Goal: Information Seeking & Learning: Check status

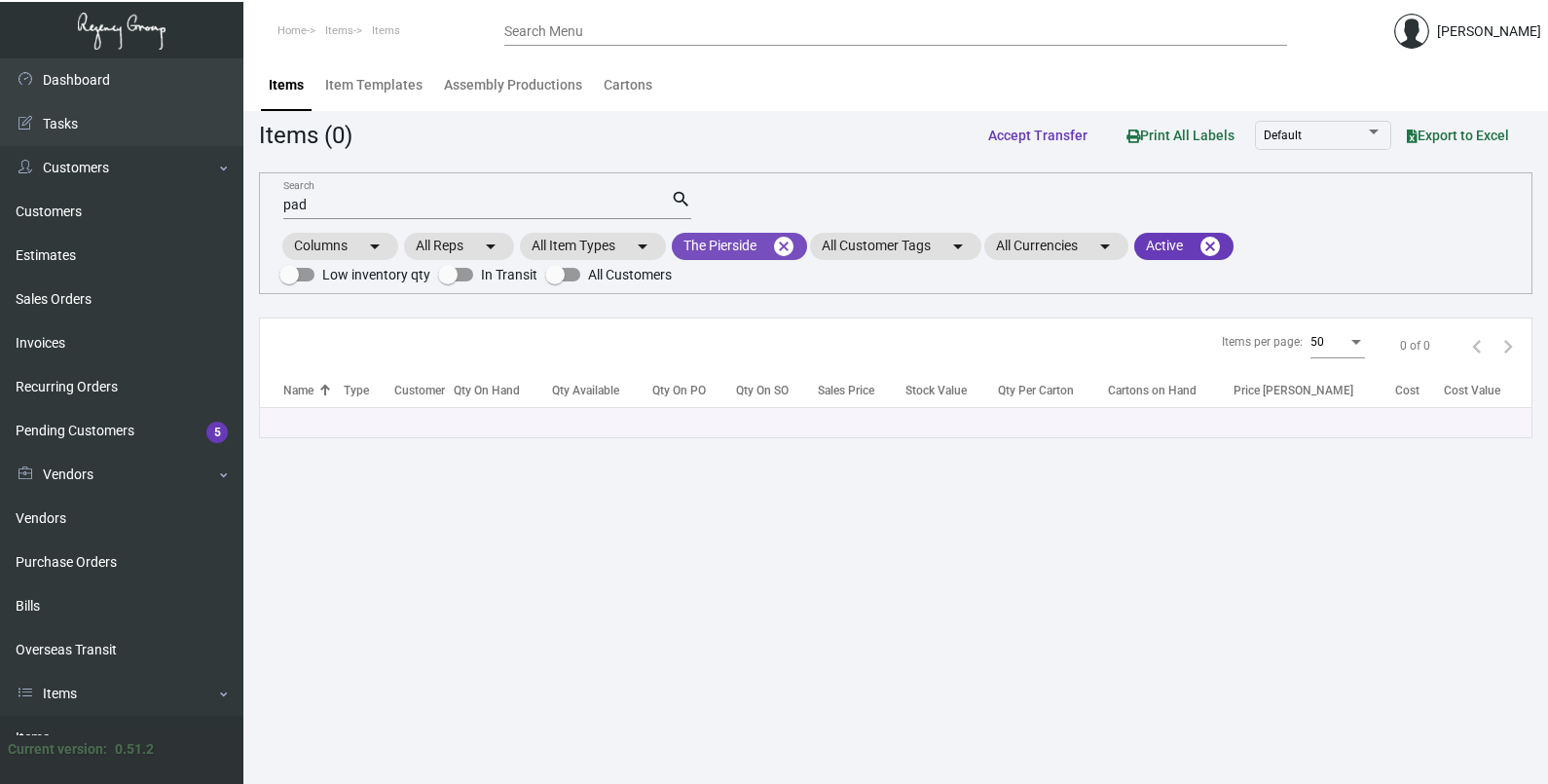
click at [785, 243] on mat-icon "cancel" at bounding box center [784, 246] width 24 height 24
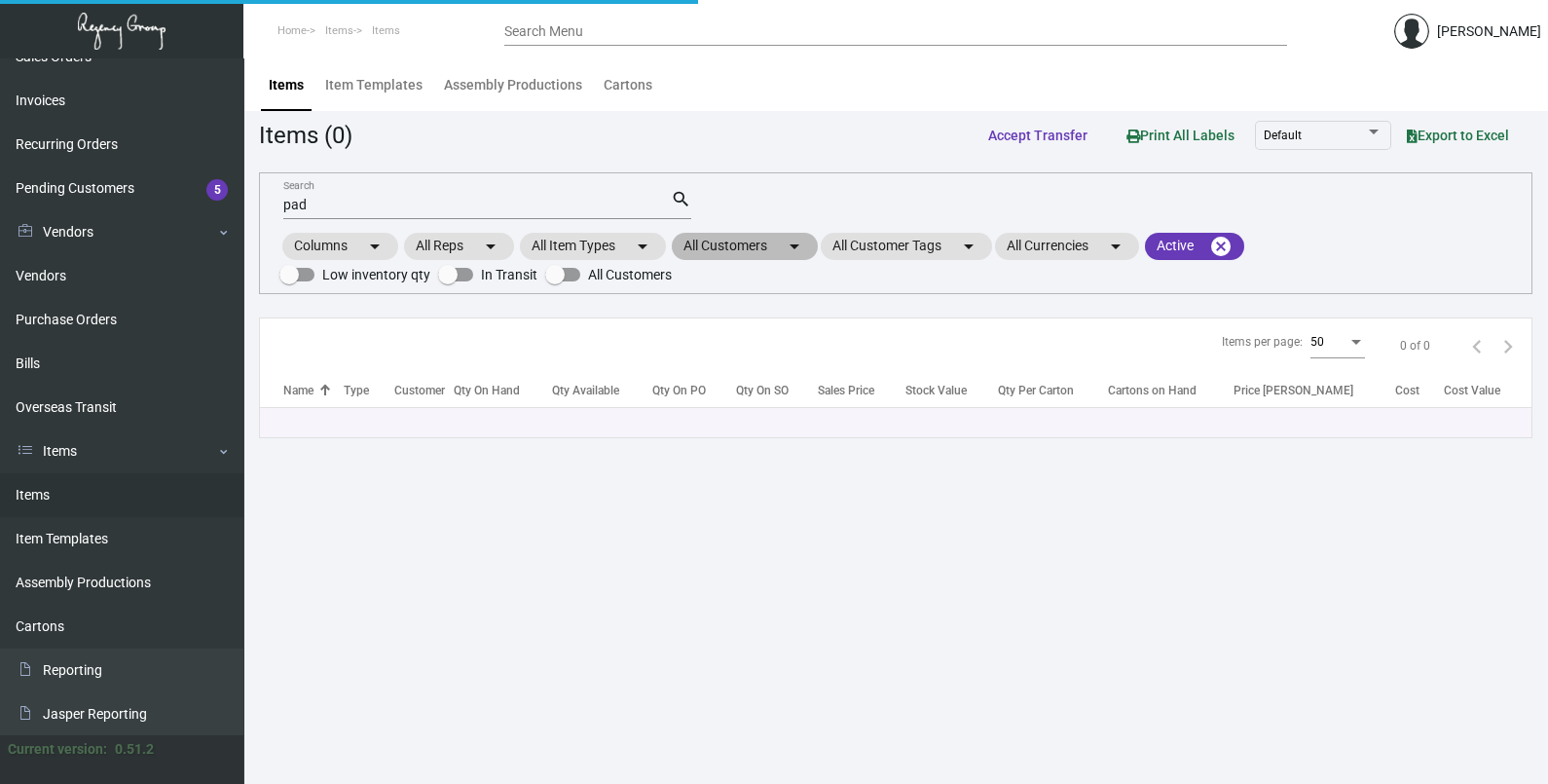
click at [770, 247] on mat-chip "All Customers arrow_drop_down" at bounding box center [744, 246] width 146 height 27
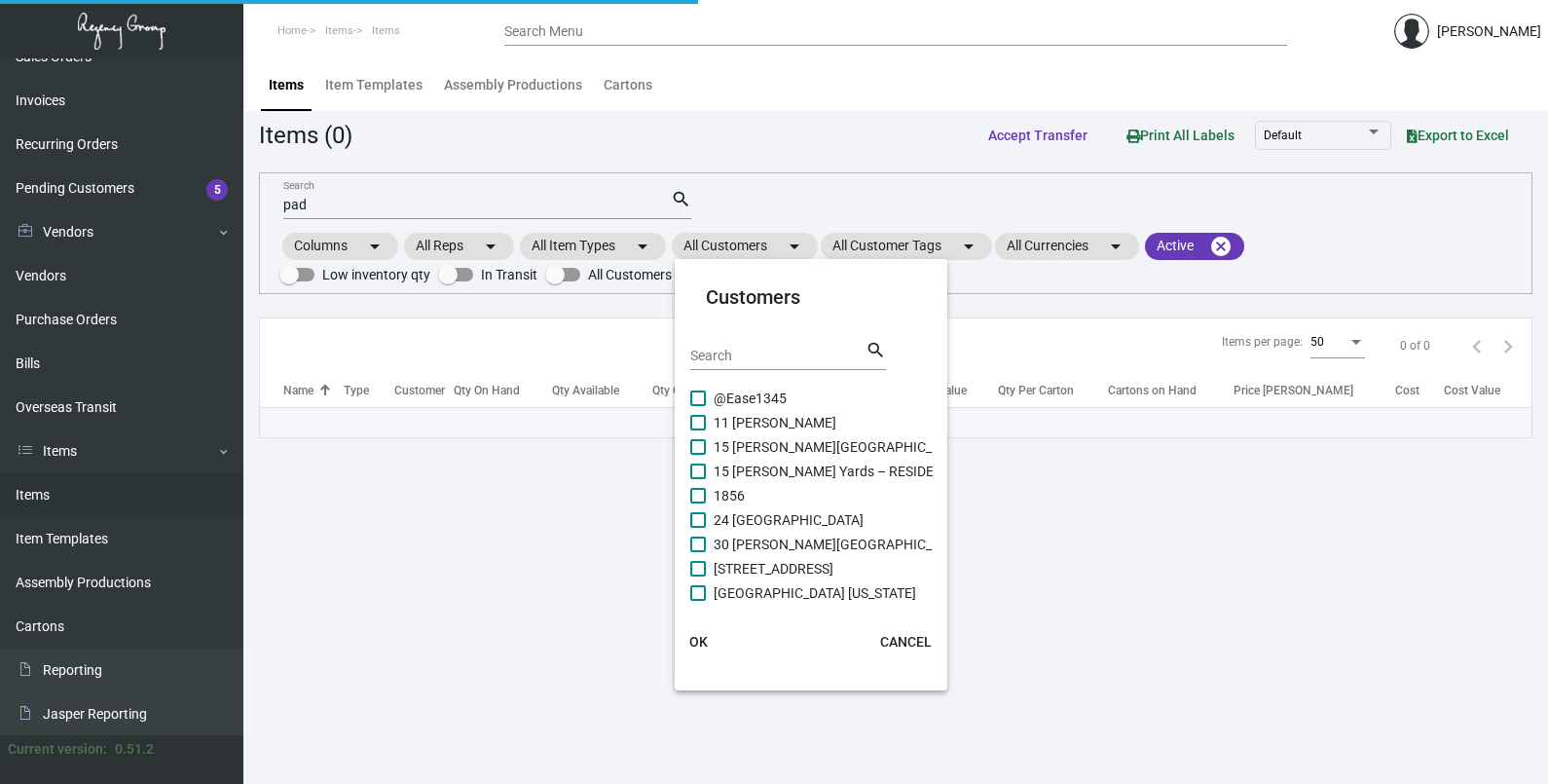
click at [740, 352] on input "Search" at bounding box center [777, 357] width 175 height 16
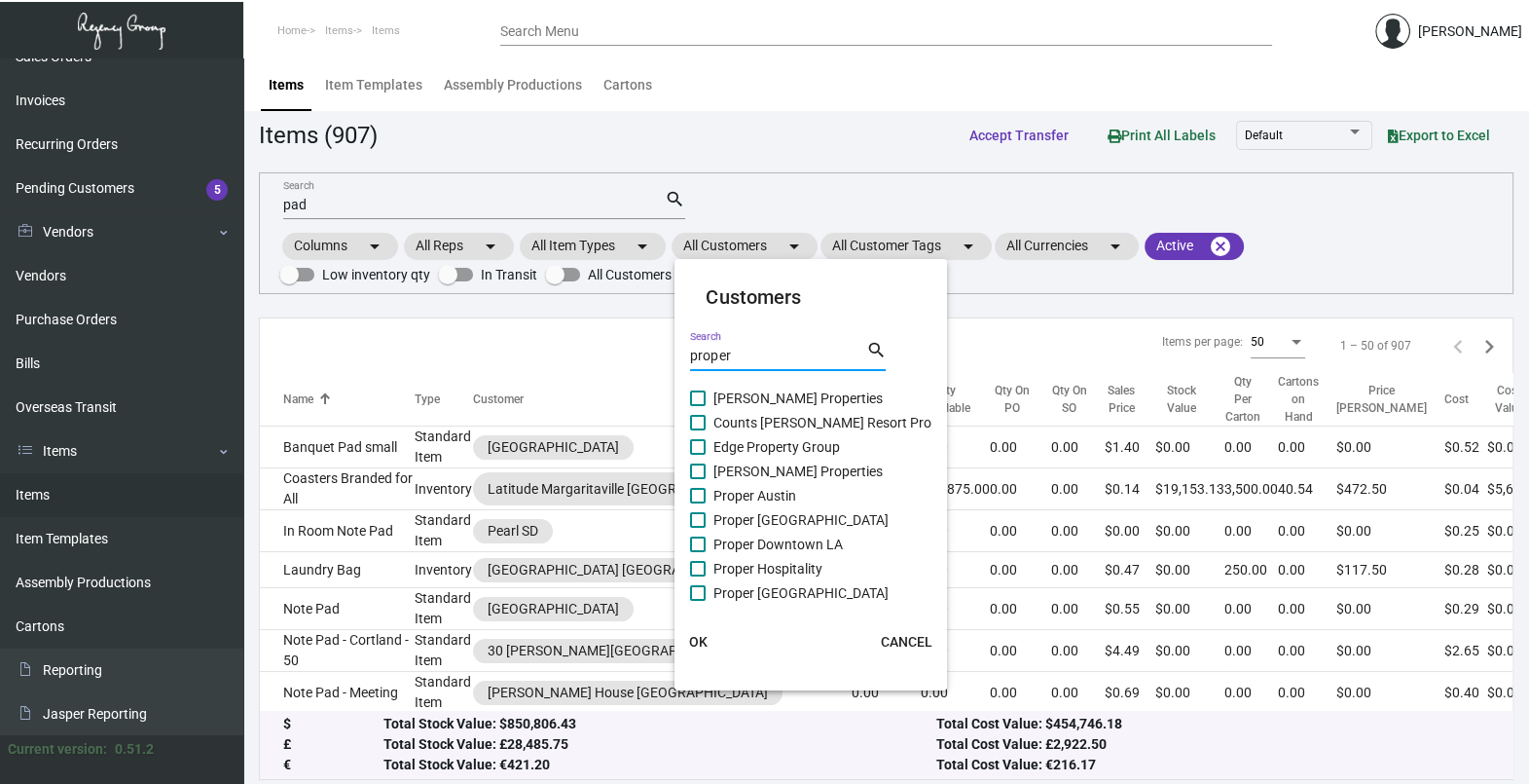
type input "proper"
click at [758, 573] on span "Proper Hospitality" at bounding box center [767, 568] width 109 height 24
click at [698, 576] on input "Proper Hospitality" at bounding box center [697, 576] width 1 height 1
checkbox input "true"
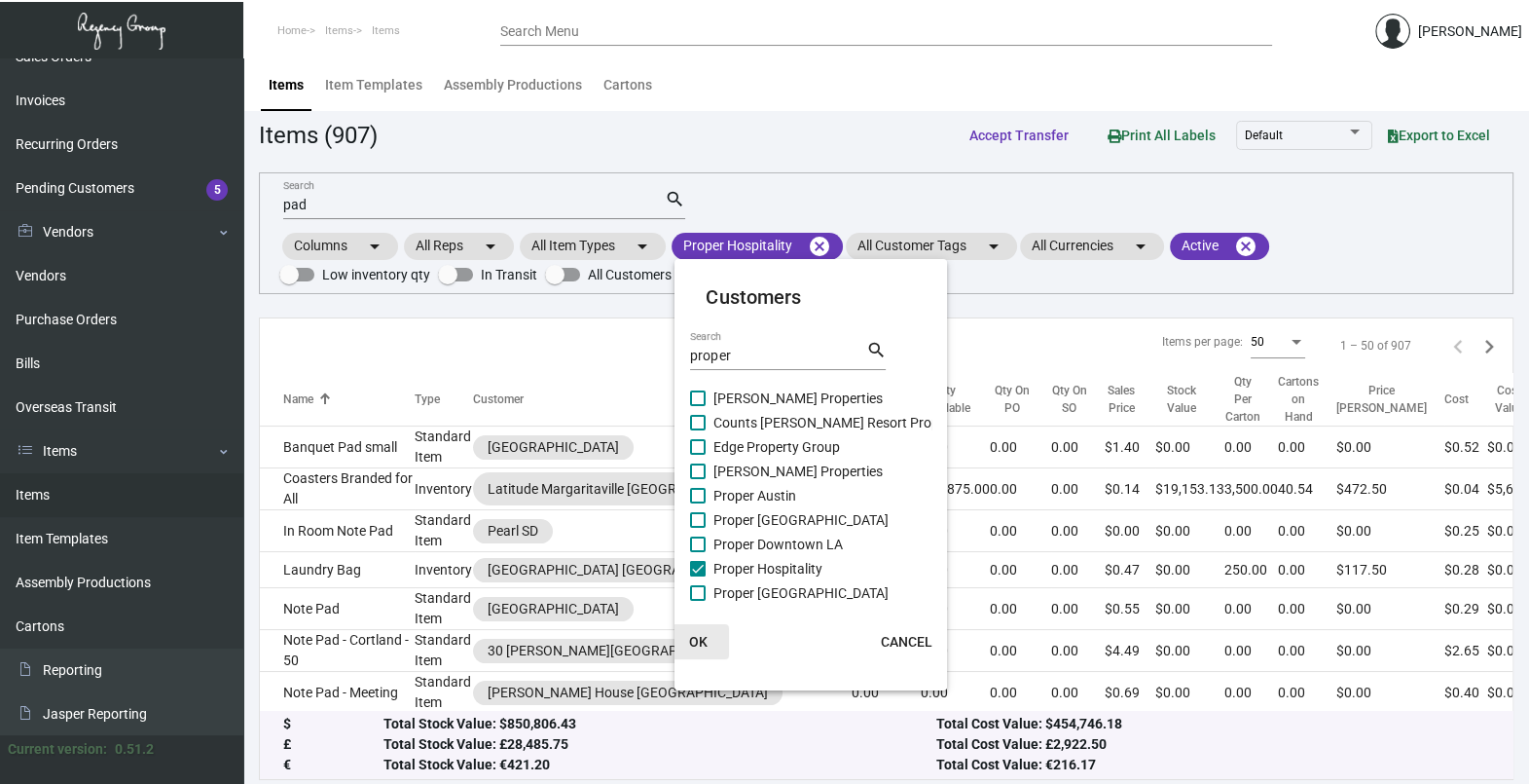
click at [697, 634] on span "OK" at bounding box center [698, 642] width 19 height 16
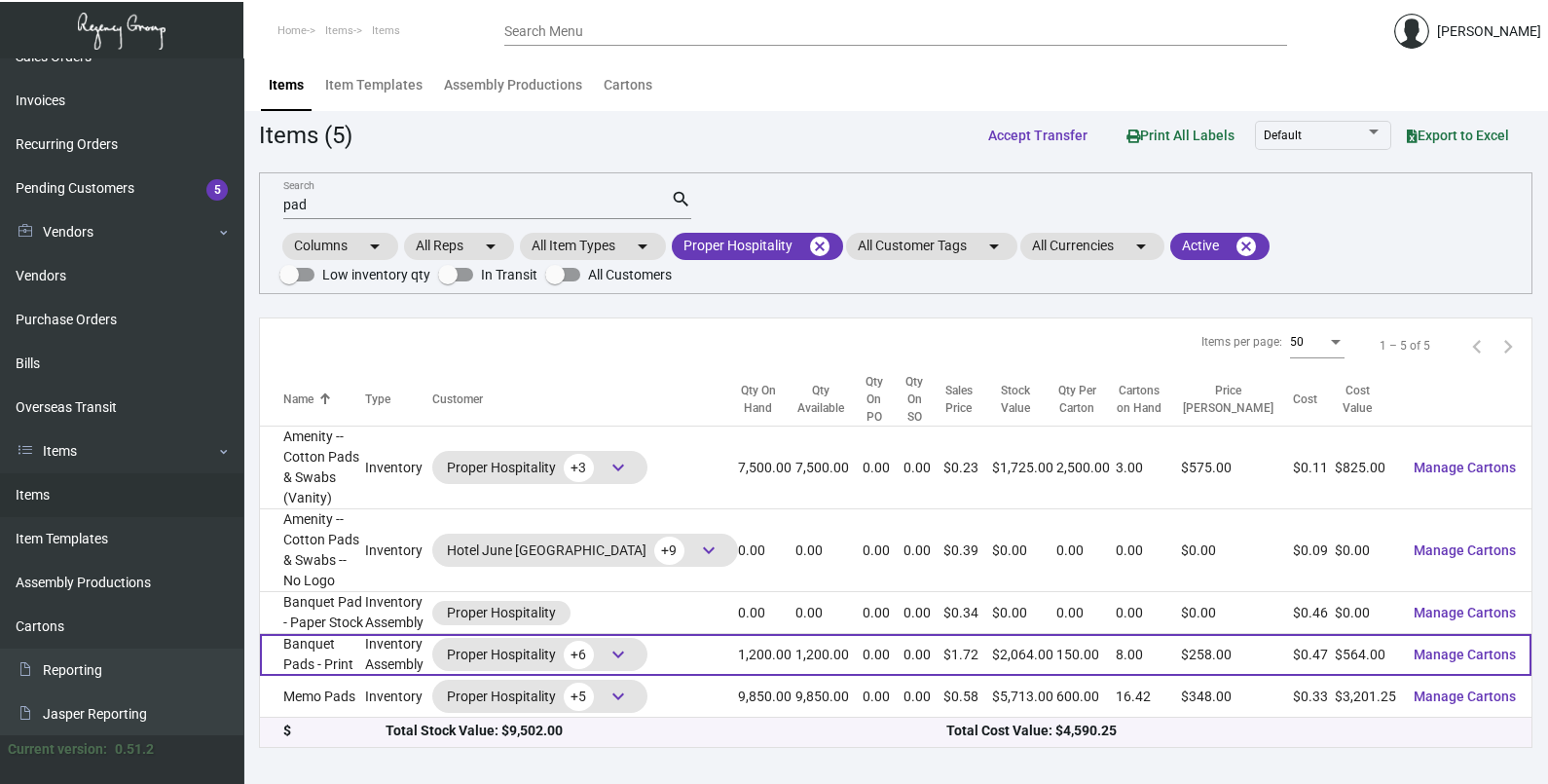
click at [432, 634] on td "Inventory Assembly" at bounding box center [398, 655] width 68 height 42
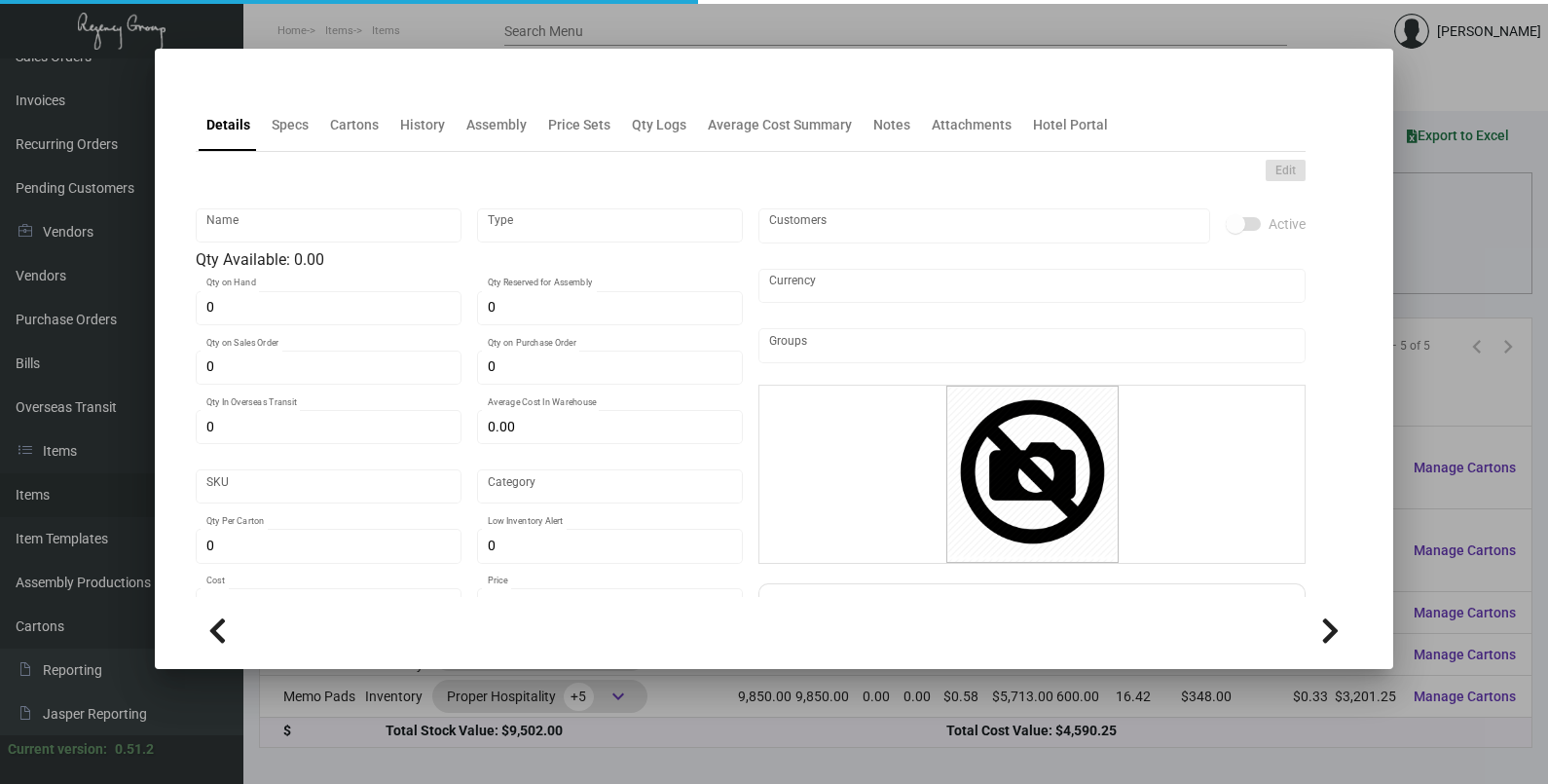
type input "Banquet Pads - Print"
type input "Inventory Assembly"
type input "1,200"
type input "$ 0.56399"
type input "2633"
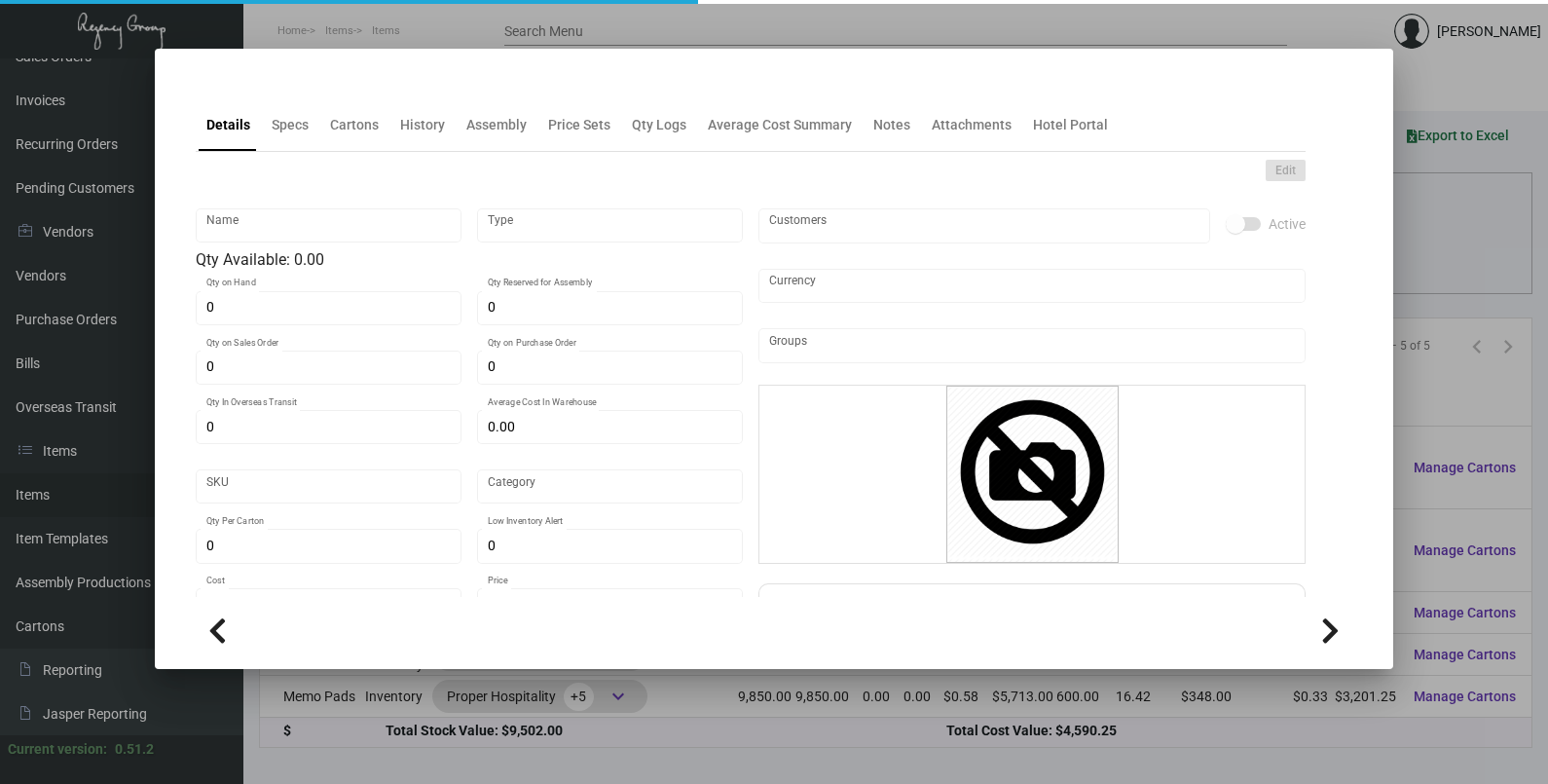
type input "Standard"
type input "150"
type input "1,000"
type input "$ 0.47"
type input "$ 1.72"
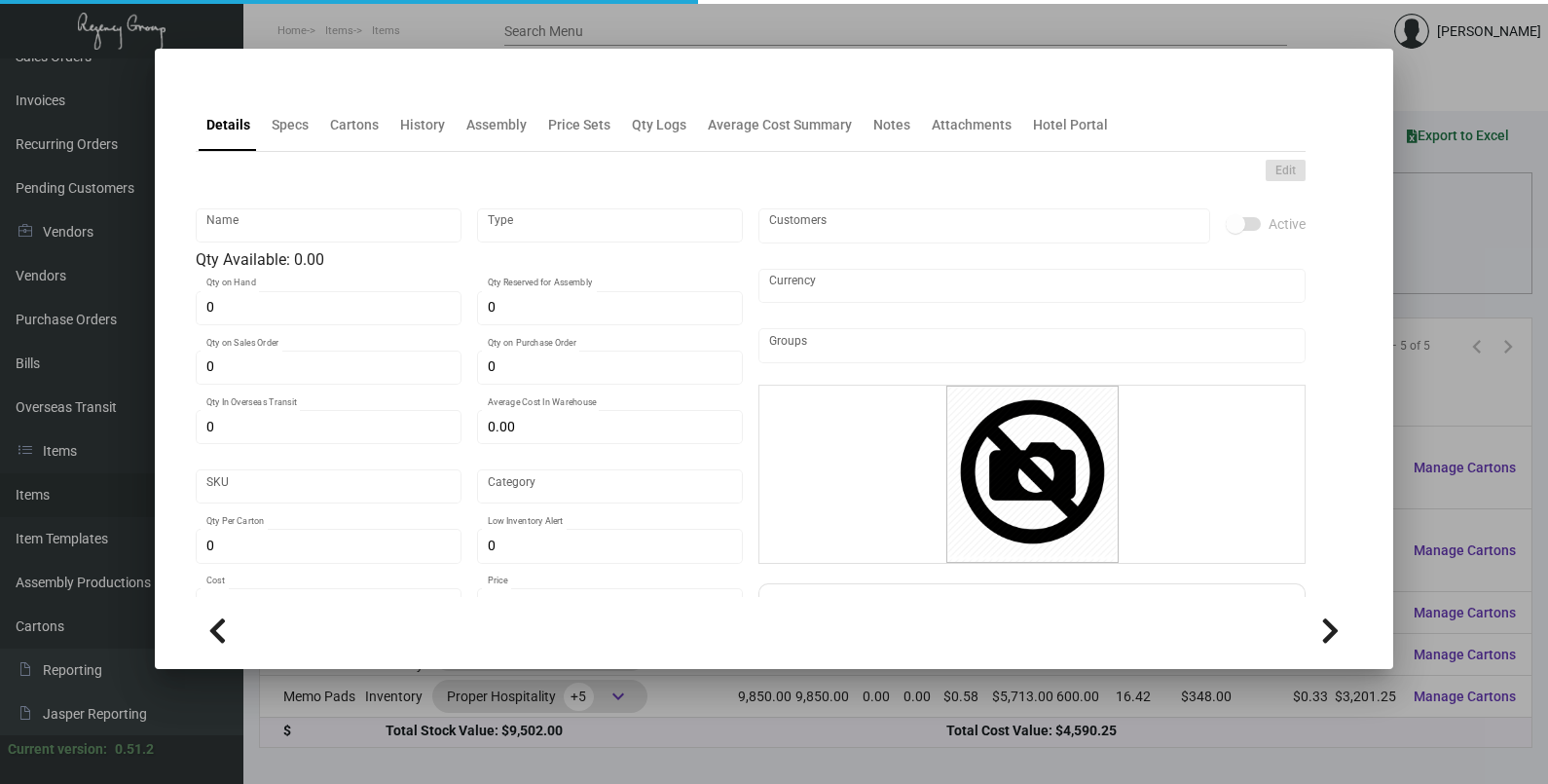
type textarea "Banquet Pads: Size 8.5x11Mohawk superfine white eggshell #70 text, printing bla…"
type textarea "Banquet Pads"
checkbox input "true"
type input "United States Dollar $"
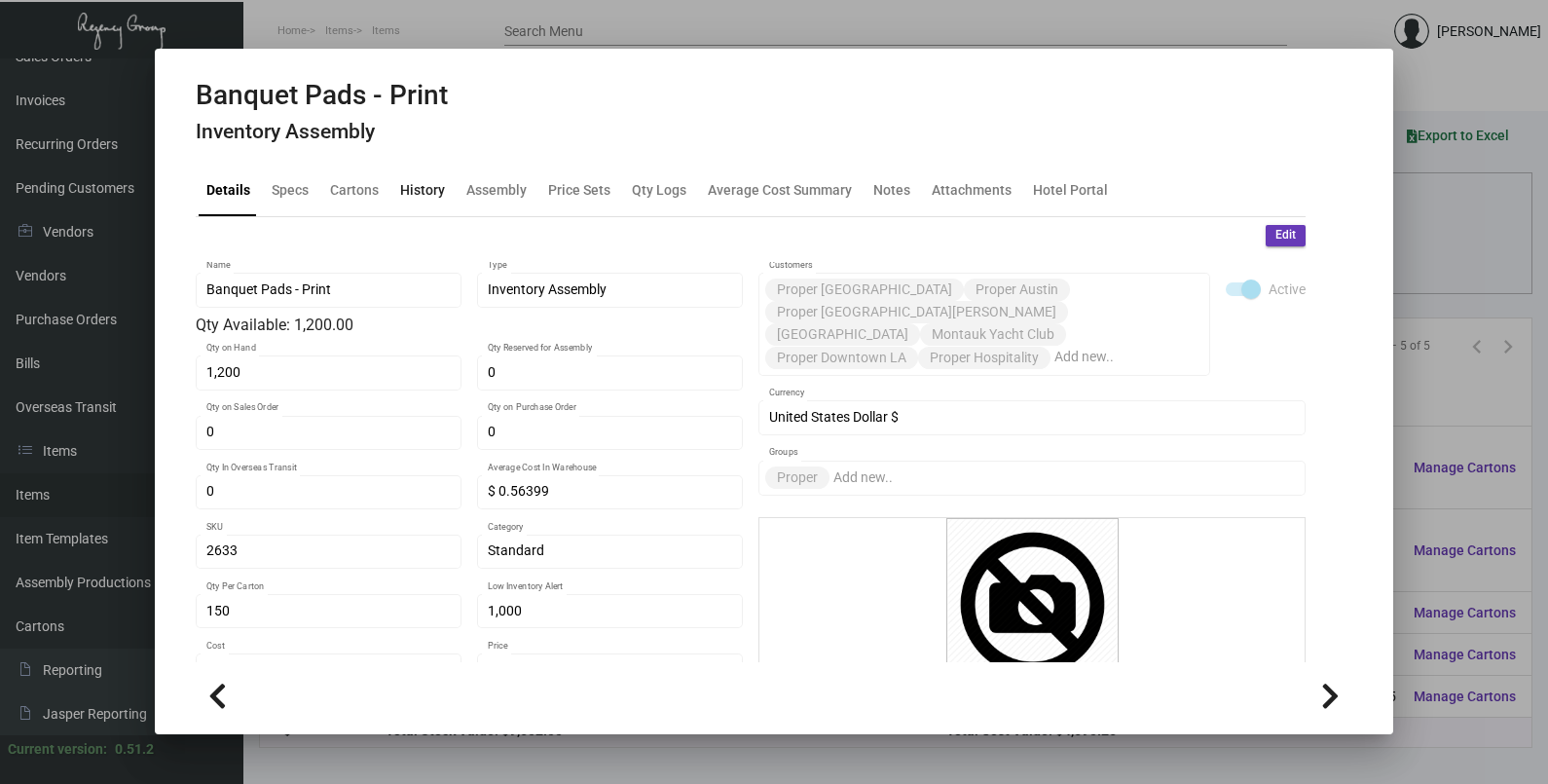
click at [419, 195] on div "History" at bounding box center [423, 189] width 45 height 21
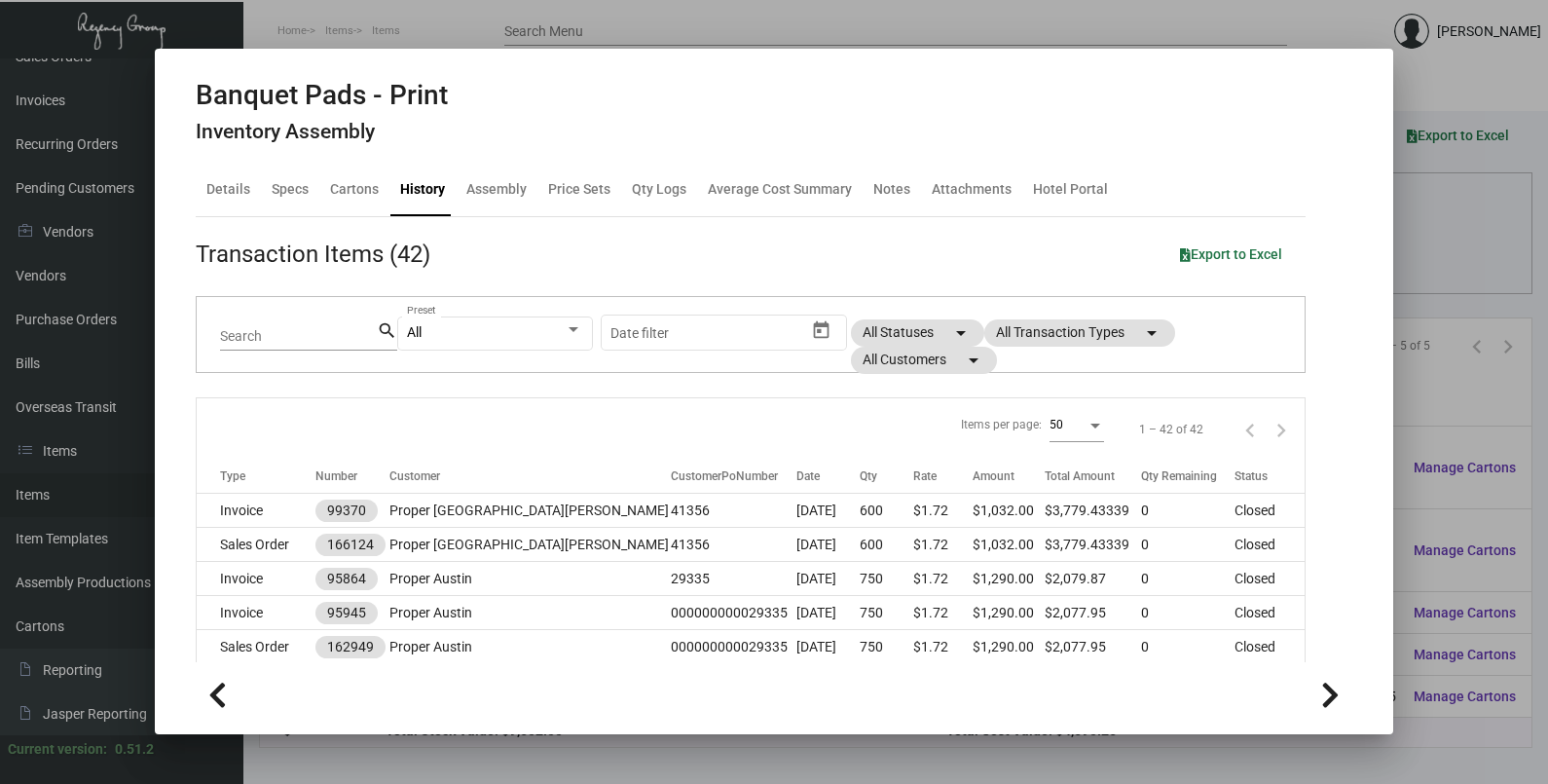
scroll to position [486, 0]
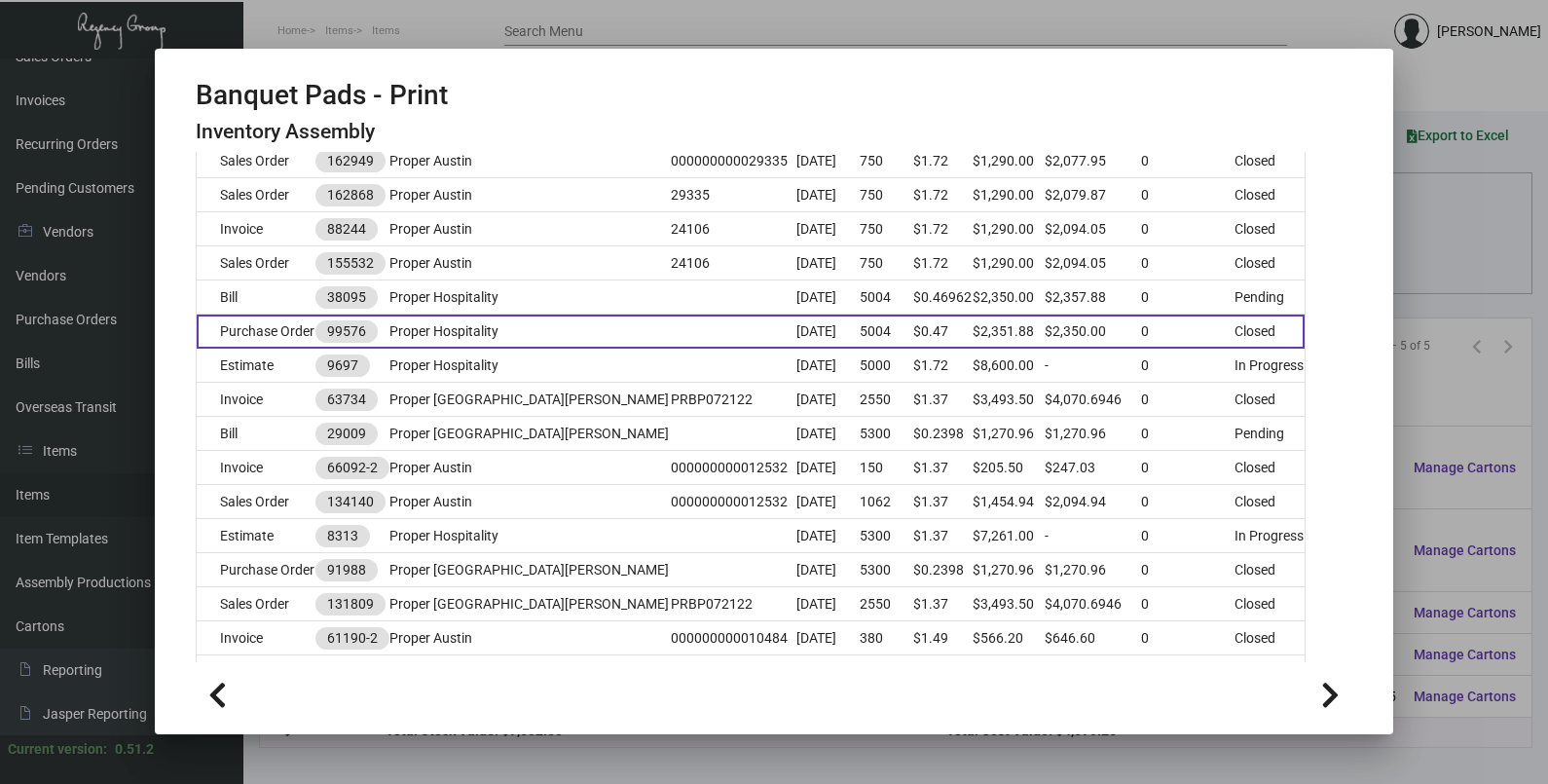
click at [671, 341] on td at bounding box center [733, 331] width 125 height 34
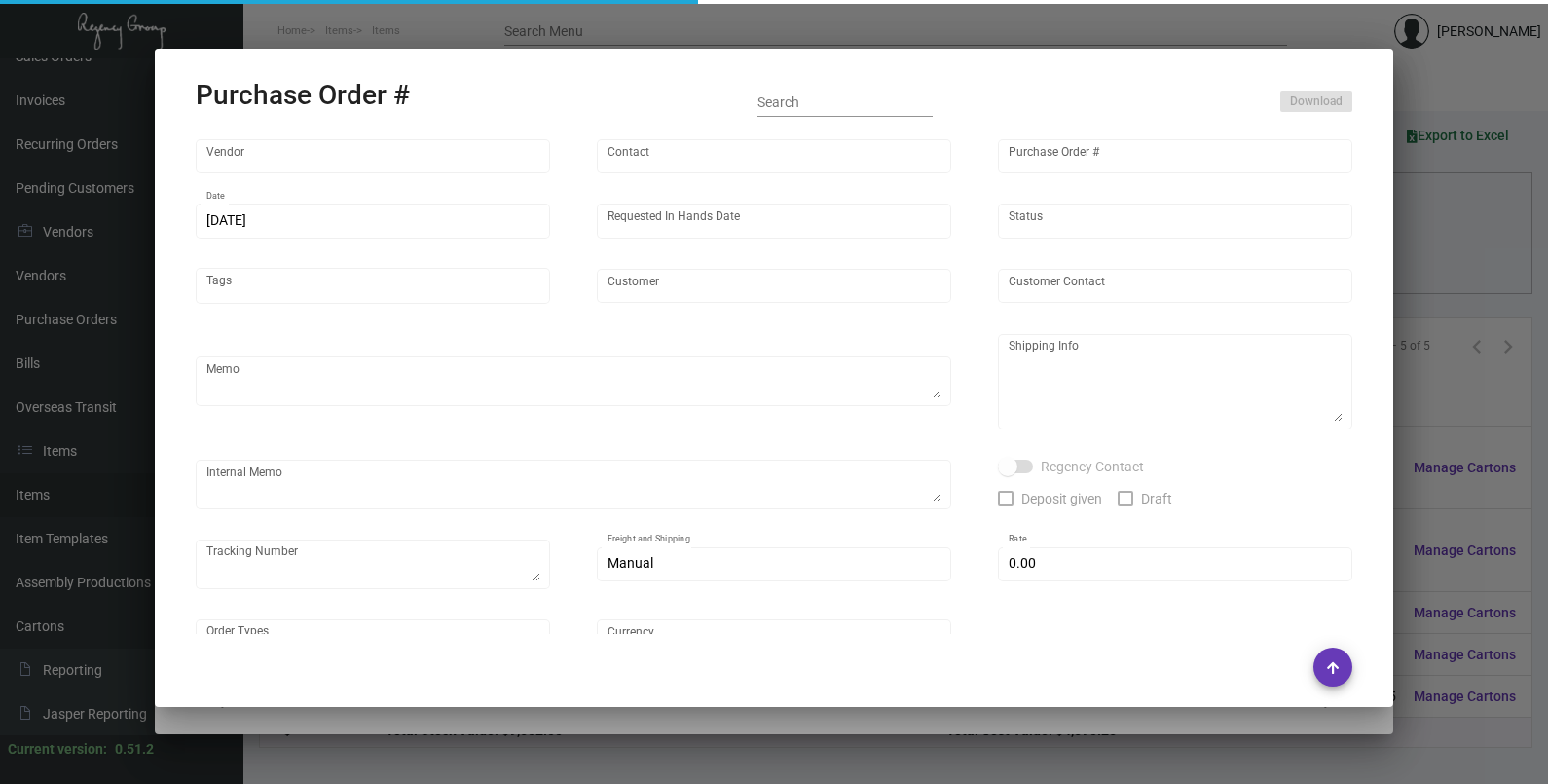
type input "Colonial Redi Record Corp."
type input "[PERSON_NAME]"
type input "99576"
type input "[DATE]"
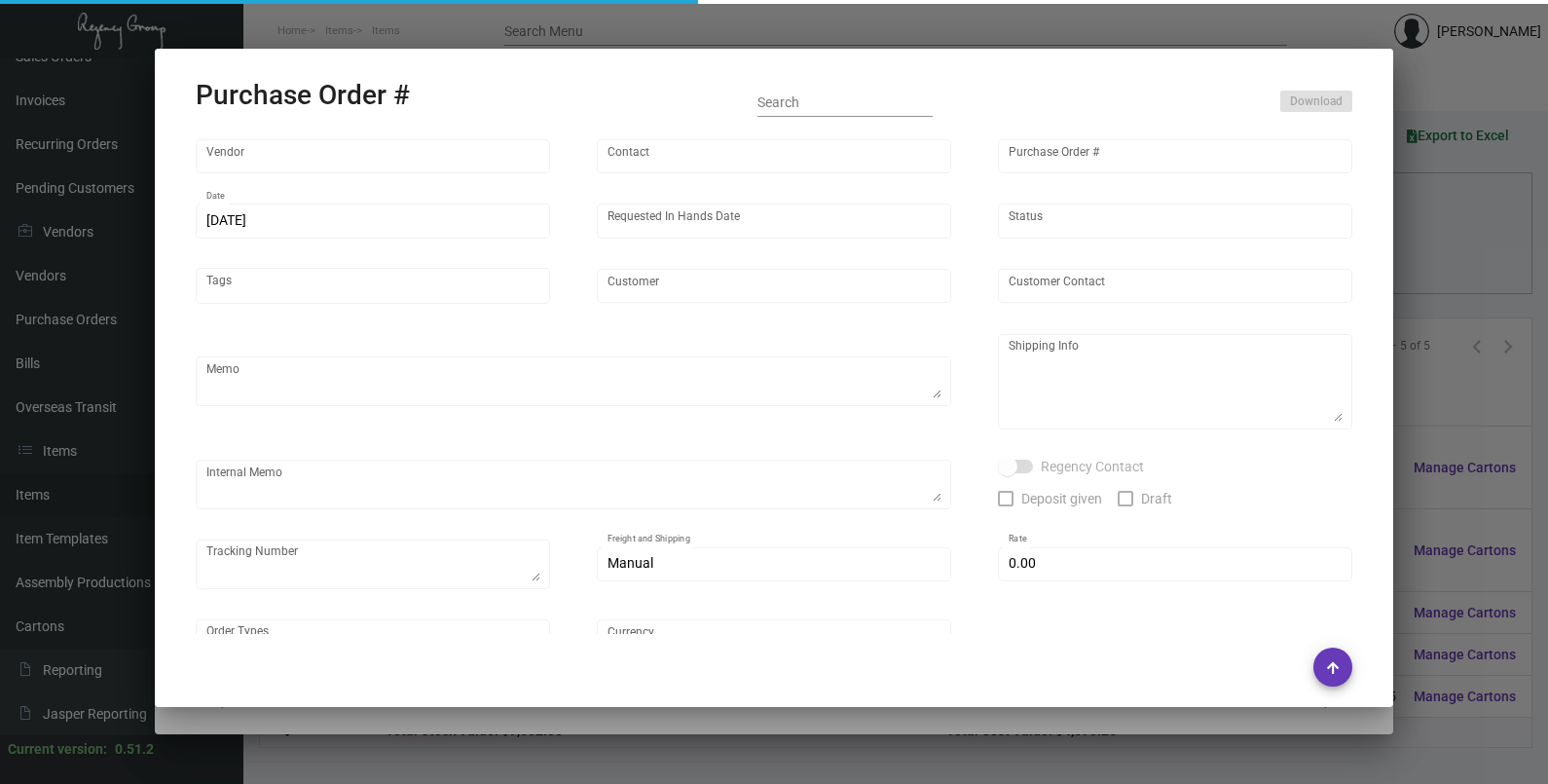
type input "Proper Hospitality"
type textarea "Regency Group LA [STREET_ADDRESS]"
type textarea "Paper being supplied by Regency. 8/21 - 1 pallet, fast freight/ EDI $375.00 - 1…"
checkbox input "true"
type input "$ 0.00"
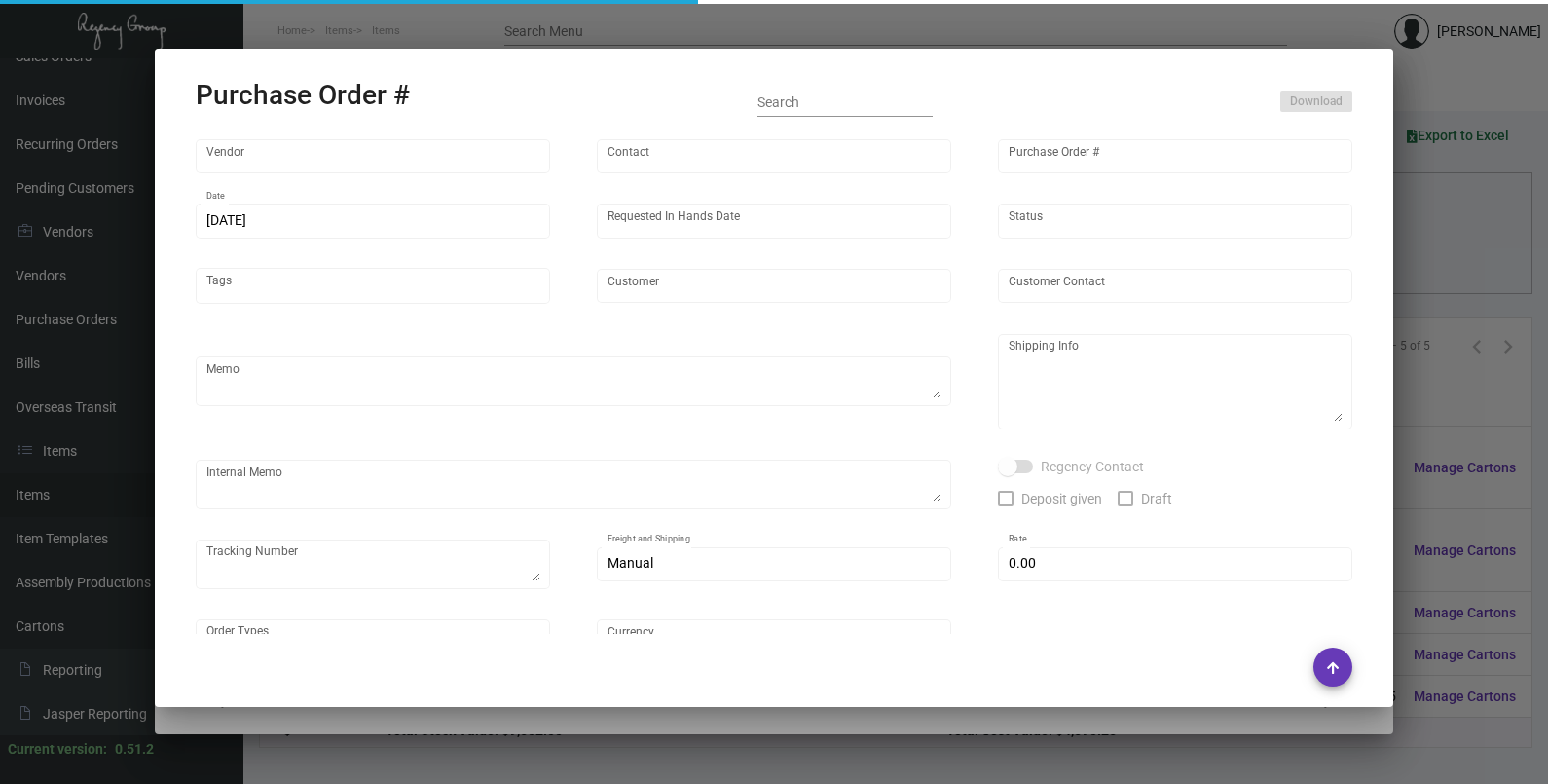
type input "United States Dollar $"
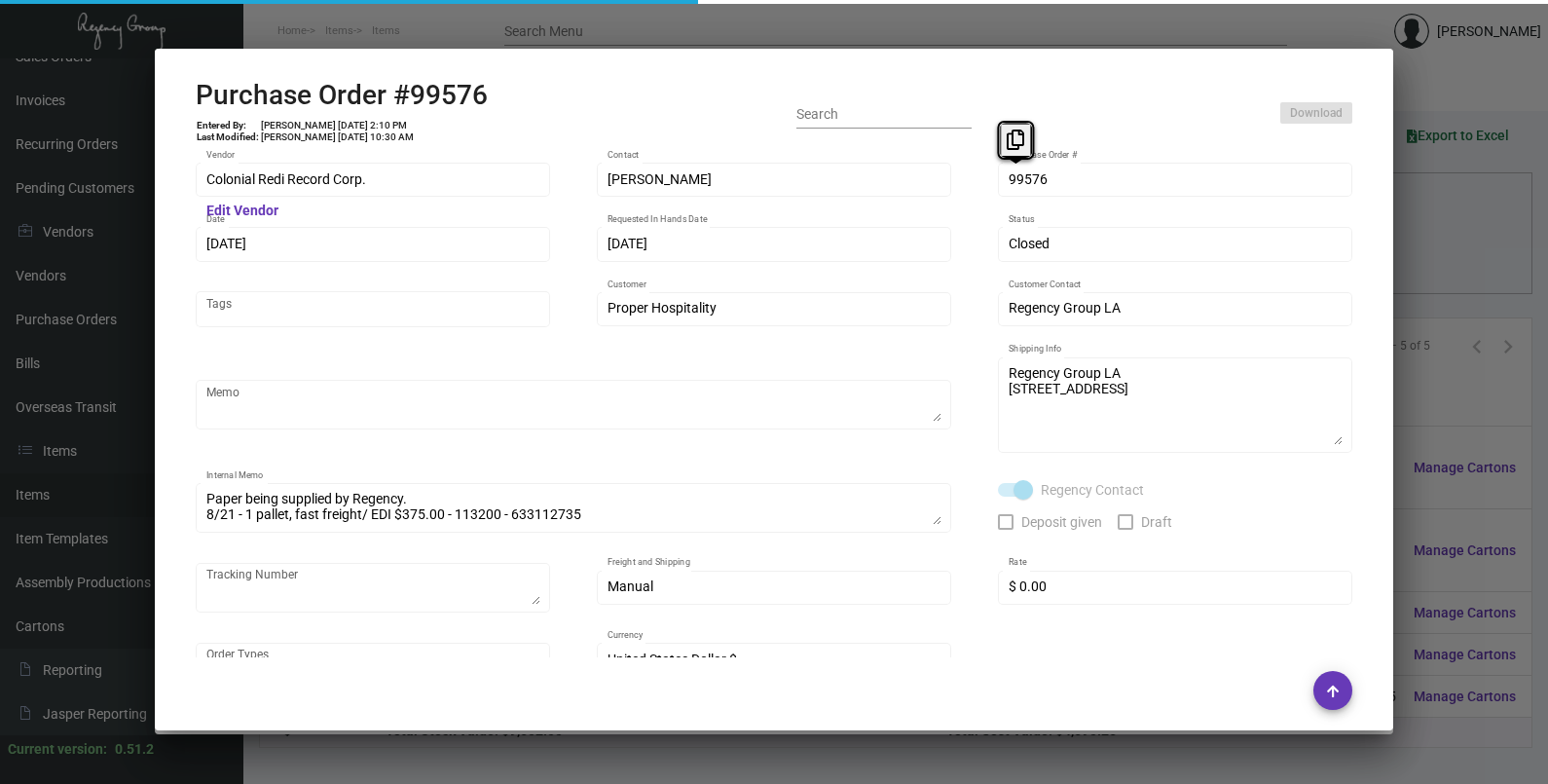
type input "$ 0.46962"
drag, startPoint x: 1022, startPoint y: 183, endPoint x: 1018, endPoint y: 145, distance: 38.2
click at [1018, 145] on icon at bounding box center [1016, 139] width 18 height 21
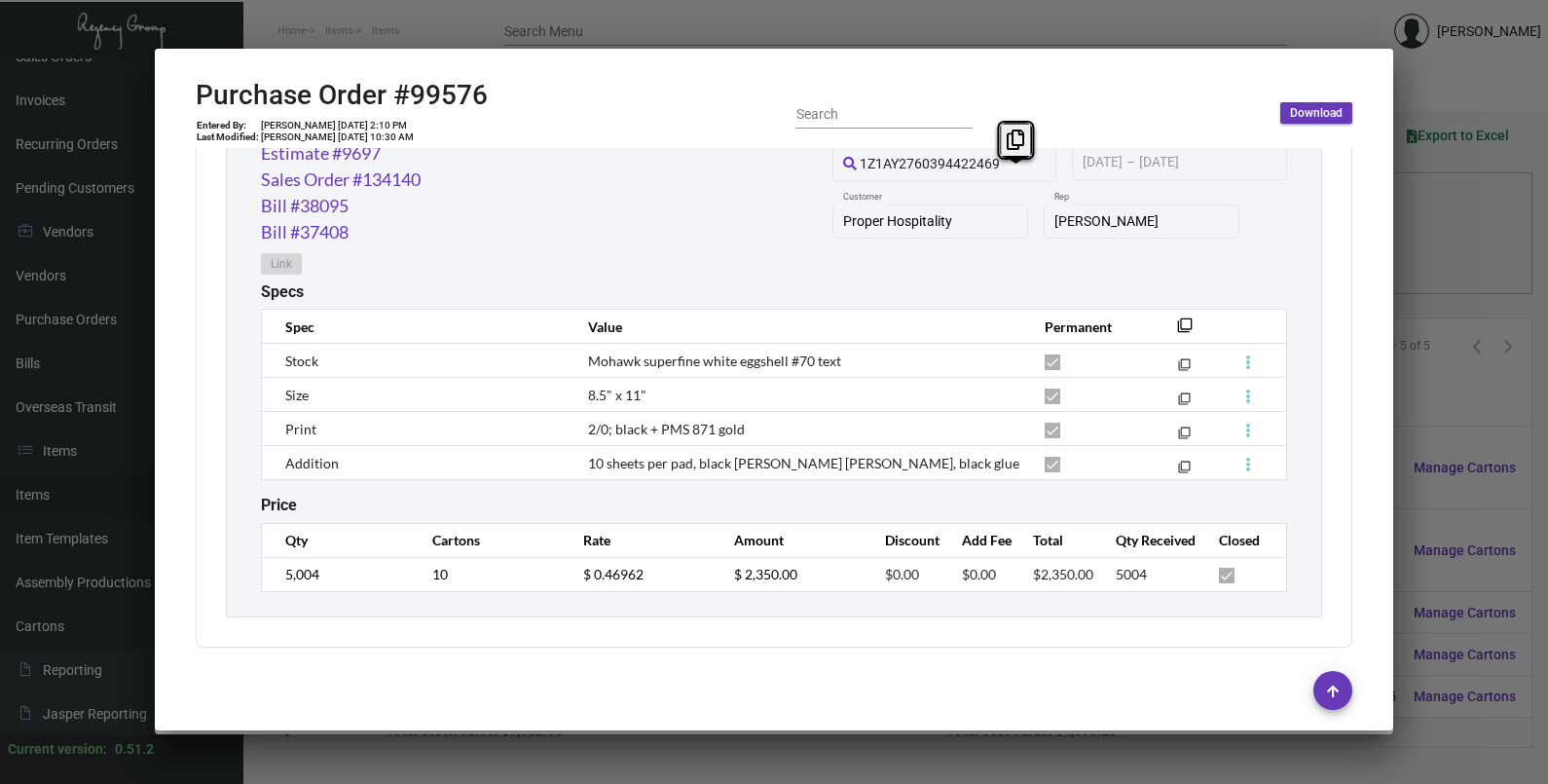
scroll to position [1048, 0]
click at [554, 582] on tr "5,004 10 $ 0.46962 $ 2,350.00 $0.00 $0.00 $2,350.00 5004" at bounding box center [774, 572] width 1025 height 34
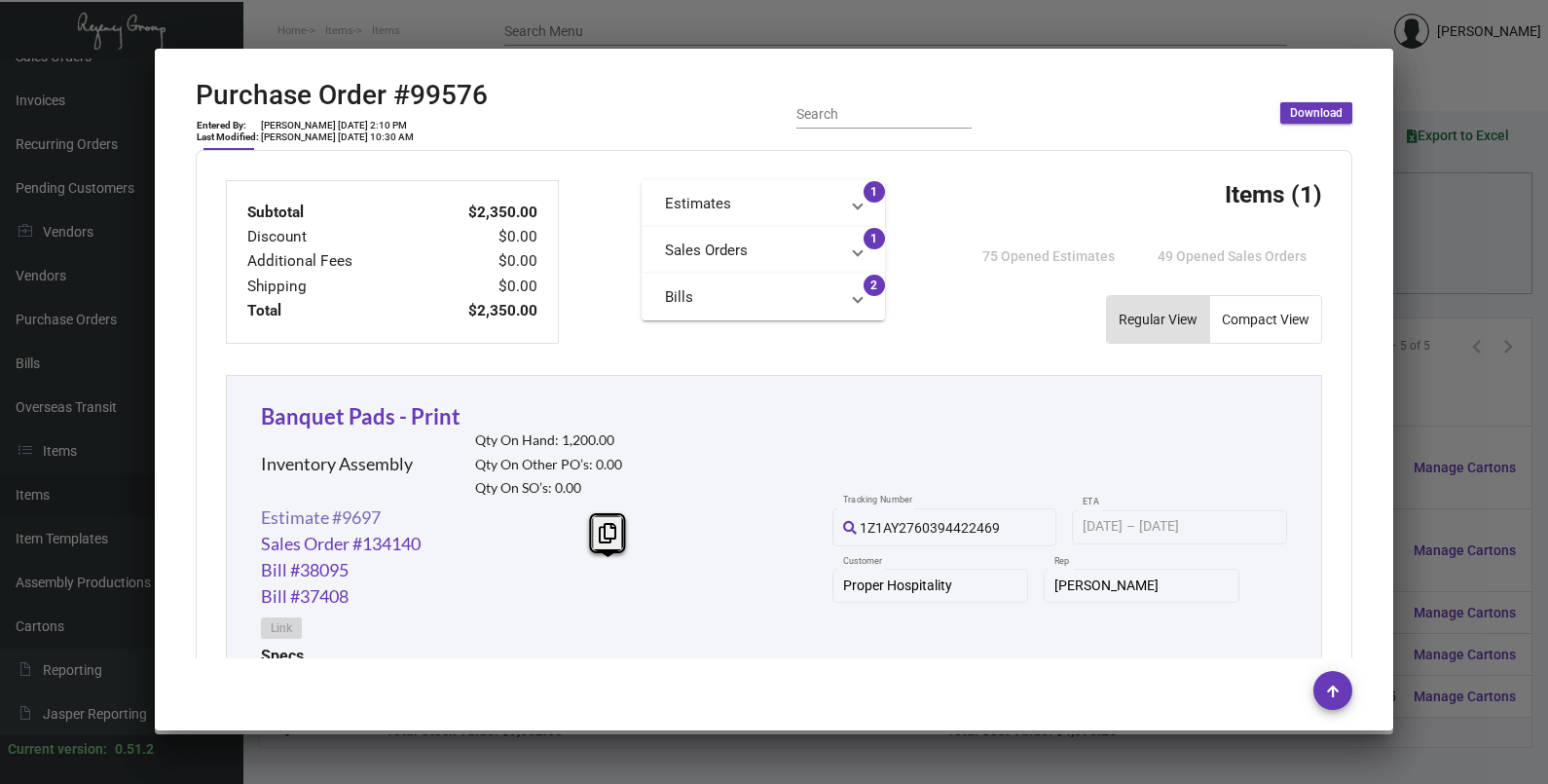
click at [314, 516] on link "Estimate #9697" at bounding box center [321, 517] width 120 height 26
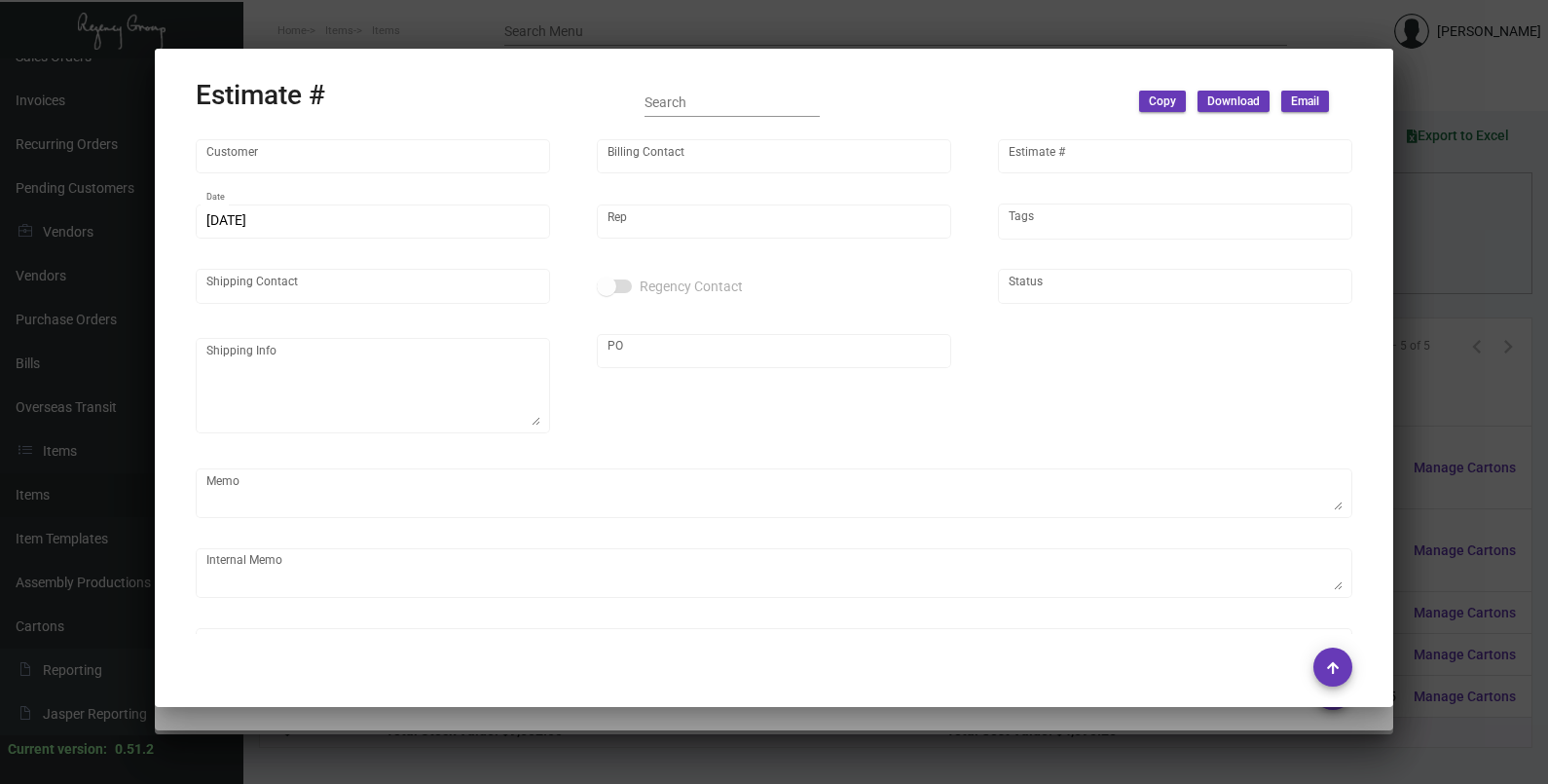
type input "Proper Hospitality"
type input "[PERSON_NAME]"
type input "9697"
type input "[DATE]"
type input "[PERSON_NAME]"
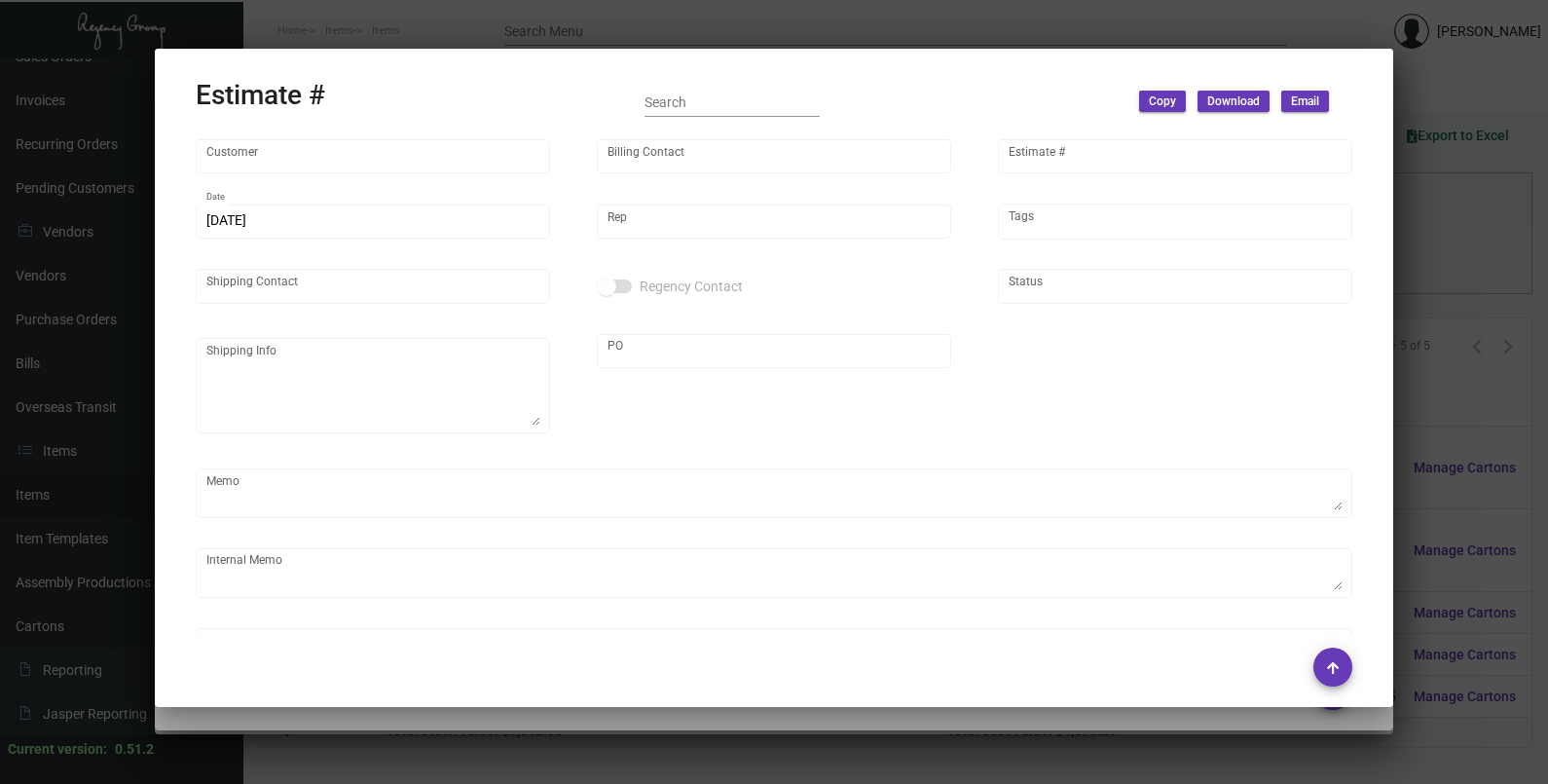
type input "United States Dollar $"
type input "$ 0.00"
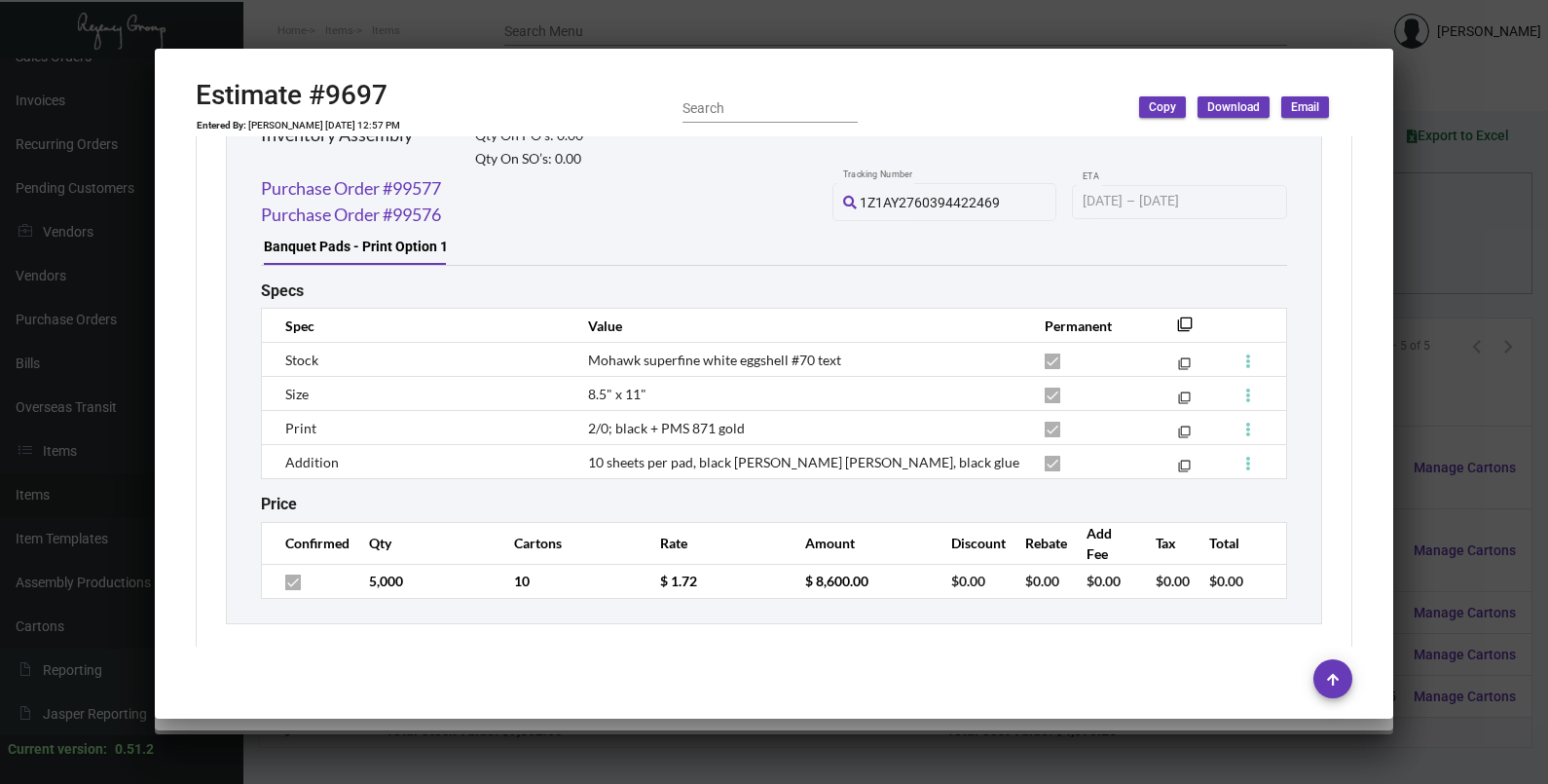
scroll to position [1178, 0]
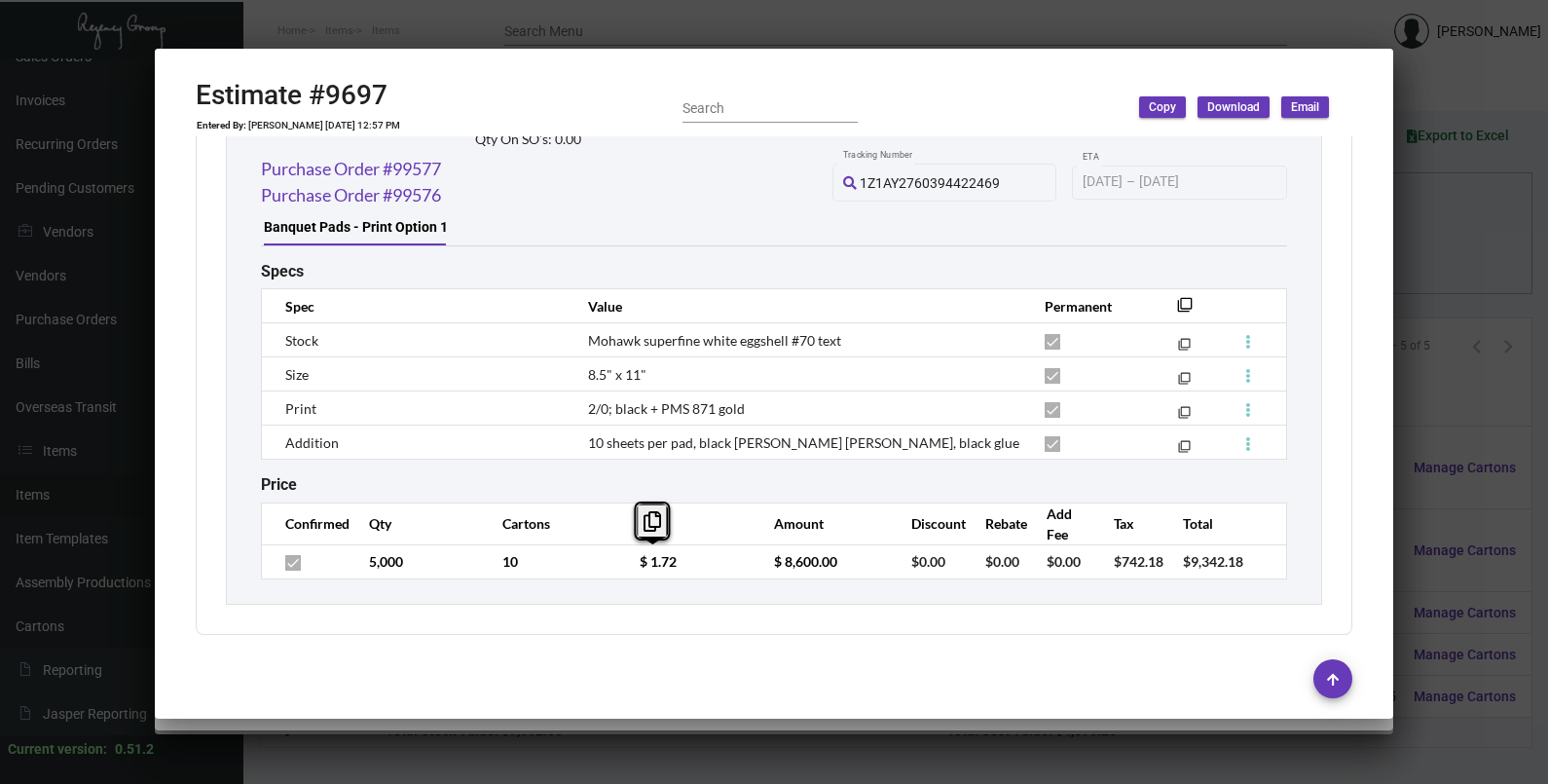
click at [607, 572] on td "10" at bounding box center [552, 561] width 137 height 34
click at [621, 572] on td "$ 1.72" at bounding box center [687, 561] width 134 height 34
click at [1499, 264] on div at bounding box center [774, 392] width 1548 height 784
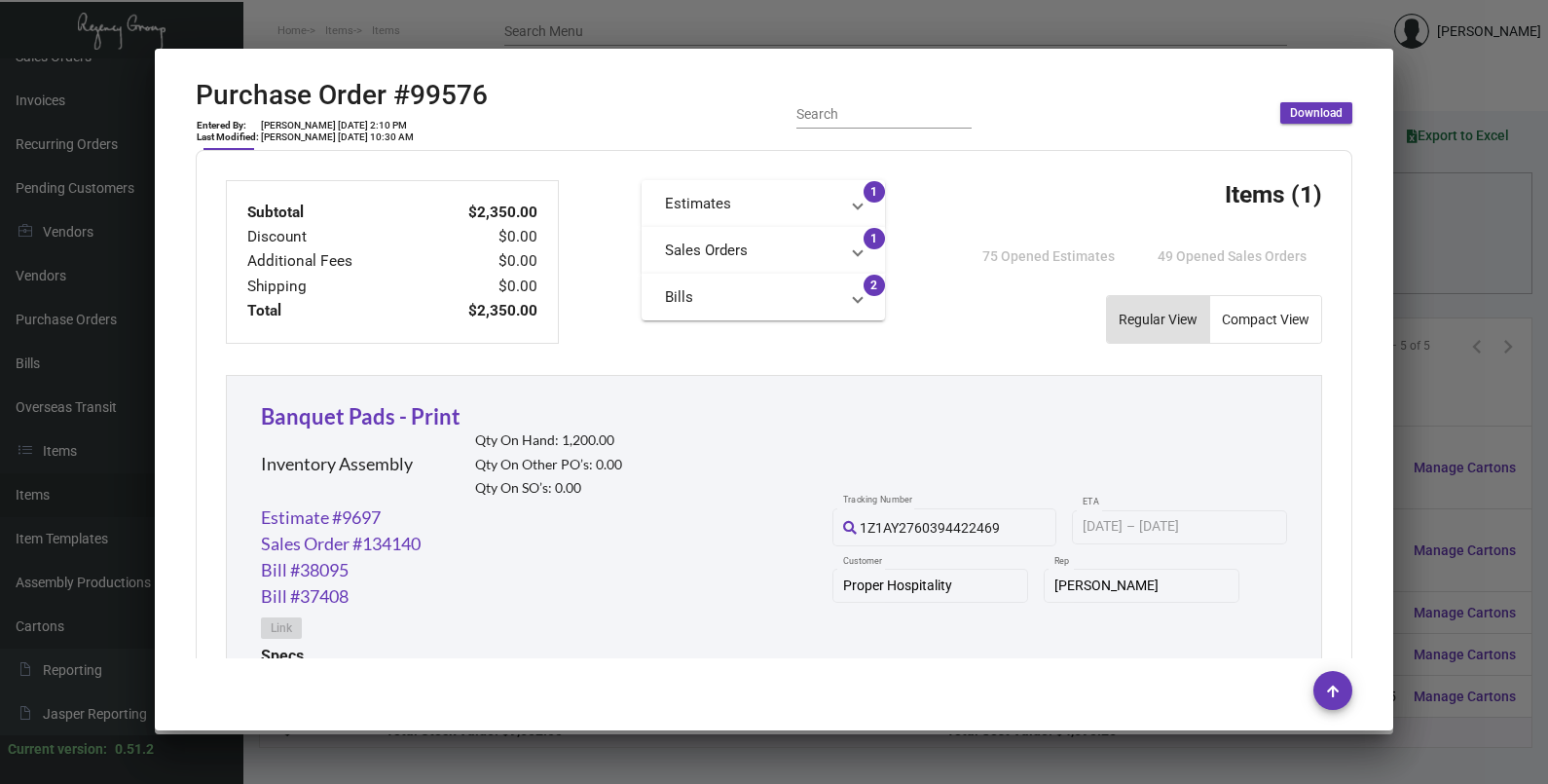
click at [1499, 264] on div at bounding box center [774, 392] width 1548 height 784
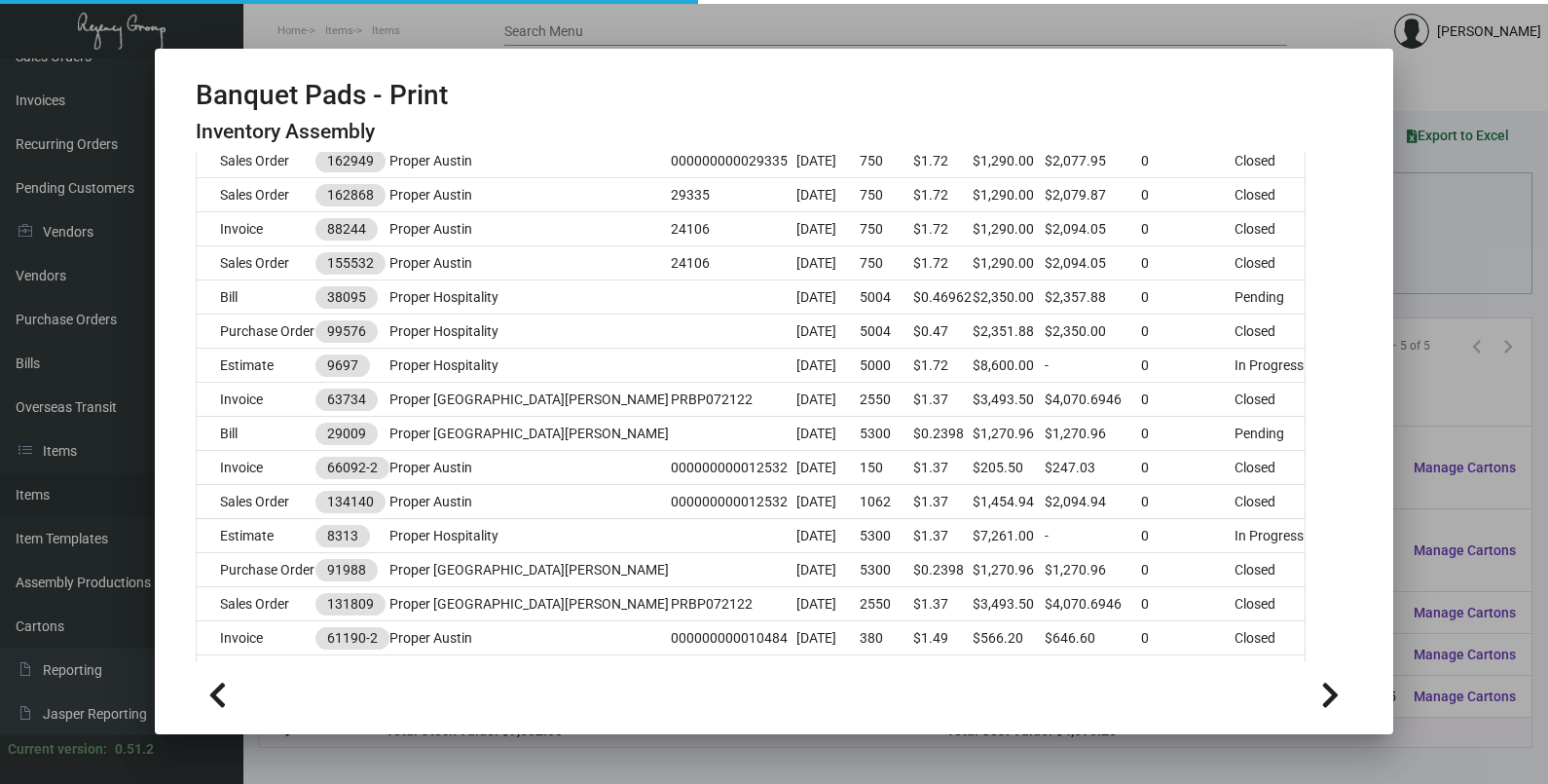
click at [1499, 264] on div at bounding box center [774, 392] width 1548 height 784
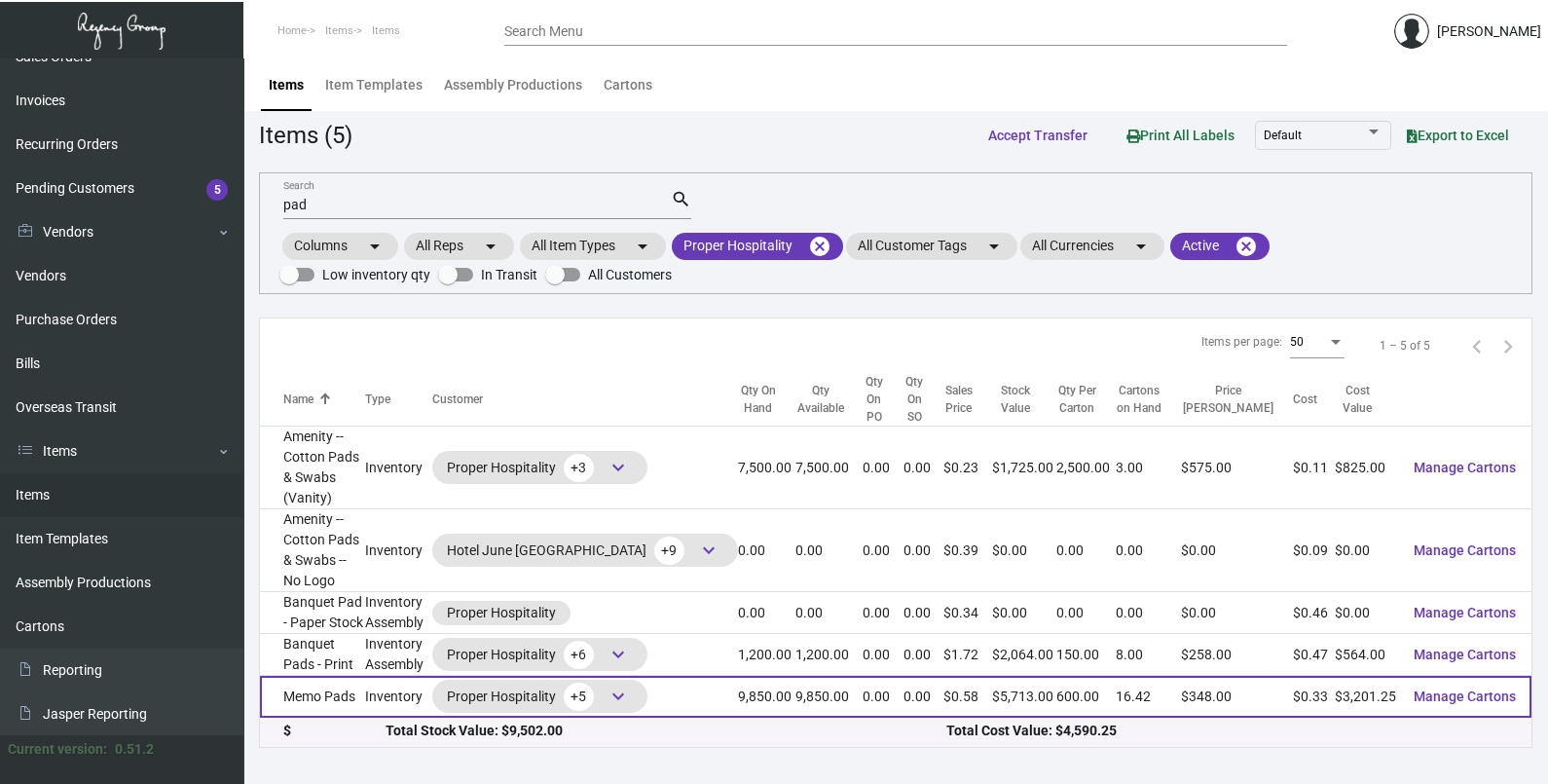
click at [777, 675] on td "9,850.00" at bounding box center [767, 696] width 58 height 42
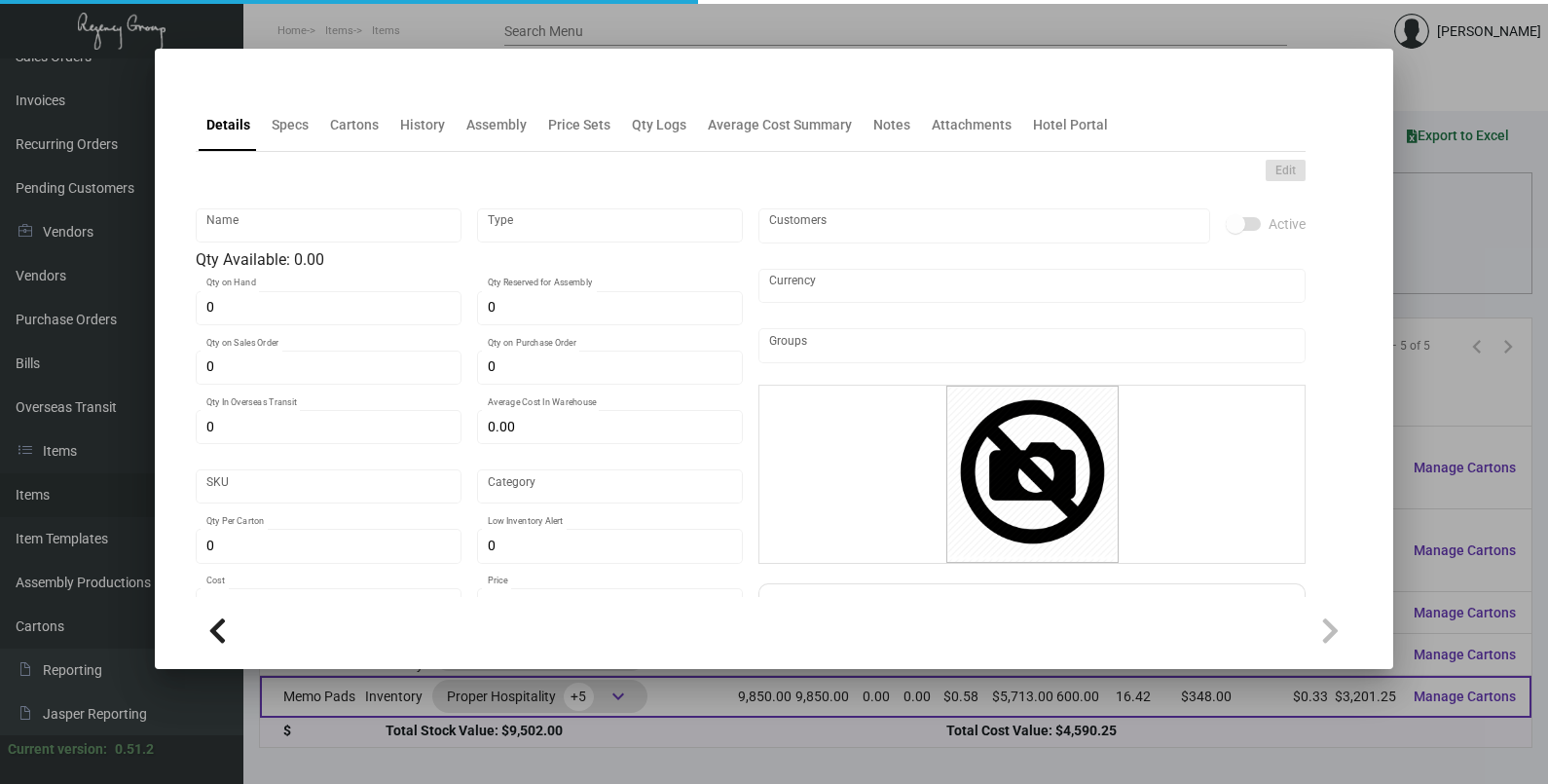
type input "Memo Pads"
type input "Inventory"
type input "9,850"
type input "$ 0.38136"
type input "2678"
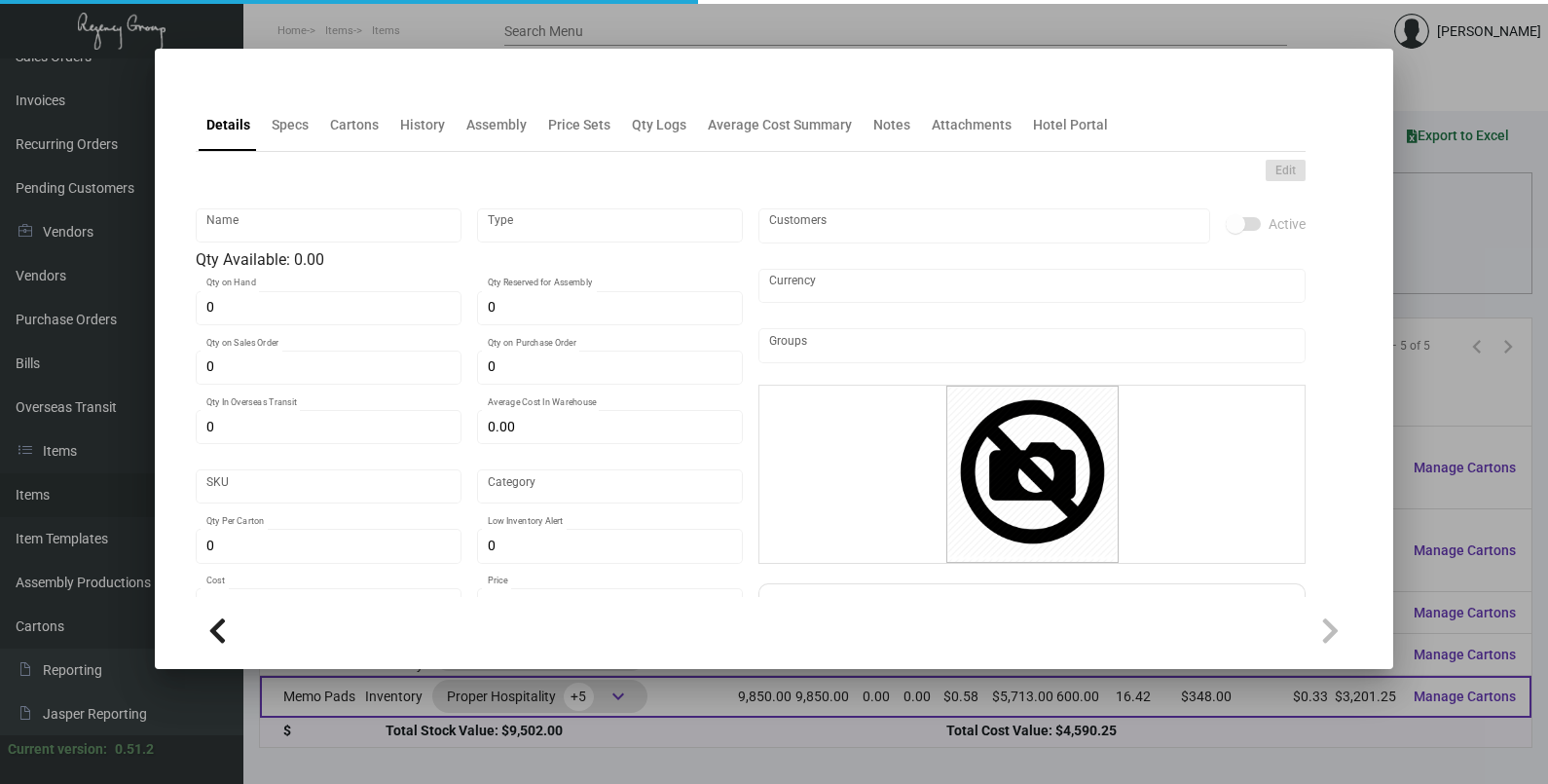
type input "Standard"
type input "600"
type input "$ 0.325"
type input "$ 0.58"
type textarea "Memo Pads: Size 4x5.375 Mohawk superfine white eggshell #70 text, printing blac…"
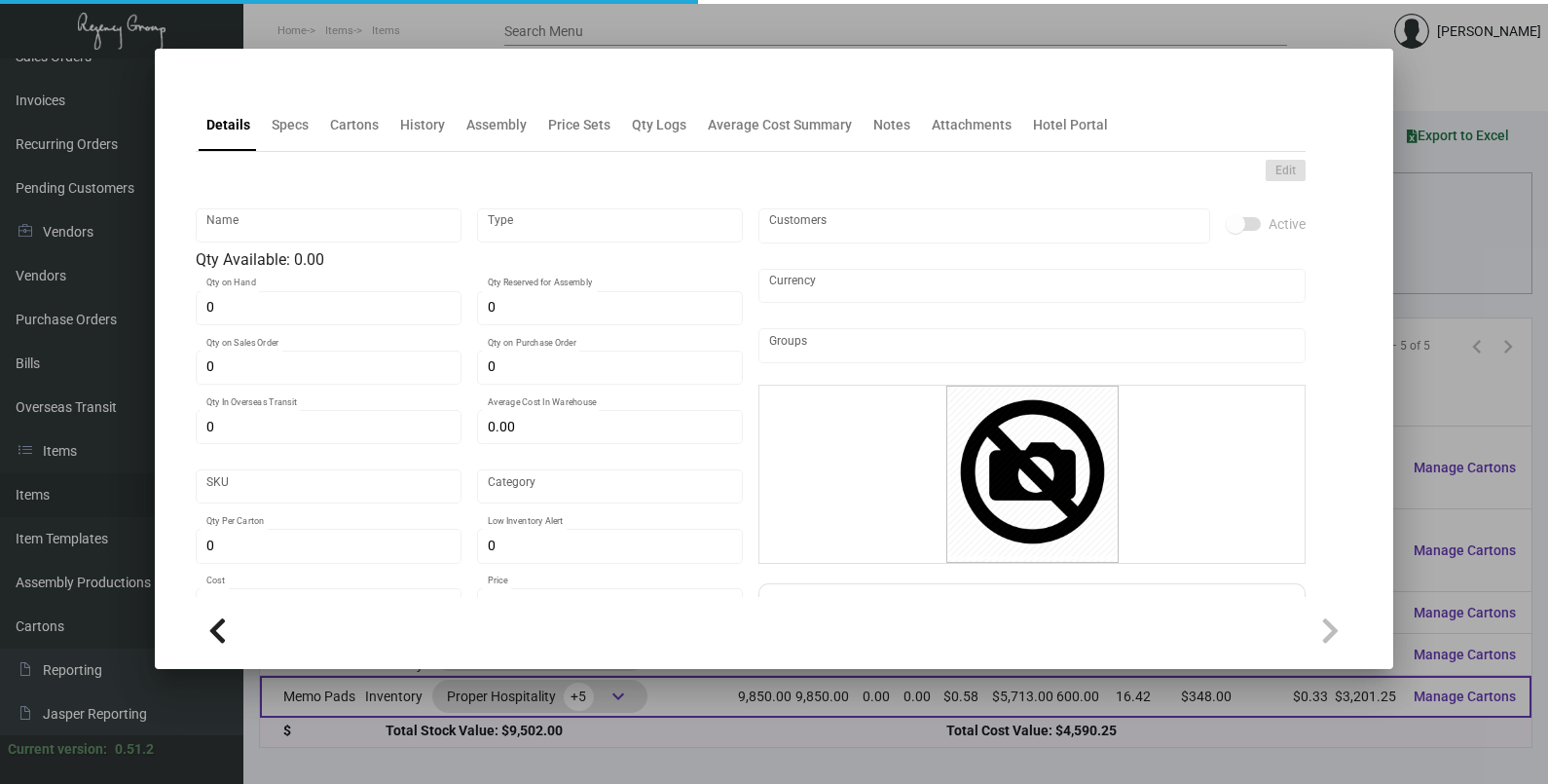
type textarea "Memo Pads"
checkbox input "true"
type input "United States Dollar $"
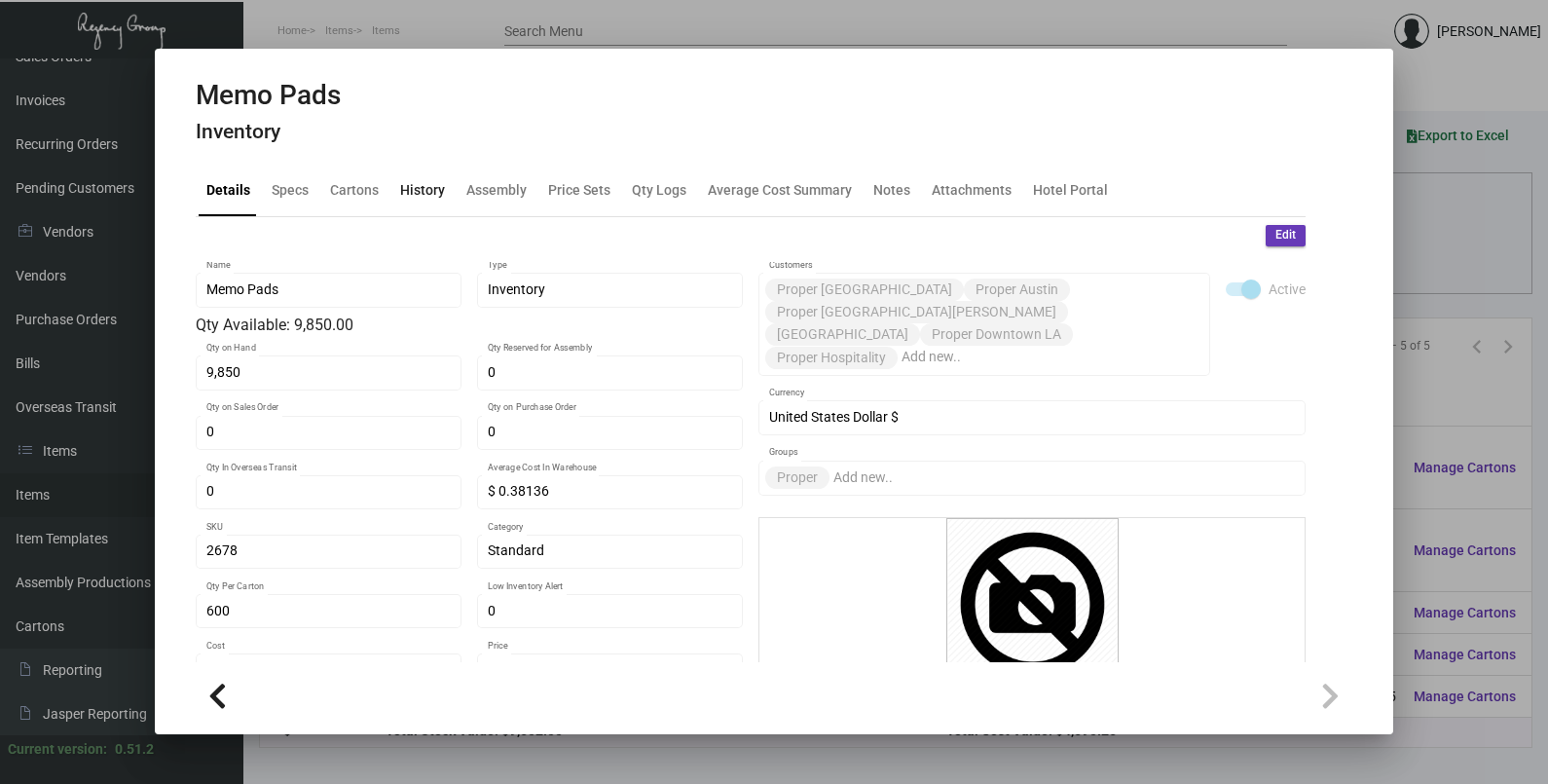
click at [409, 189] on div "History" at bounding box center [423, 189] width 45 height 21
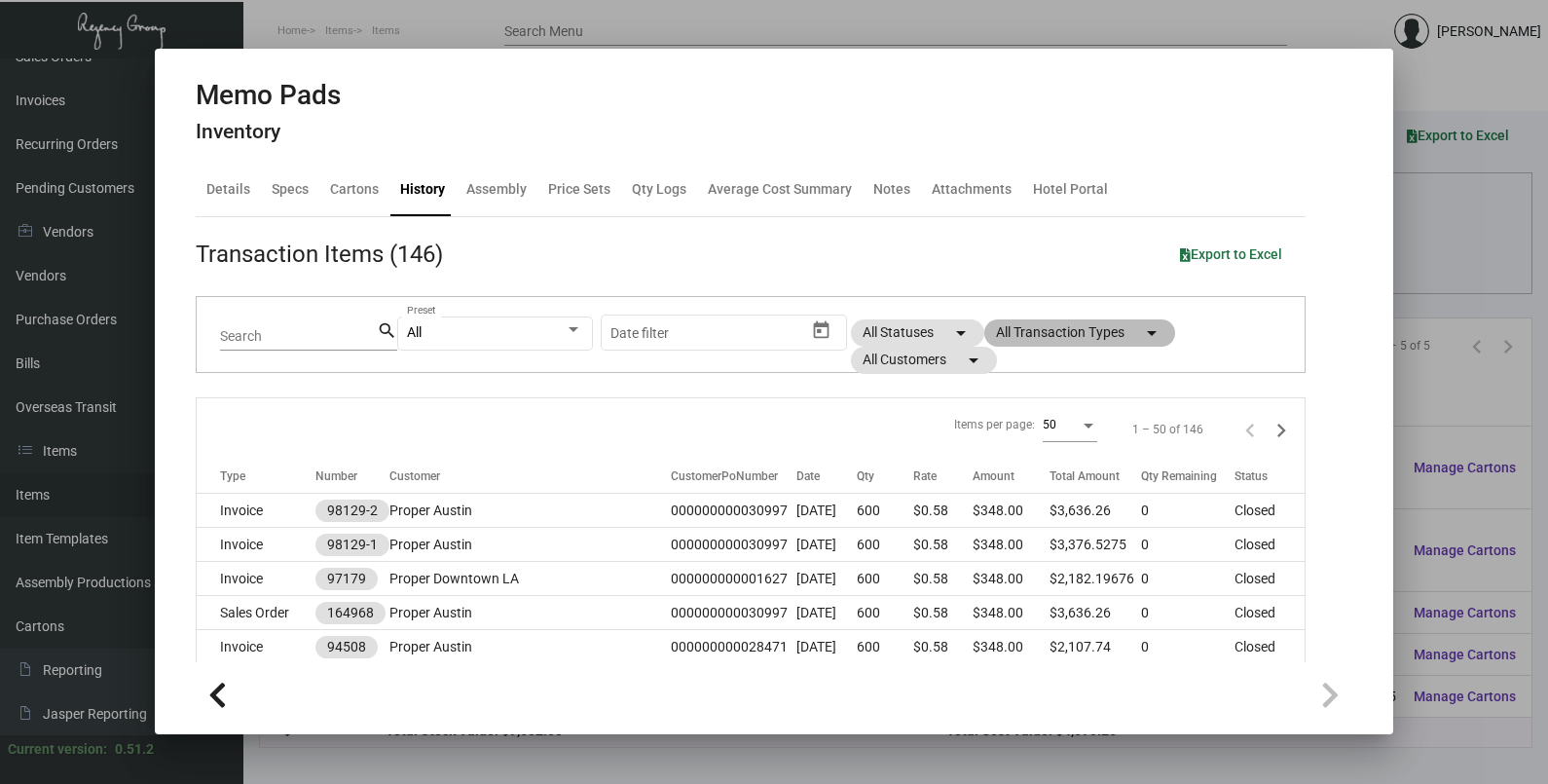
click at [1072, 343] on mat-chip "All Transaction Types arrow_drop_down" at bounding box center [1079, 333] width 191 height 27
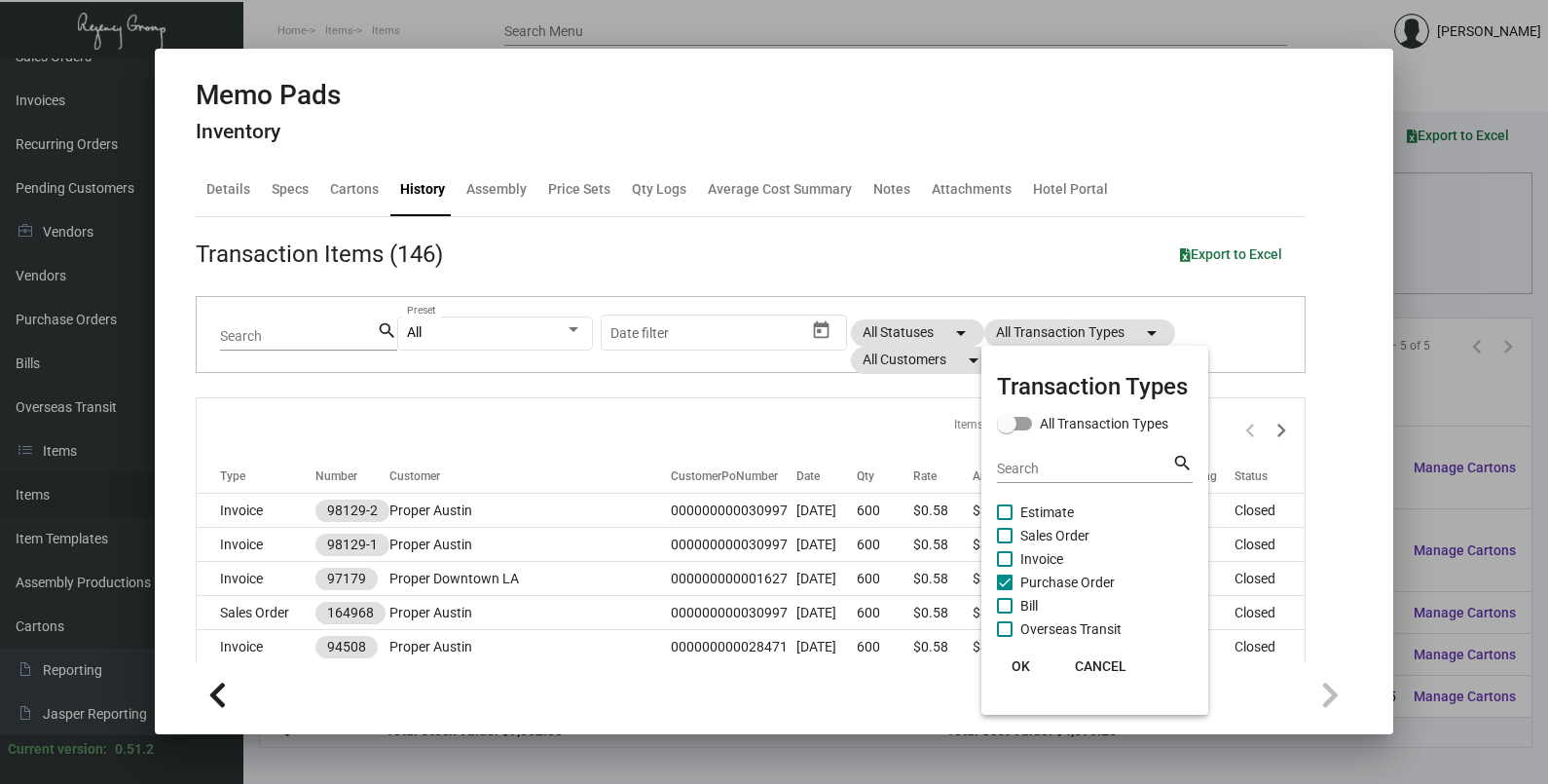
click at [1064, 576] on span "Purchase Order" at bounding box center [1068, 582] width 94 height 24
click at [1005, 590] on input "Purchase Order" at bounding box center [1004, 590] width 1 height 1
click at [1064, 576] on span "Purchase Order" at bounding box center [1068, 582] width 94 height 24
click at [1005, 590] on input "Purchase Order" at bounding box center [1004, 590] width 1 height 1
checkbox input "true"
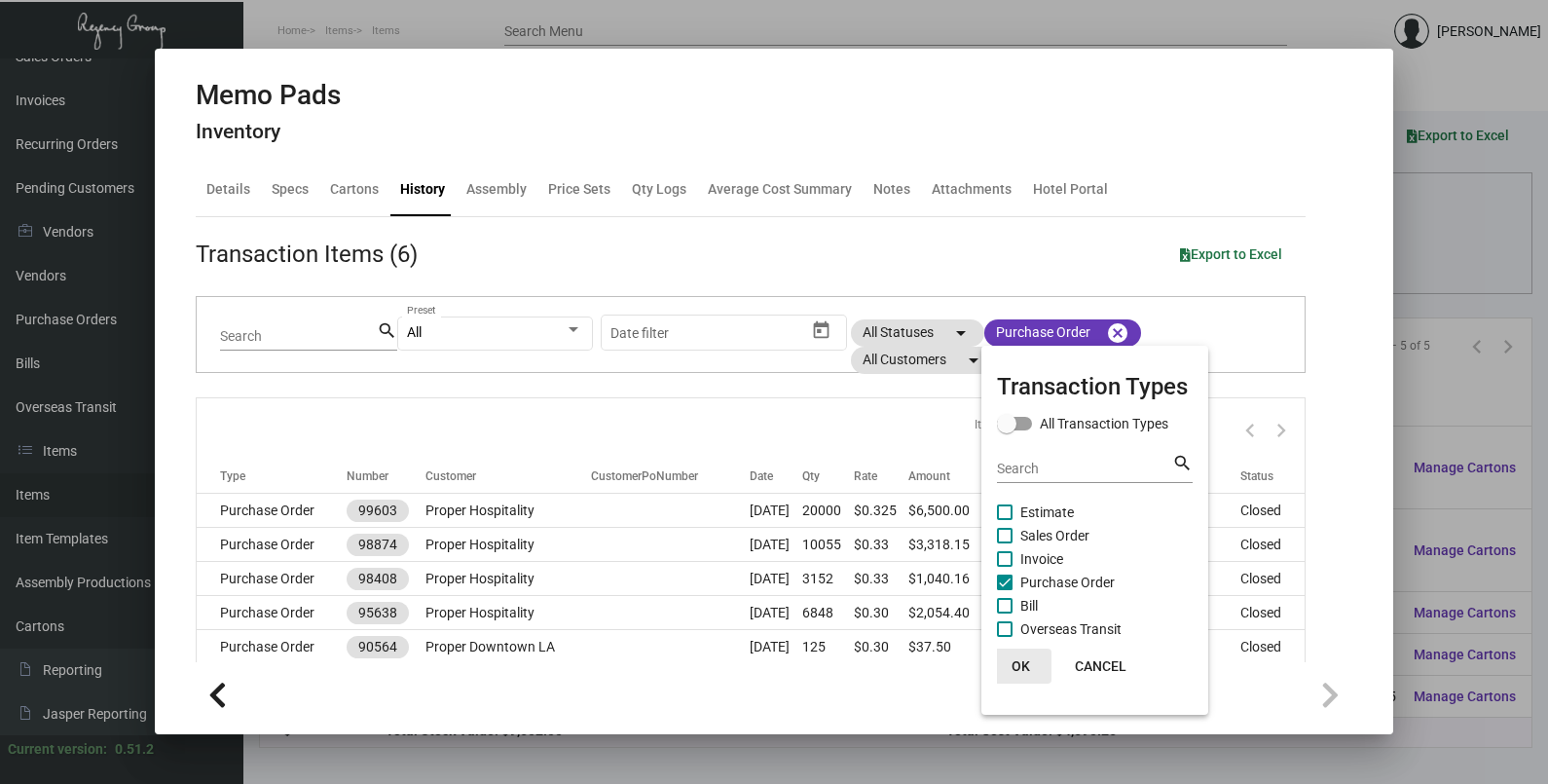
click at [1024, 653] on button "OK" at bounding box center [1021, 666] width 63 height 35
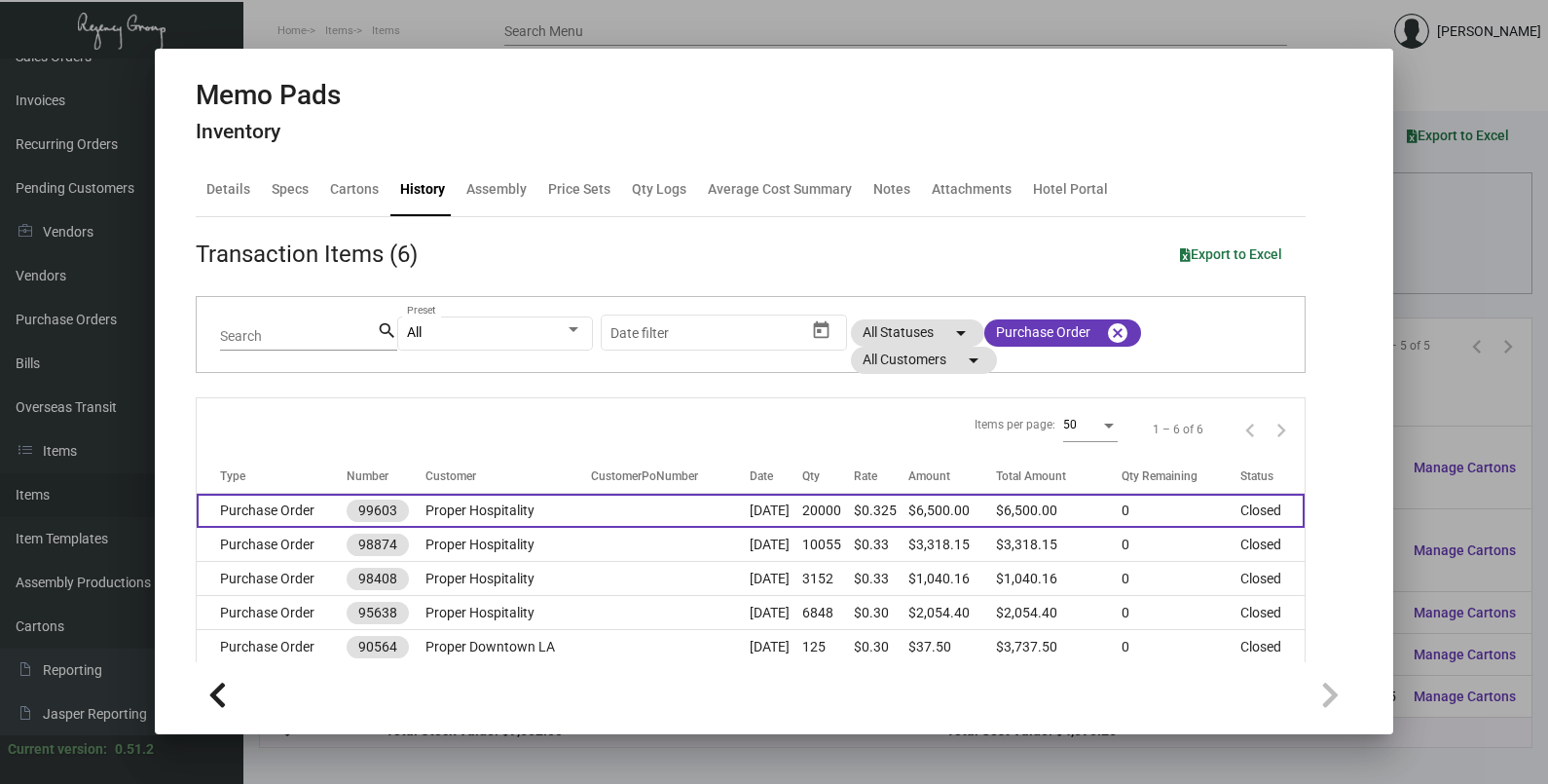
click at [665, 496] on td at bounding box center [671, 511] width 159 height 34
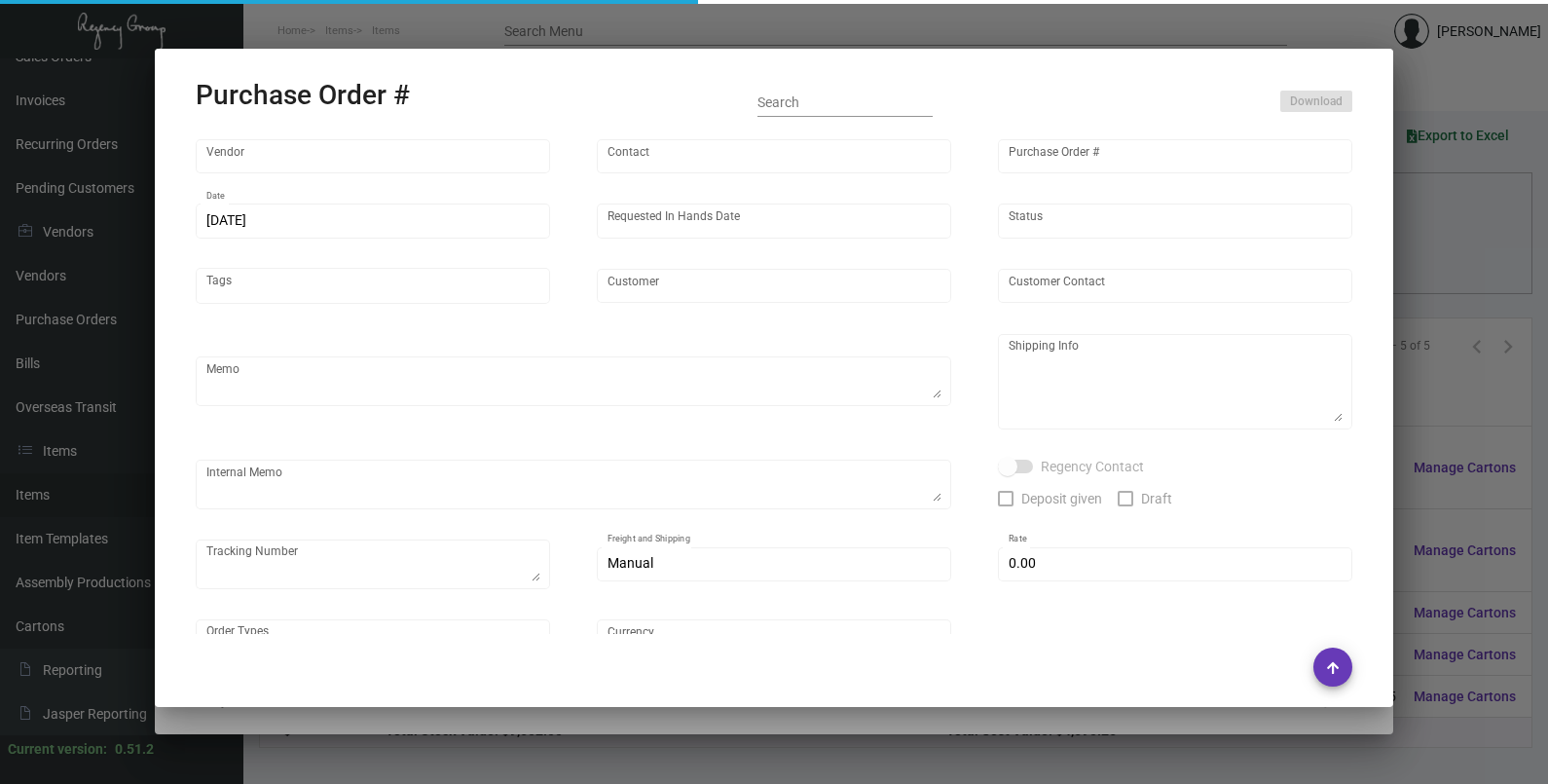
type input "[PERSON_NAME] Printing"
type input "[PERSON_NAME]"
type input "99603"
type input "[DATE]"
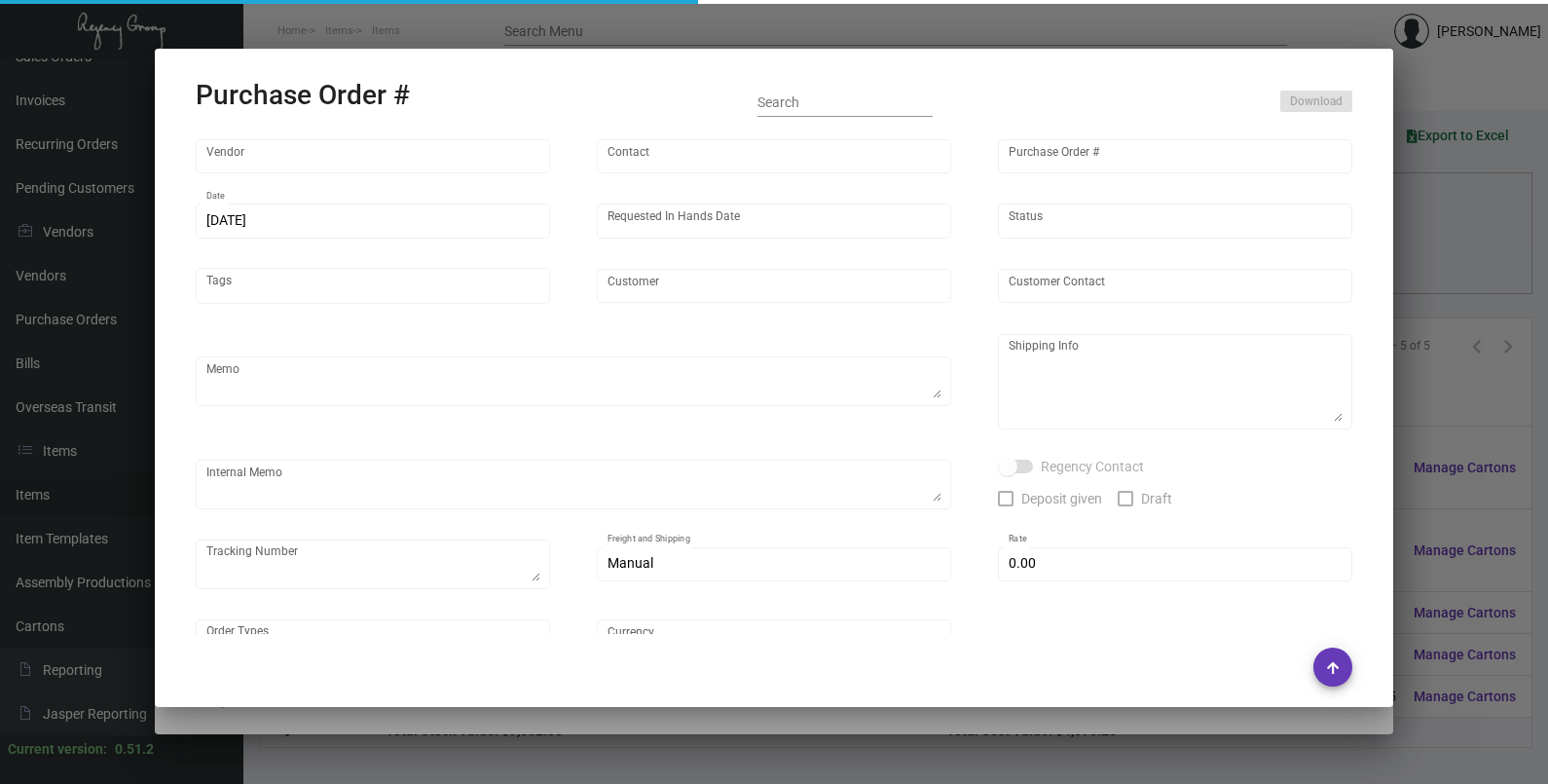
type input "Proper Hospitality"
type textarea "PLEASE SEND PDF PROOFS TO OUR ART TEAM ; [EMAIL_ADDRESS][DOMAIN_NAME] WITH ME I…"
type textarea "Regency Group LA - [PERSON_NAME] 10845 Vanowen [GEOGRAPHIC_DATA] US"
type textarea "8.2 - [PERSON_NAME] reached out for updated // Vendor noted that it's off press…"
checkbox input "true"
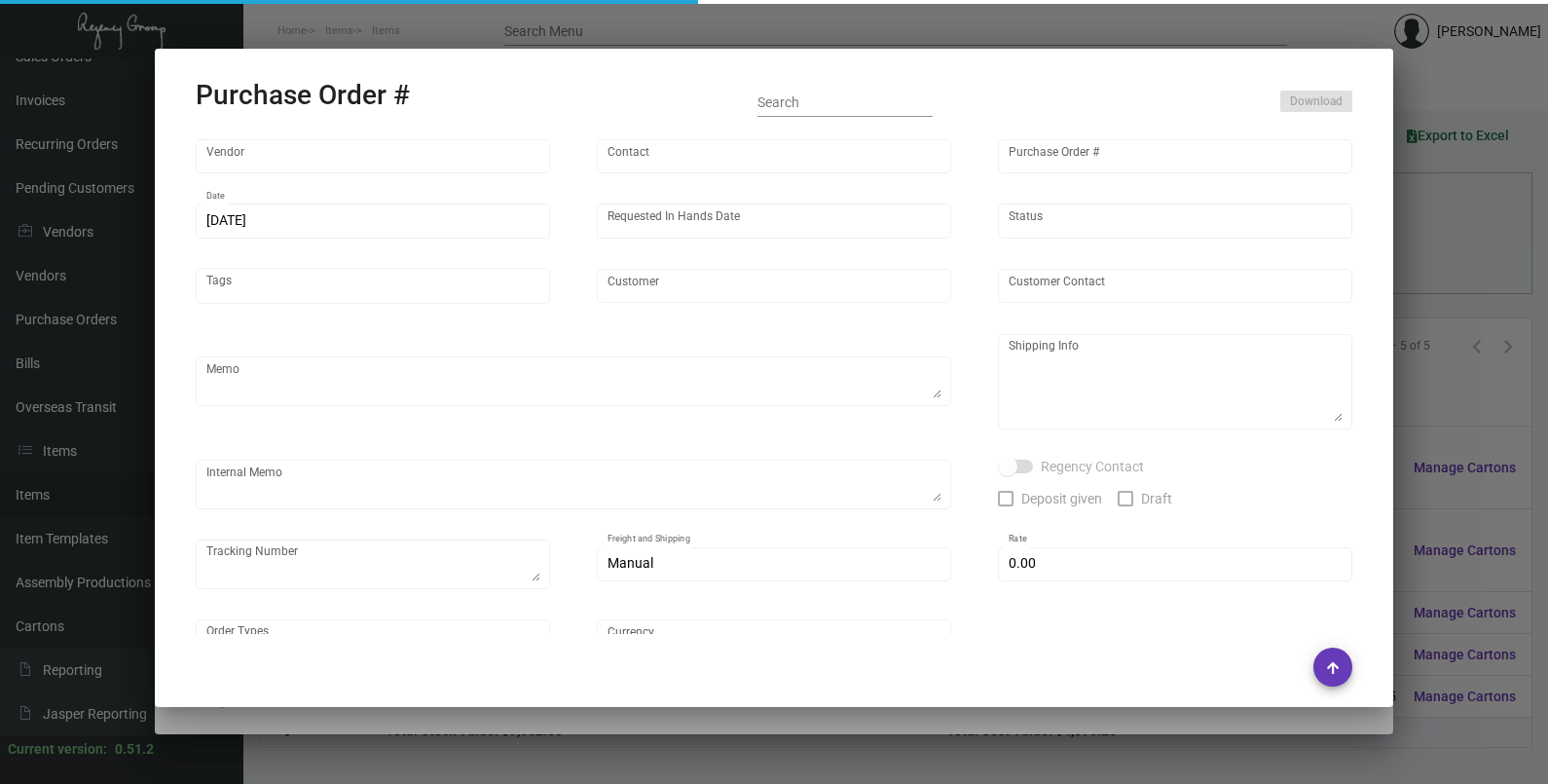
type input "$ 0.00"
type input "United States Dollar $"
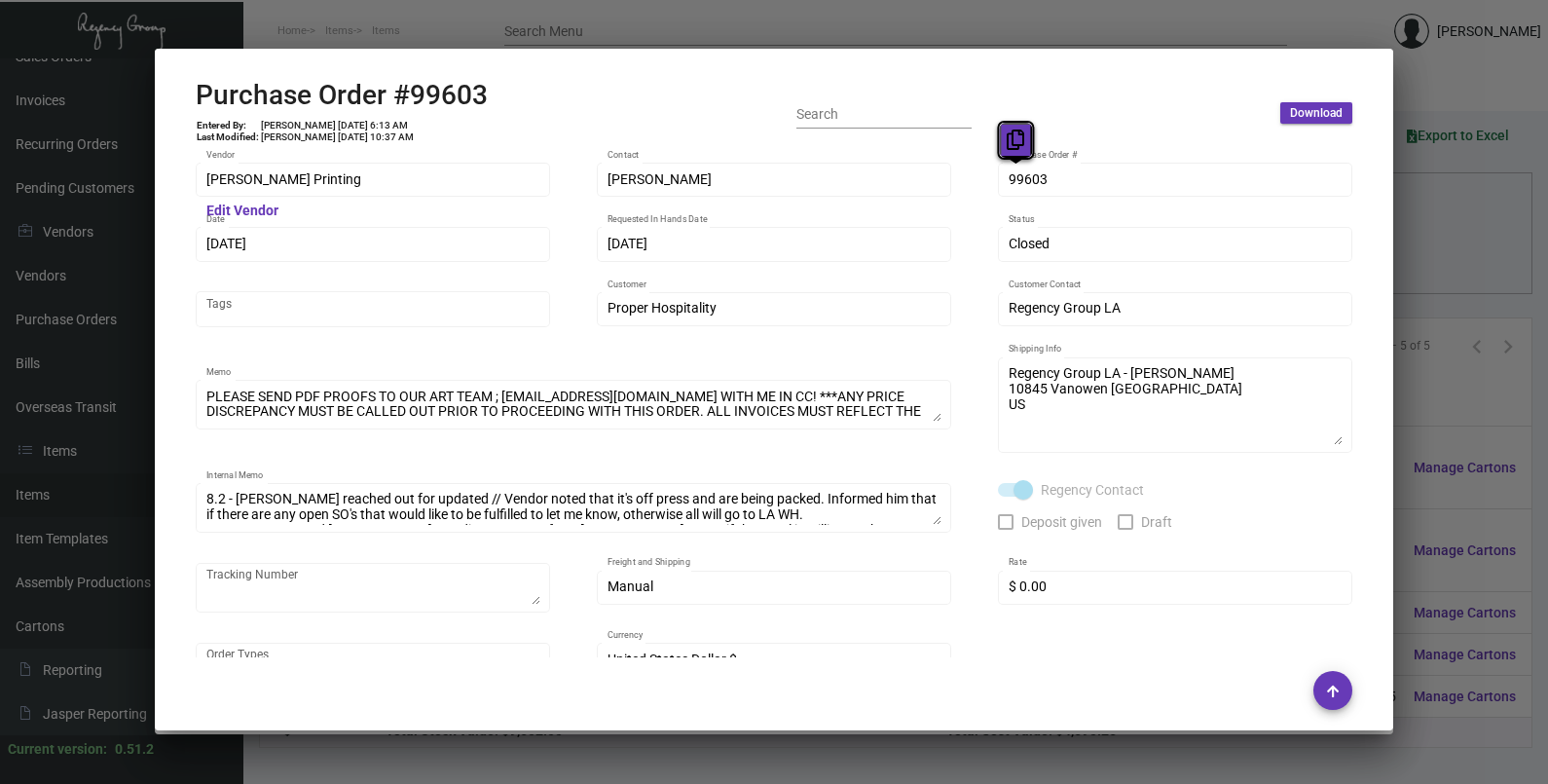
drag, startPoint x: 1023, startPoint y: 180, endPoint x: 1023, endPoint y: 141, distance: 39.0
click at [1019, 148] on icon at bounding box center [1016, 139] width 18 height 21
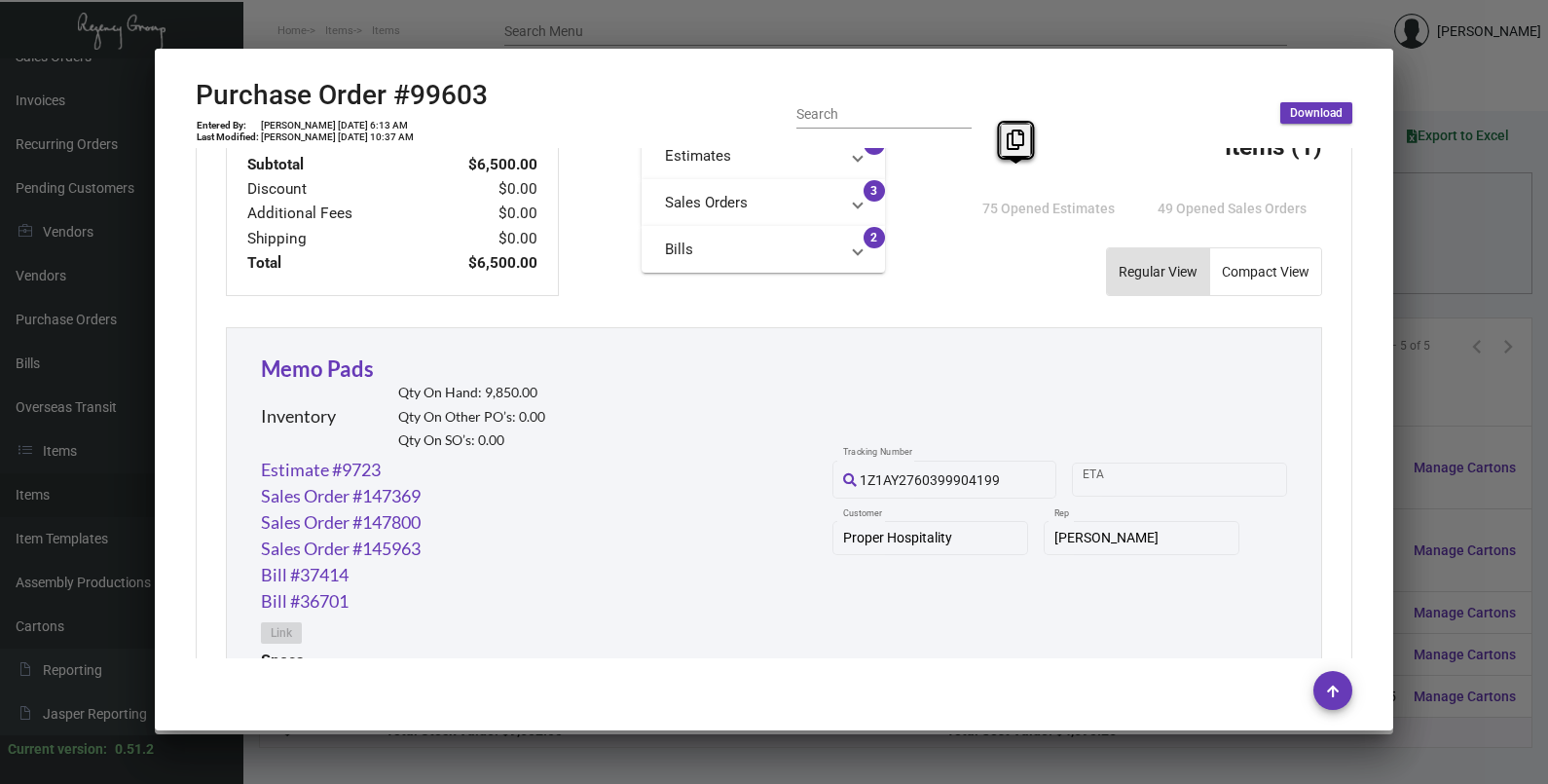
scroll to position [1168, 0]
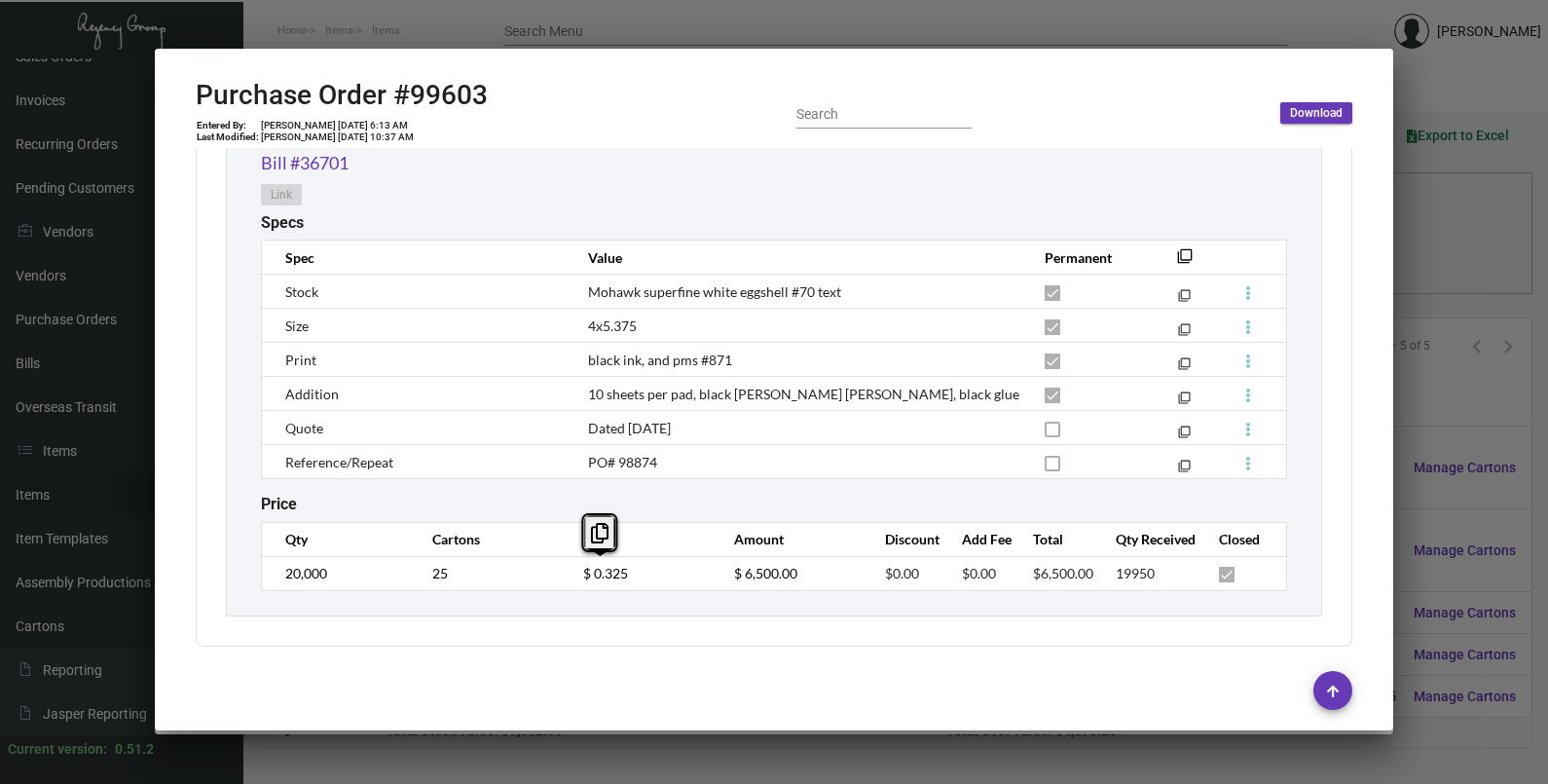
click at [570, 569] on td "$ 0.325" at bounding box center [639, 572] width 151 height 34
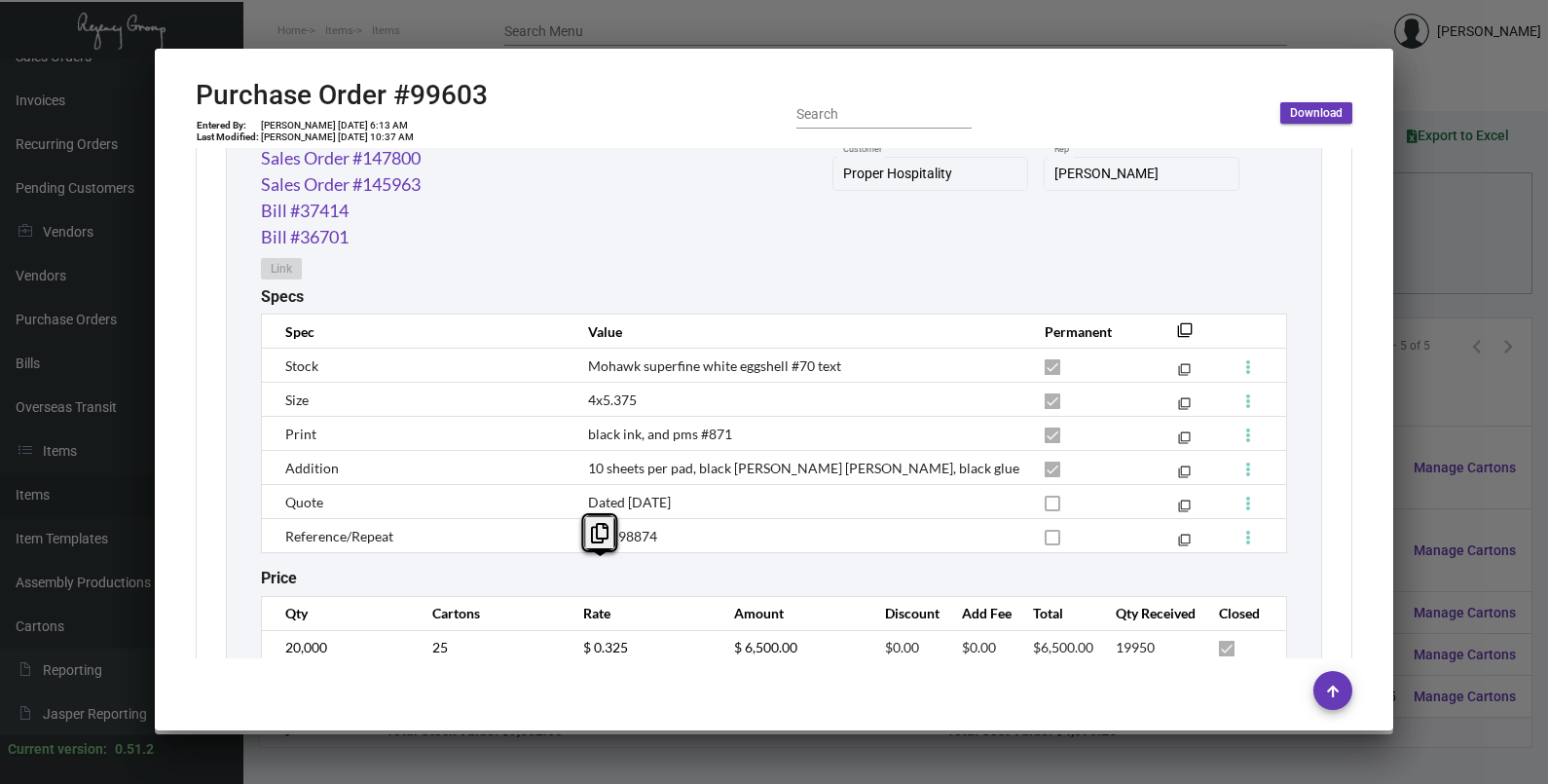
scroll to position [925, 0]
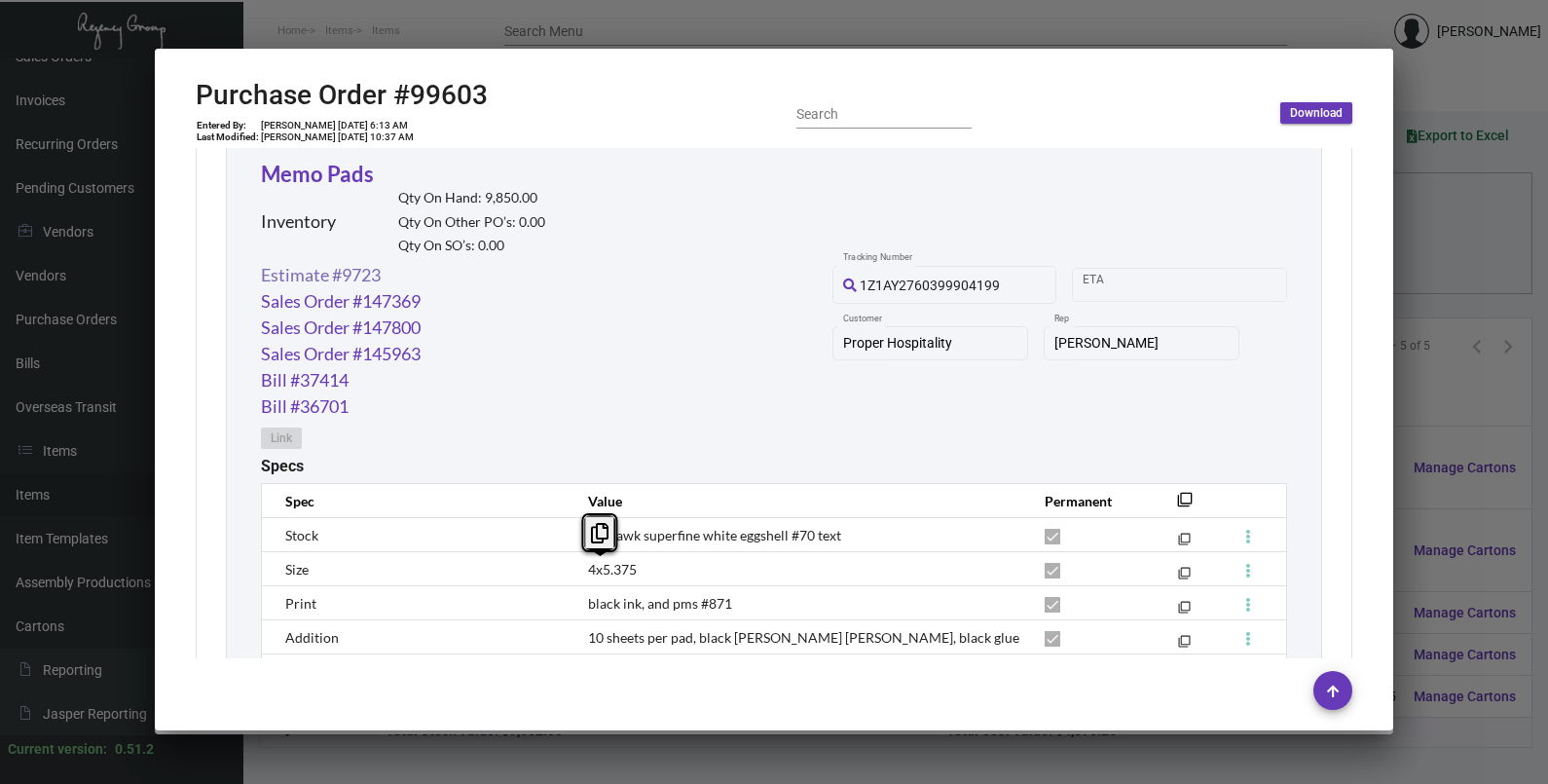
click at [340, 277] on link "Estimate #9723" at bounding box center [321, 274] width 120 height 26
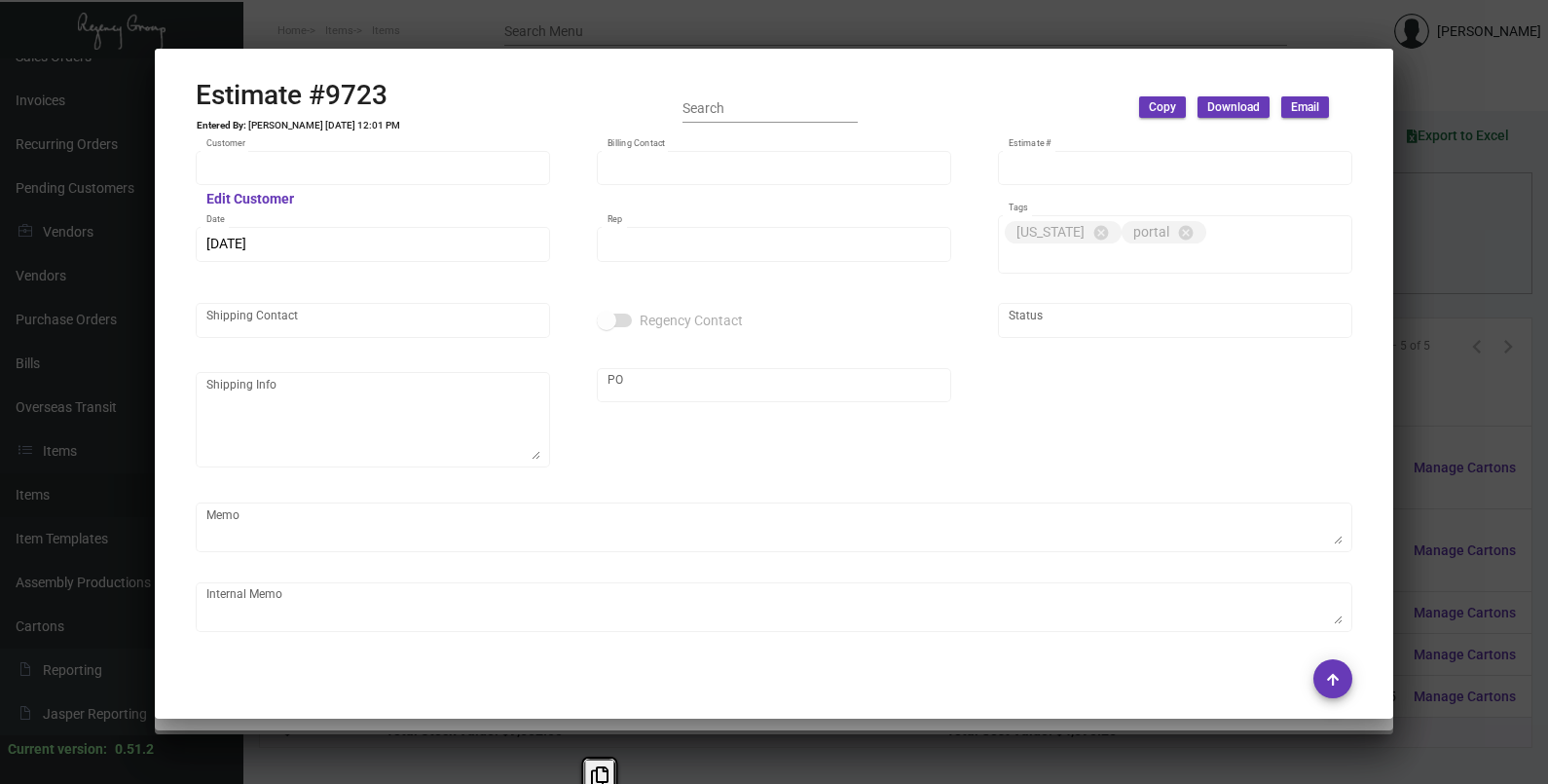
type input "Proper Hospitality"
type input "[PERSON_NAME]"
type input "9723"
type input "[DATE]"
type input "[PERSON_NAME]"
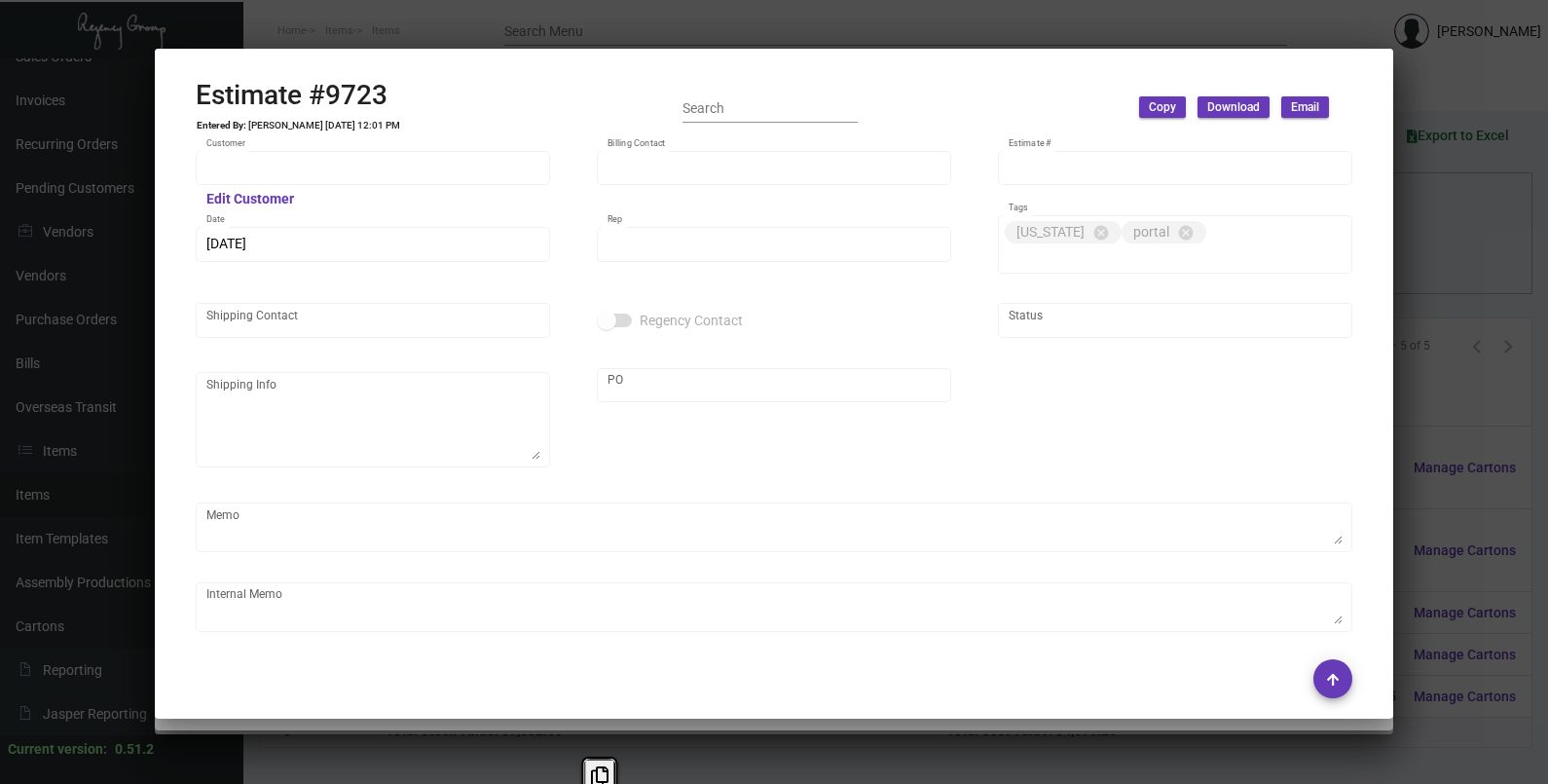
type input "United States Dollar $"
type input "$ 0.00"
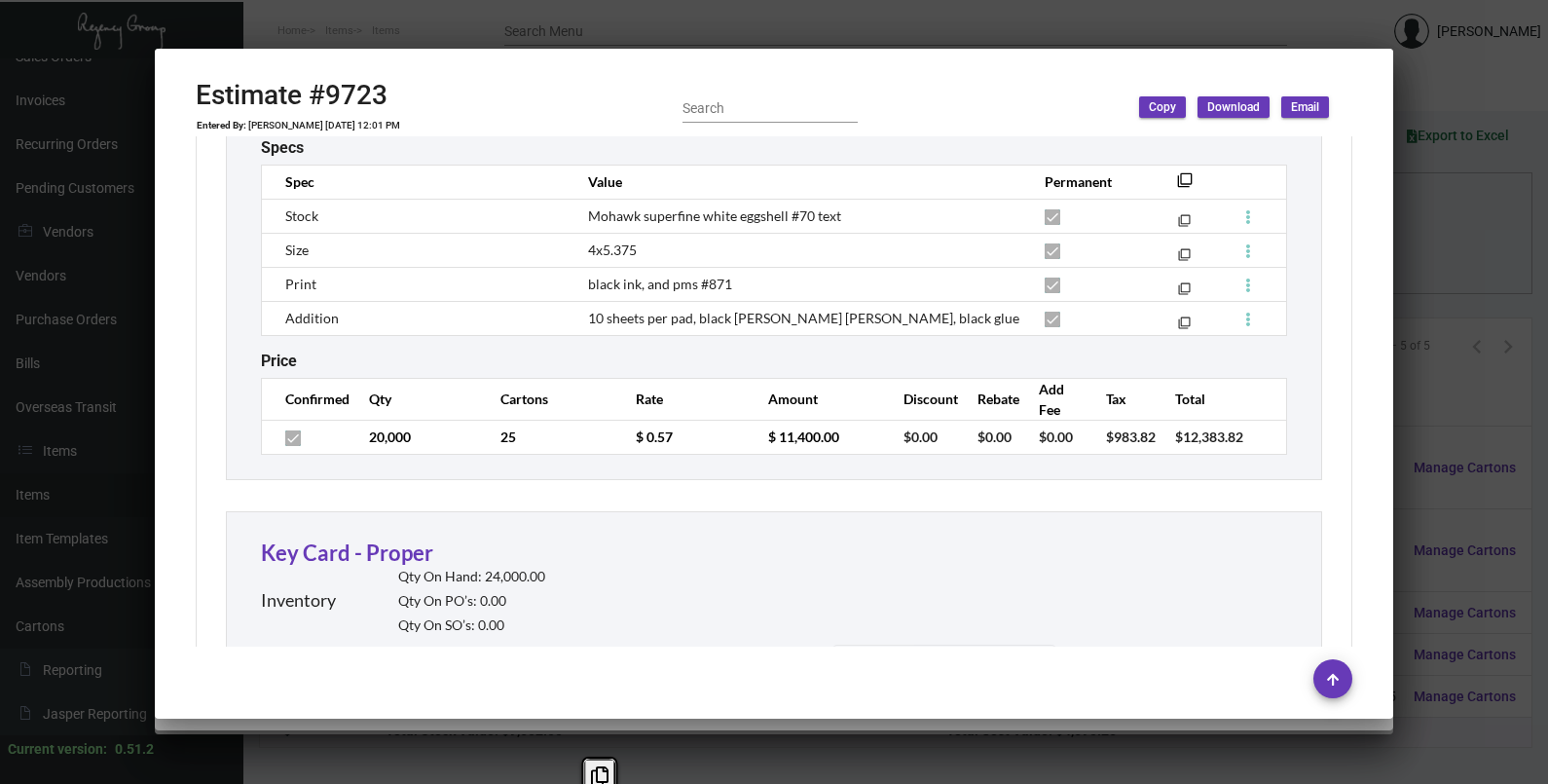
scroll to position [1339, 0]
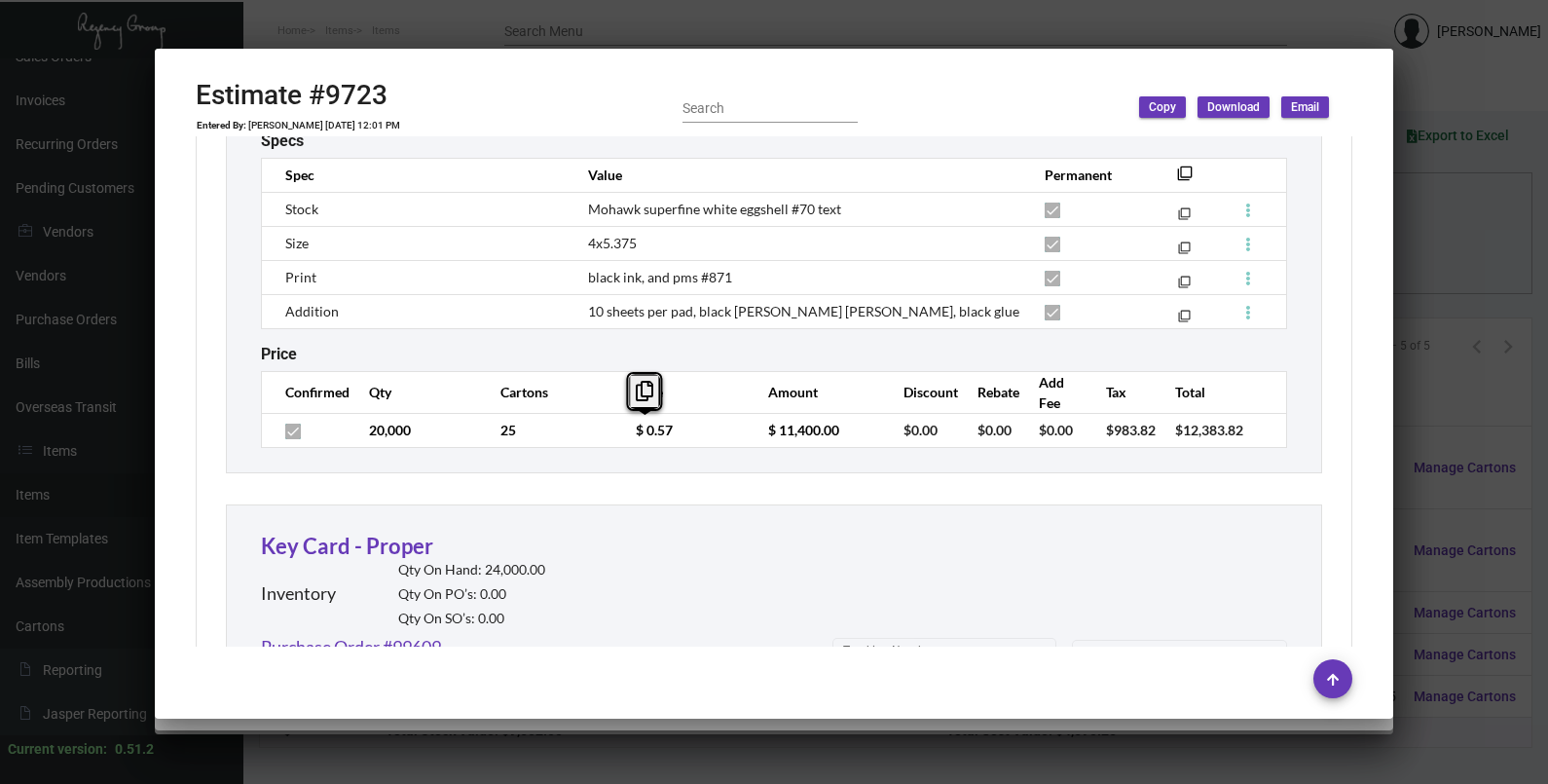
click at [618, 437] on td "$ 0.57" at bounding box center [682, 429] width 132 height 34
click at [1445, 249] on div at bounding box center [774, 392] width 1548 height 784
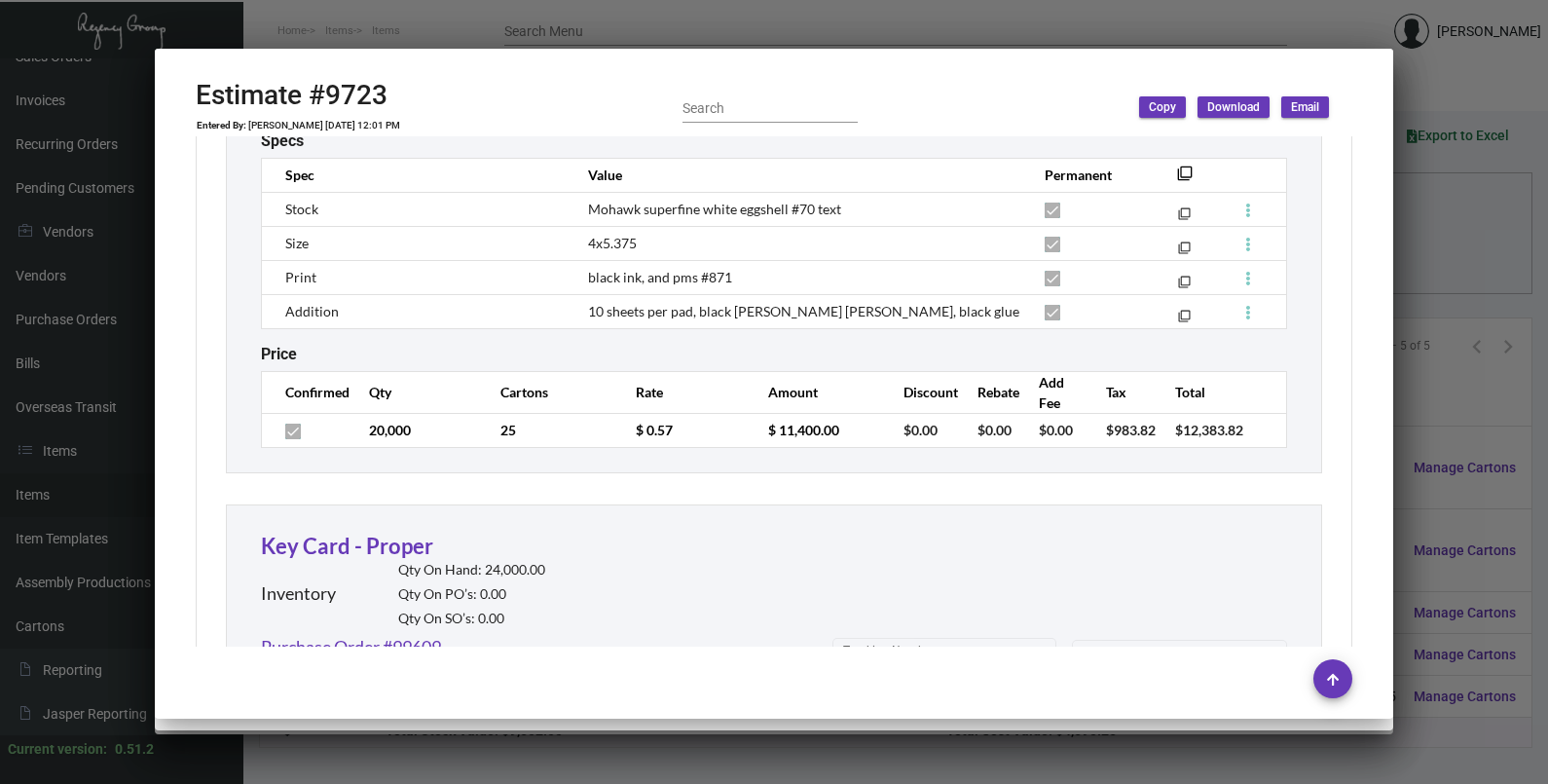
click at [1445, 249] on div at bounding box center [774, 392] width 1548 height 784
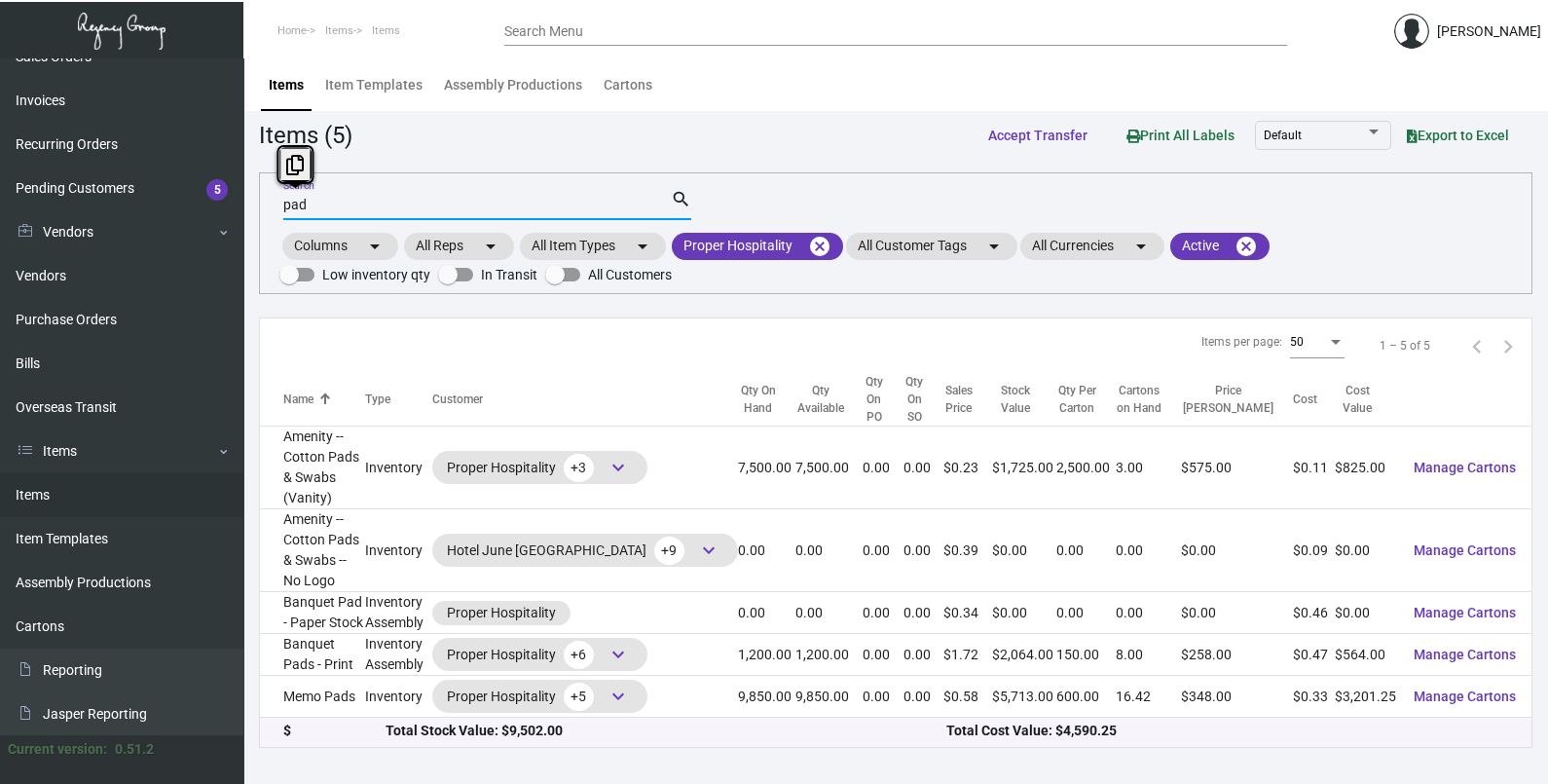
drag, startPoint x: 335, startPoint y: 208, endPoint x: 236, endPoint y: 201, distance: 99.2
click at [236, 201] on div "Dashboard Dashboard Tasks Customers Customers Estimates Sales Orders Invoices R…" at bounding box center [774, 421] width 1548 height 725
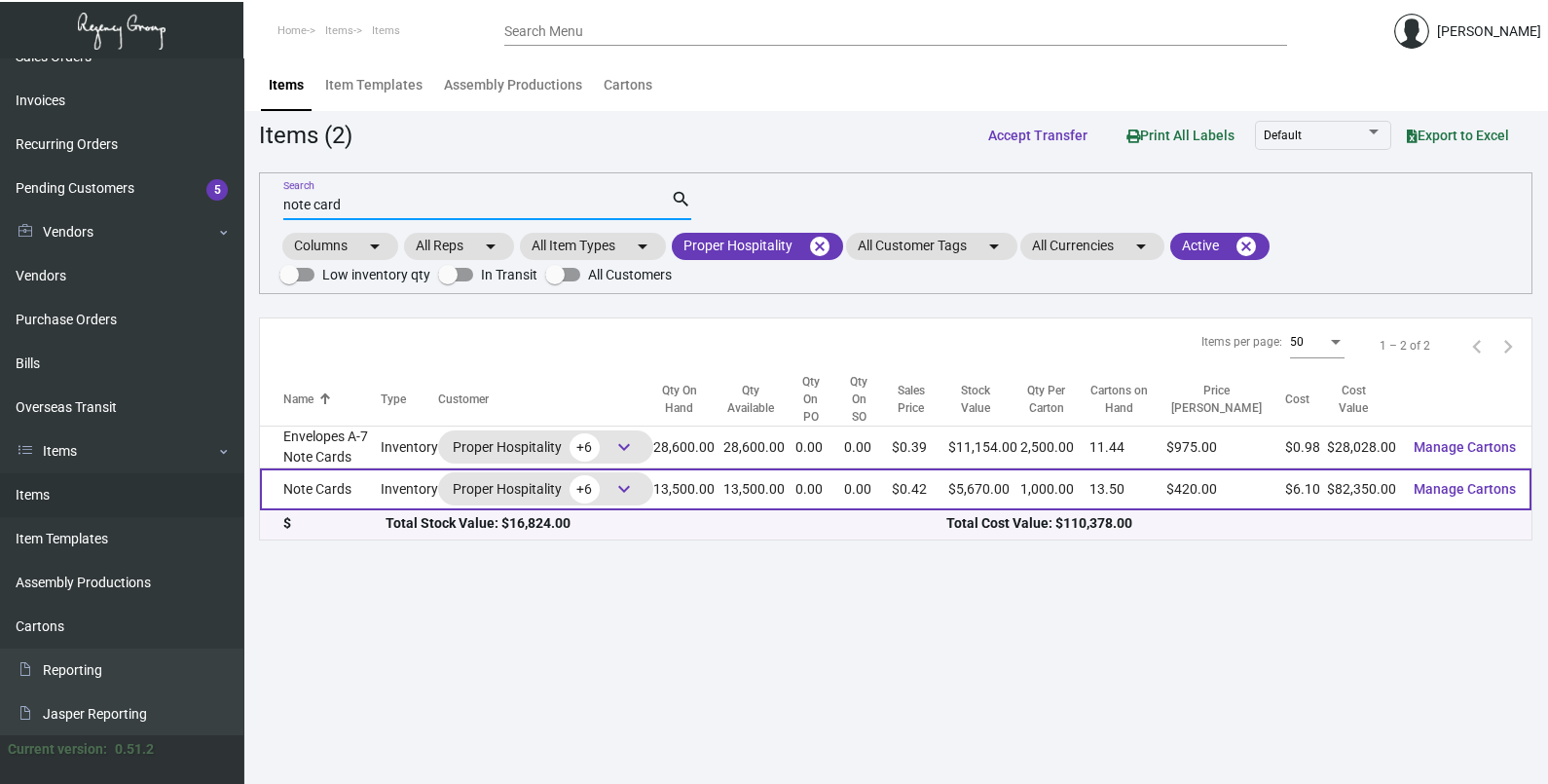
type input "note card"
click at [379, 468] on td "Note Cards" at bounding box center [320, 489] width 121 height 42
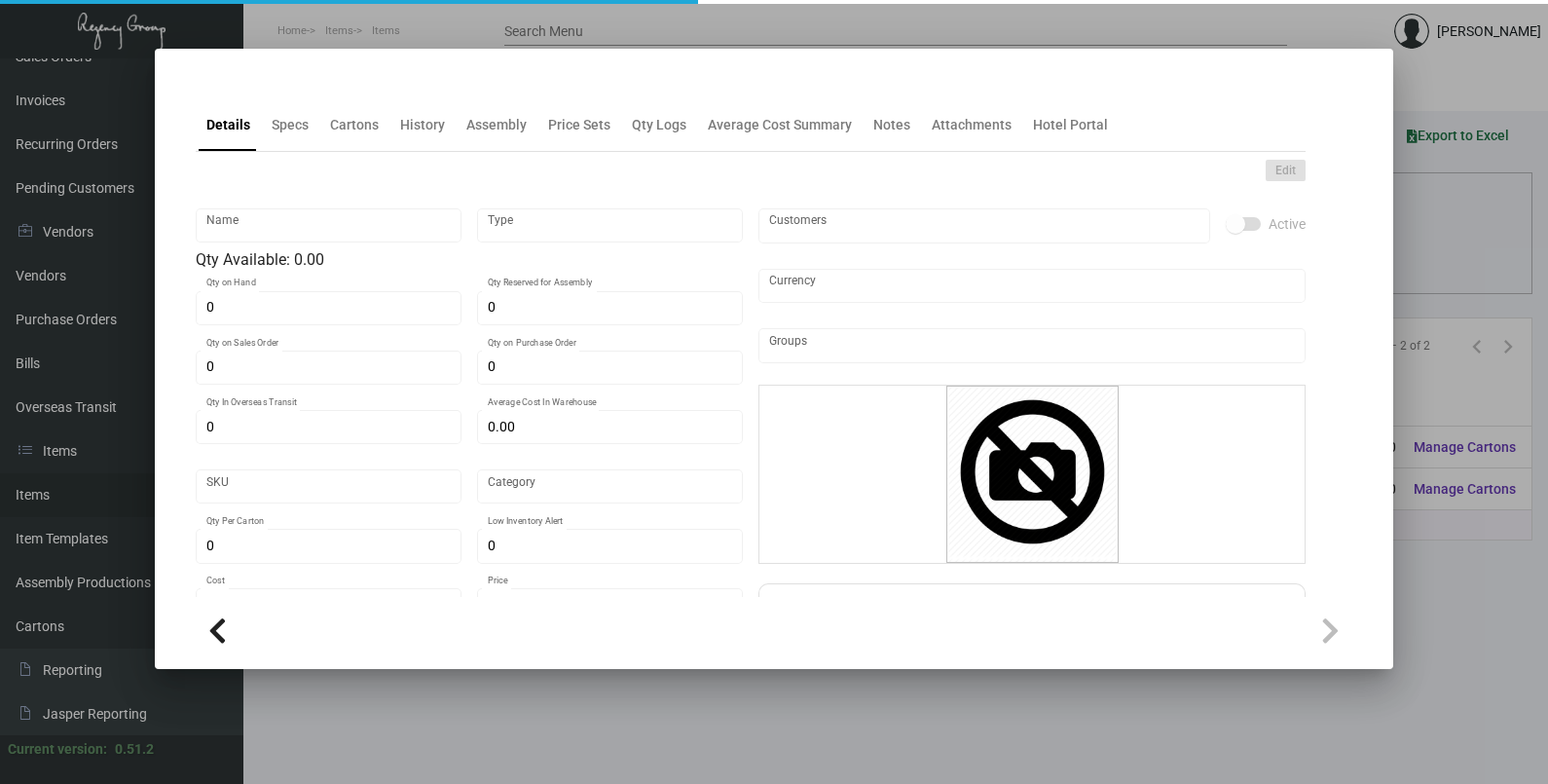
type input "Note Cards"
type input "Inventory"
type input "13,500"
type input "$ 0.457"
type input "2679"
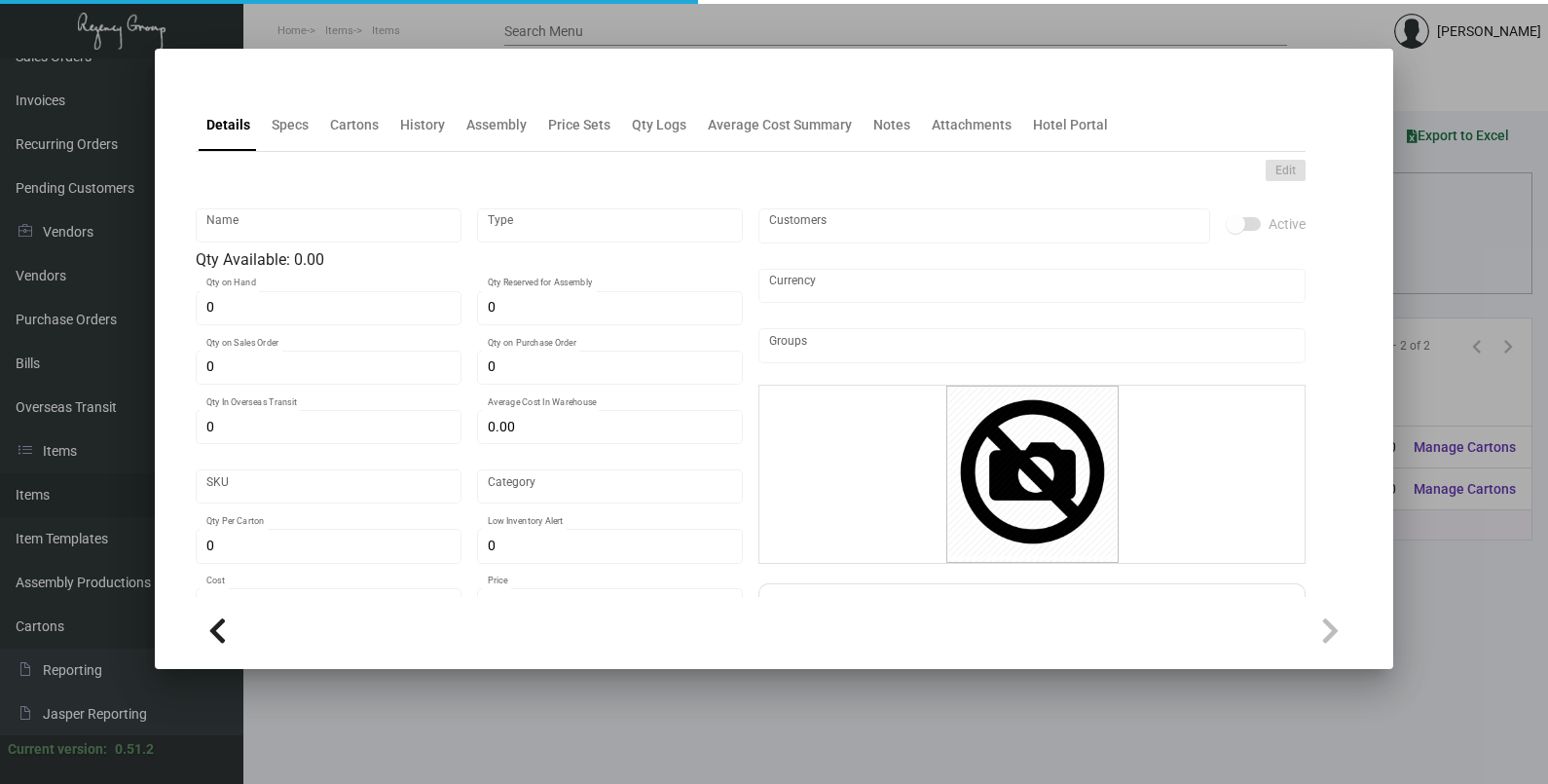
type input "Standard"
type input "1,000"
type input "5,000"
type input "$ 6.10"
type input "$ 0.42"
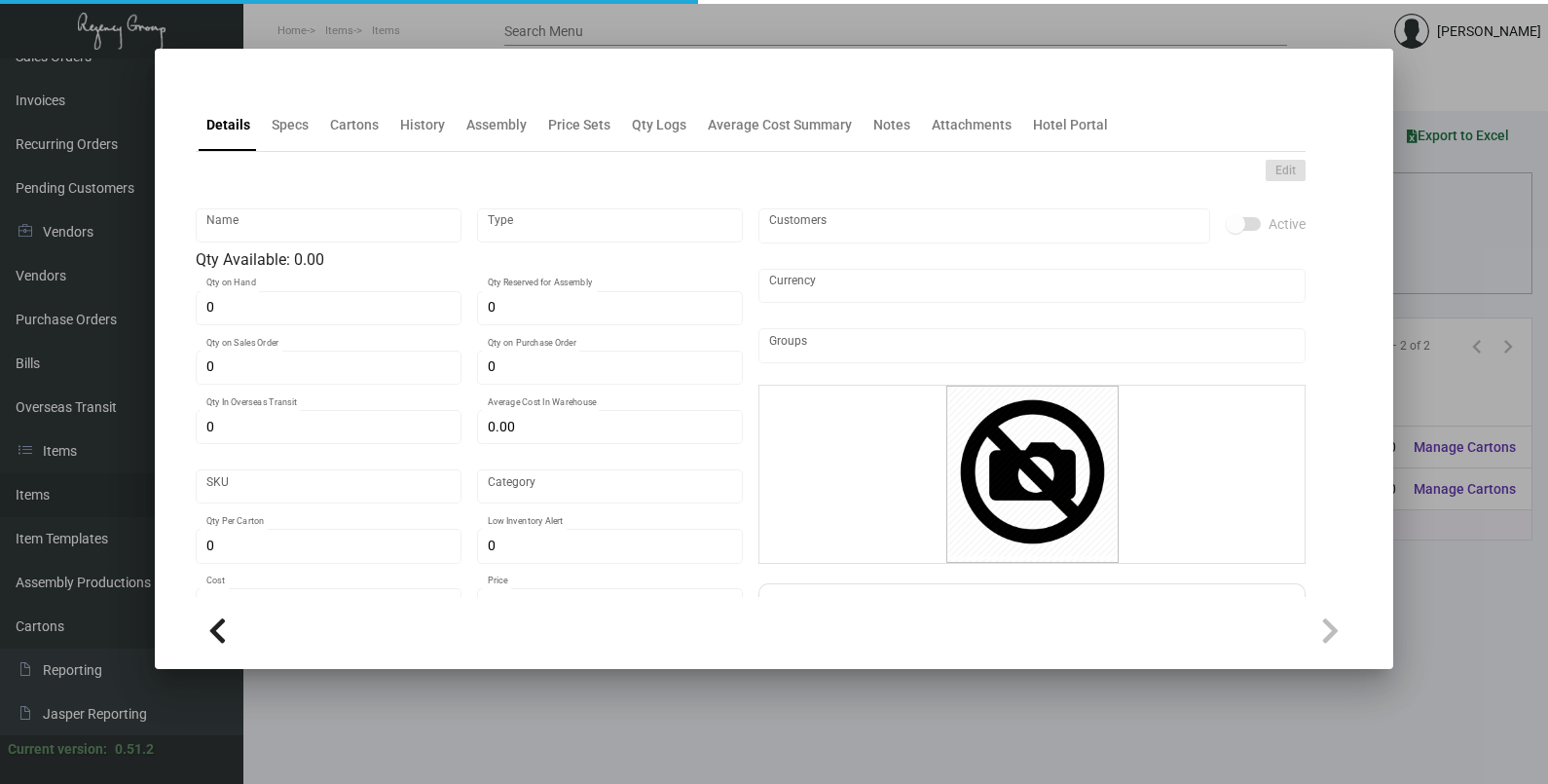
type textarea "Note Cards: size 7x5 Neenah Wild Heavy Vellum #111C White, black and gold foil …"
type textarea "Note Cards"
checkbox input "true"
type input "United States Dollar $"
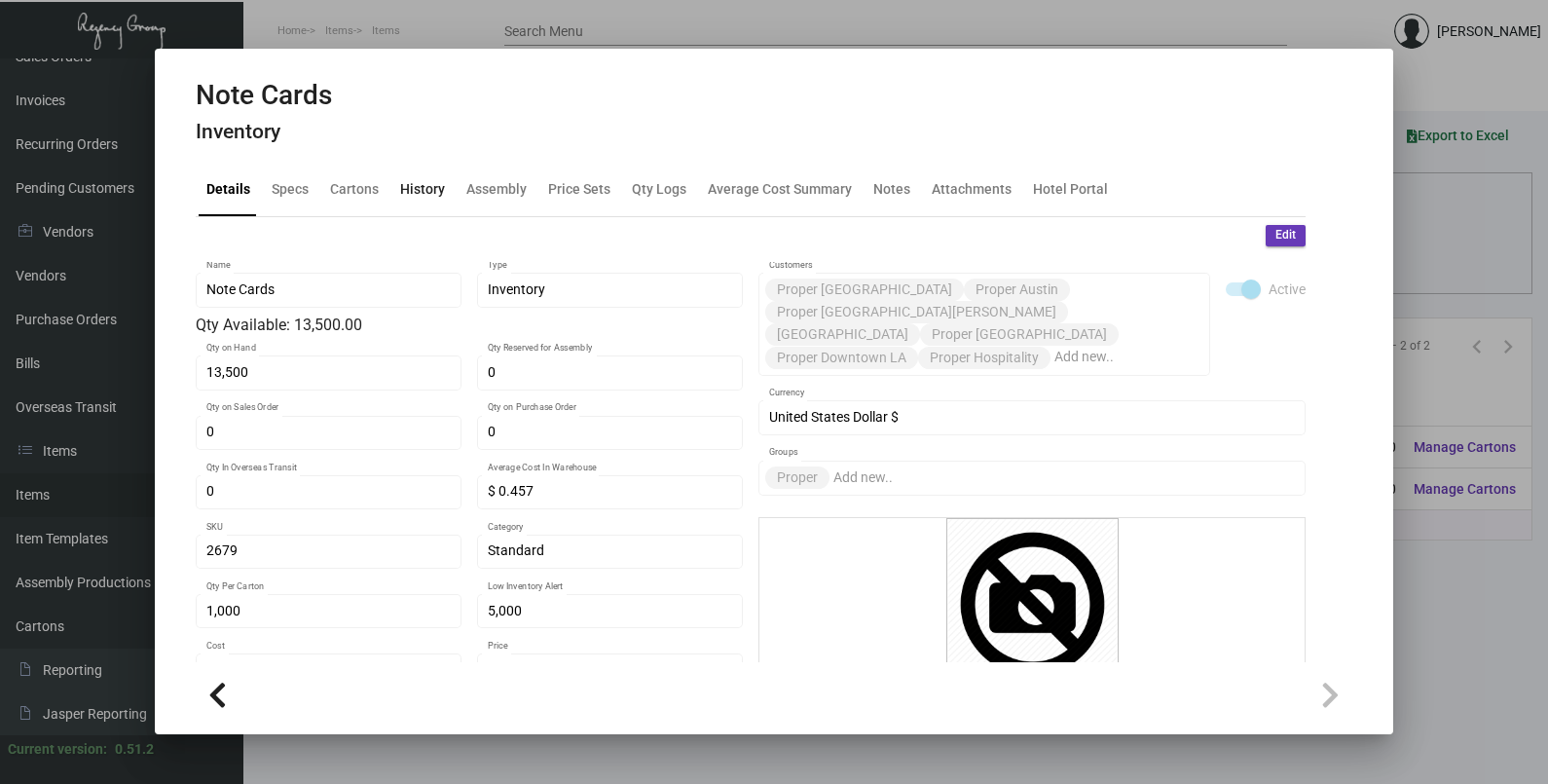
click at [426, 205] on div "History" at bounding box center [423, 190] width 61 height 47
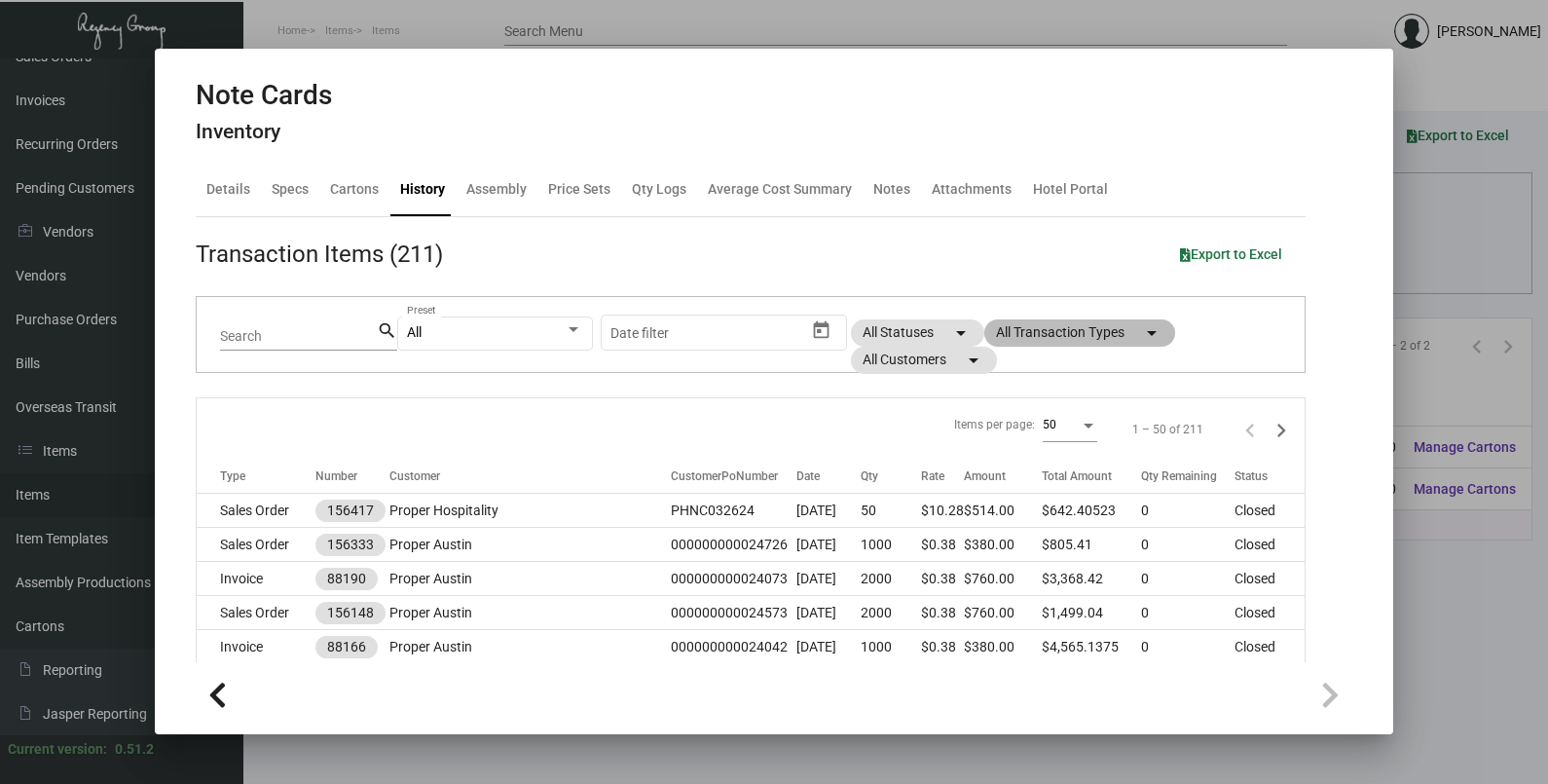
click at [1112, 332] on mat-chip "All Transaction Types arrow_drop_down" at bounding box center [1079, 333] width 191 height 27
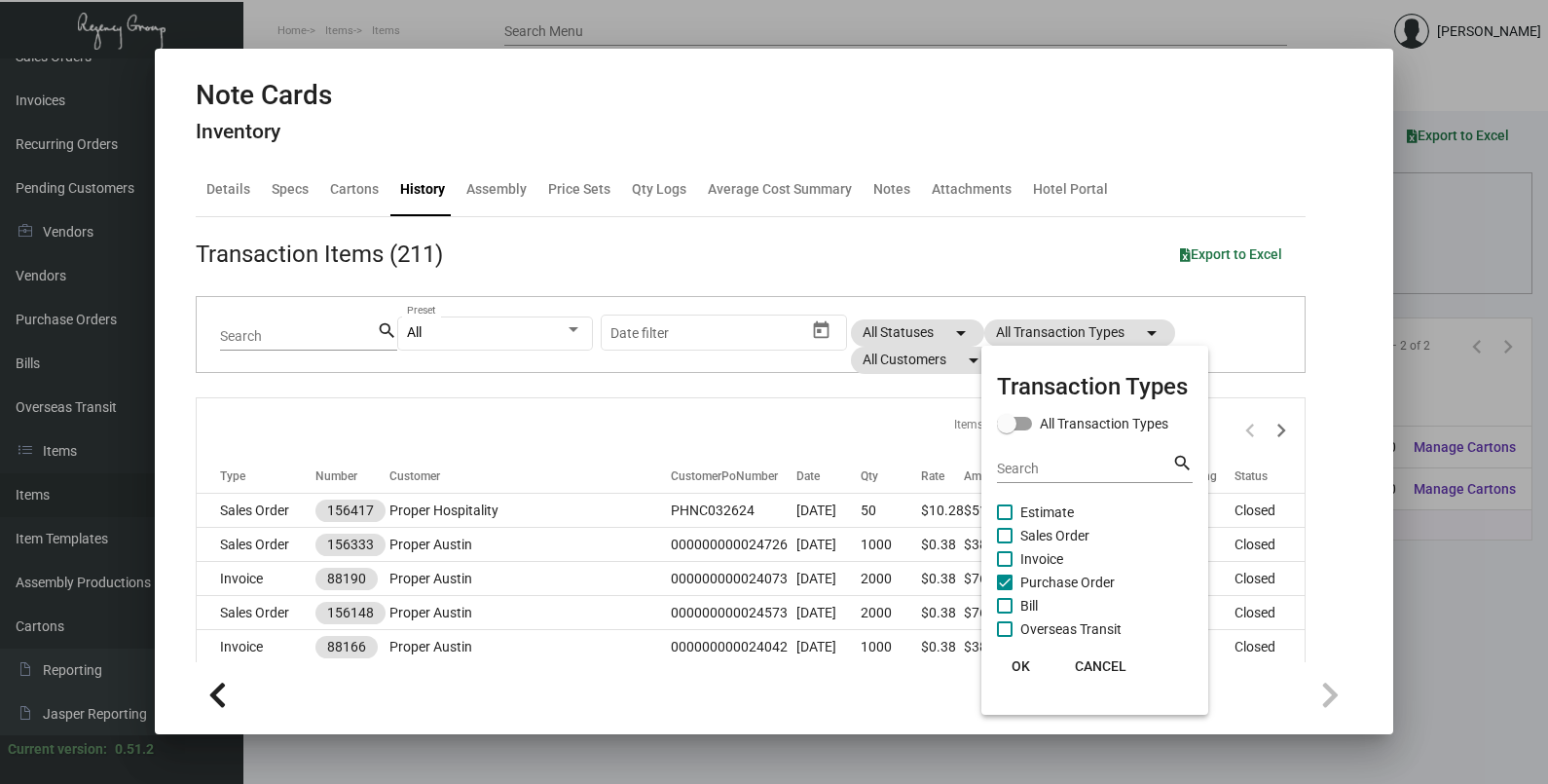
click at [1054, 576] on span "Purchase Order" at bounding box center [1068, 582] width 94 height 24
click at [1005, 590] on input "Purchase Order" at bounding box center [1004, 590] width 1 height 1
click at [1054, 577] on span "Purchase Order" at bounding box center [1068, 582] width 94 height 24
click at [1005, 590] on input "Purchase Order" at bounding box center [1004, 590] width 1 height 1
checkbox input "true"
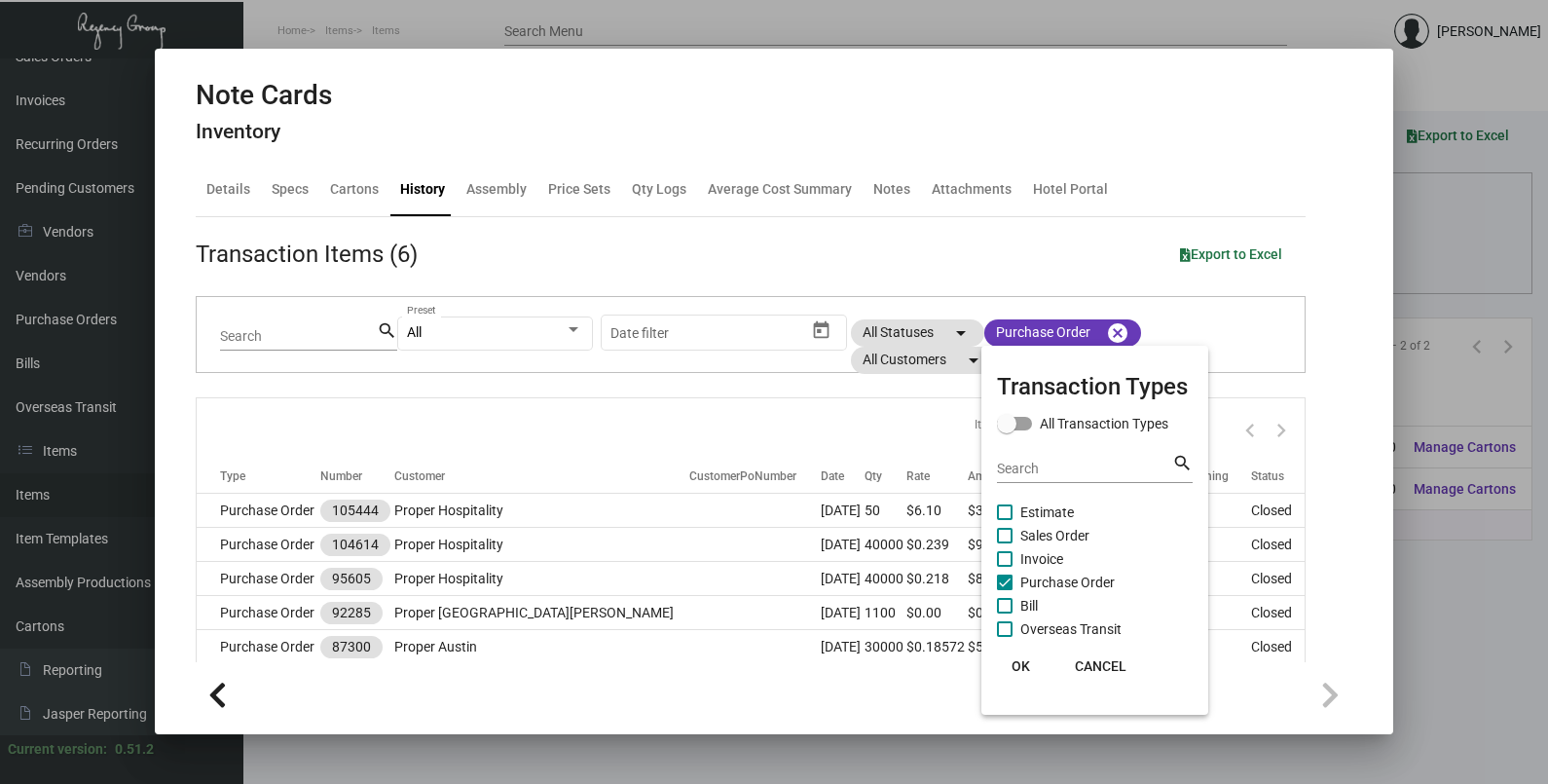
click at [1024, 662] on span "OK" at bounding box center [1021, 665] width 19 height 16
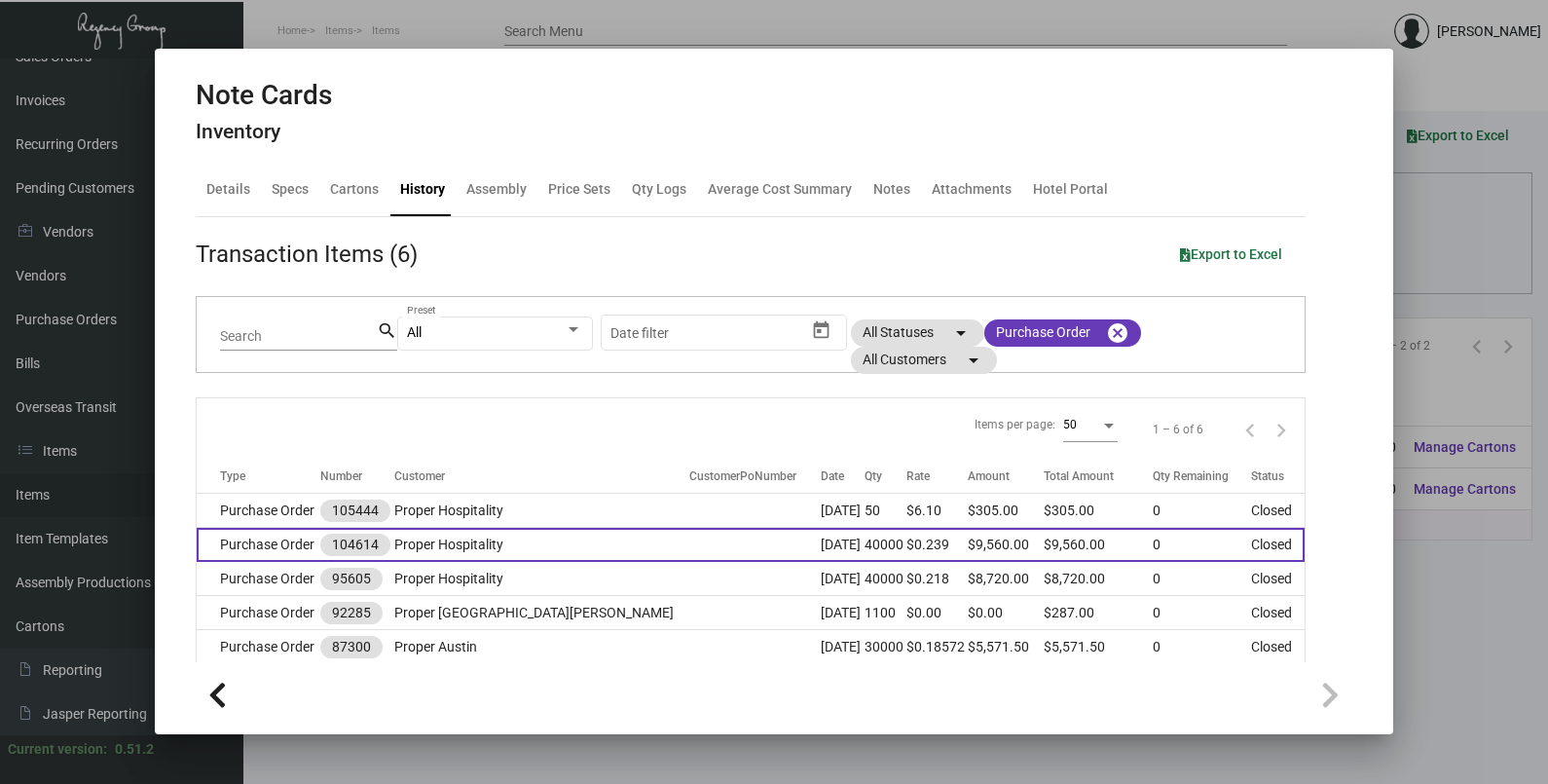
click at [689, 536] on td at bounding box center [755, 544] width 131 height 34
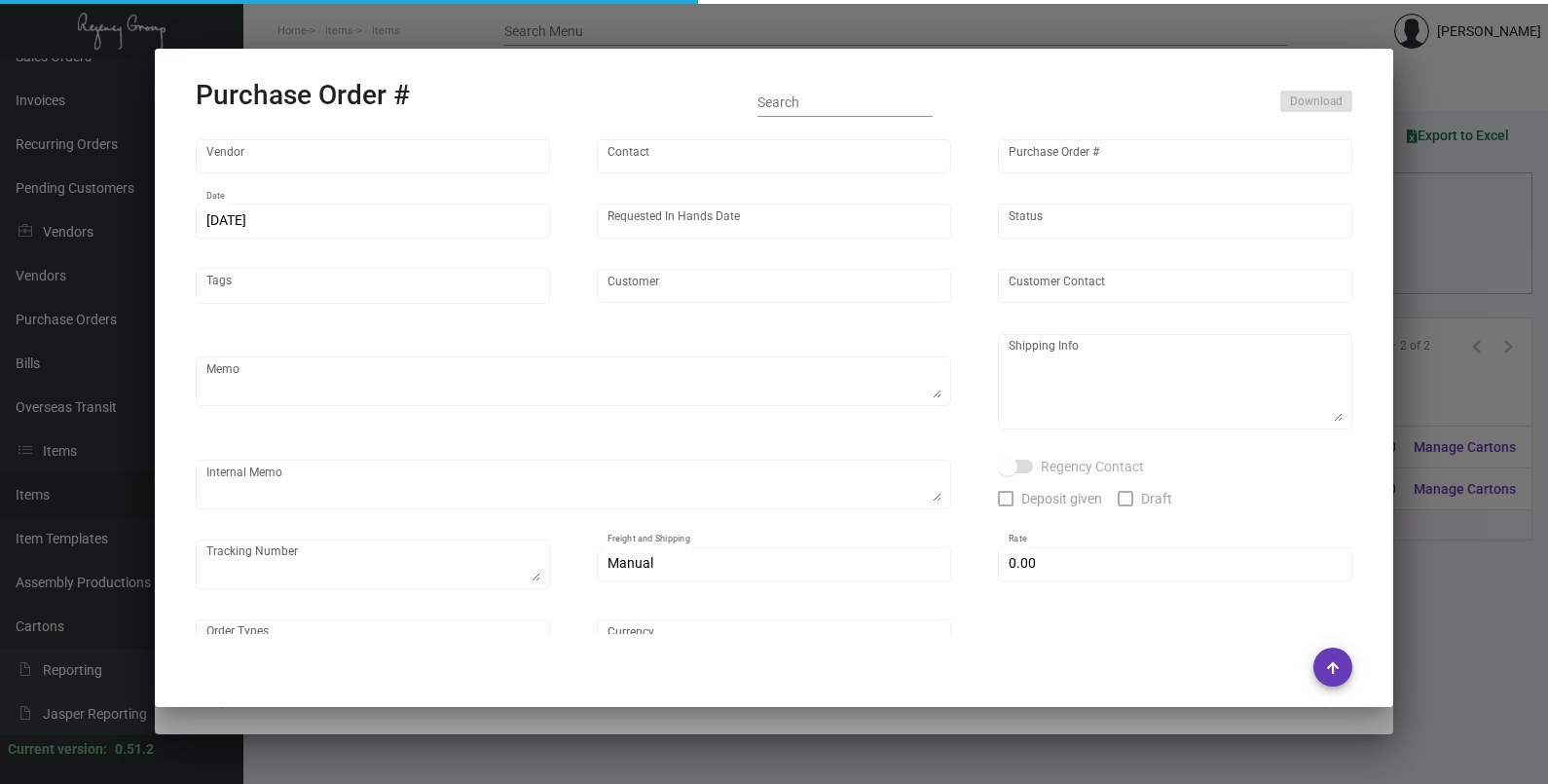
type input "Evergreen Manufacturing"
type input "[PERSON_NAME]"
type input "104614"
type input "[DATE]"
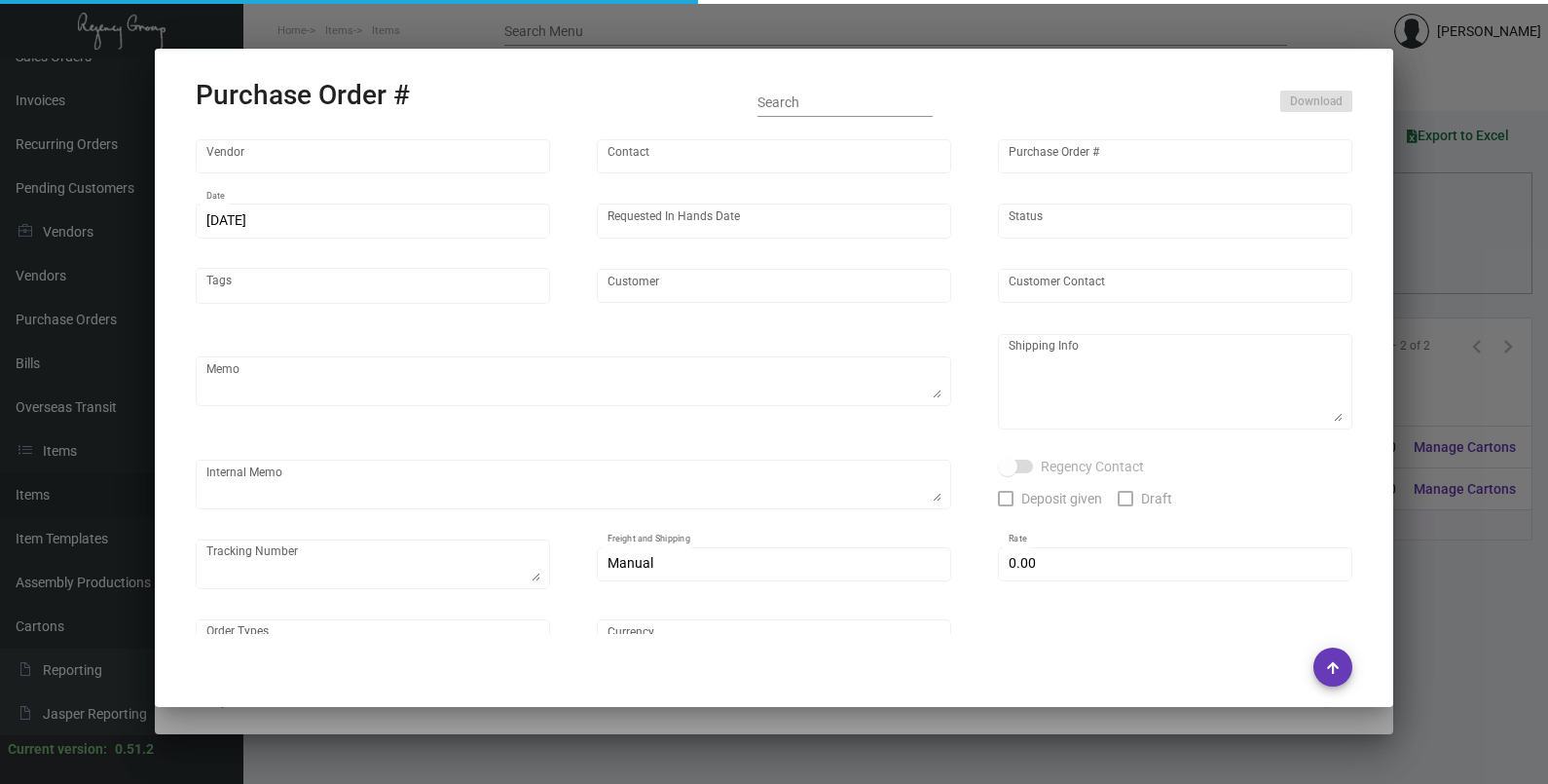
type input "Proper Hospitality"
type textarea "Quote # 0324-059-D / Reorder - Purchase Order #95605"
type textarea "Regency Group LA [STREET_ADDRESS]"
type textarea "La Warehouse. 4.26 - 2 pallets fast freight/frontline $490.00 - 115473 - PO 104…"
checkbox input "true"
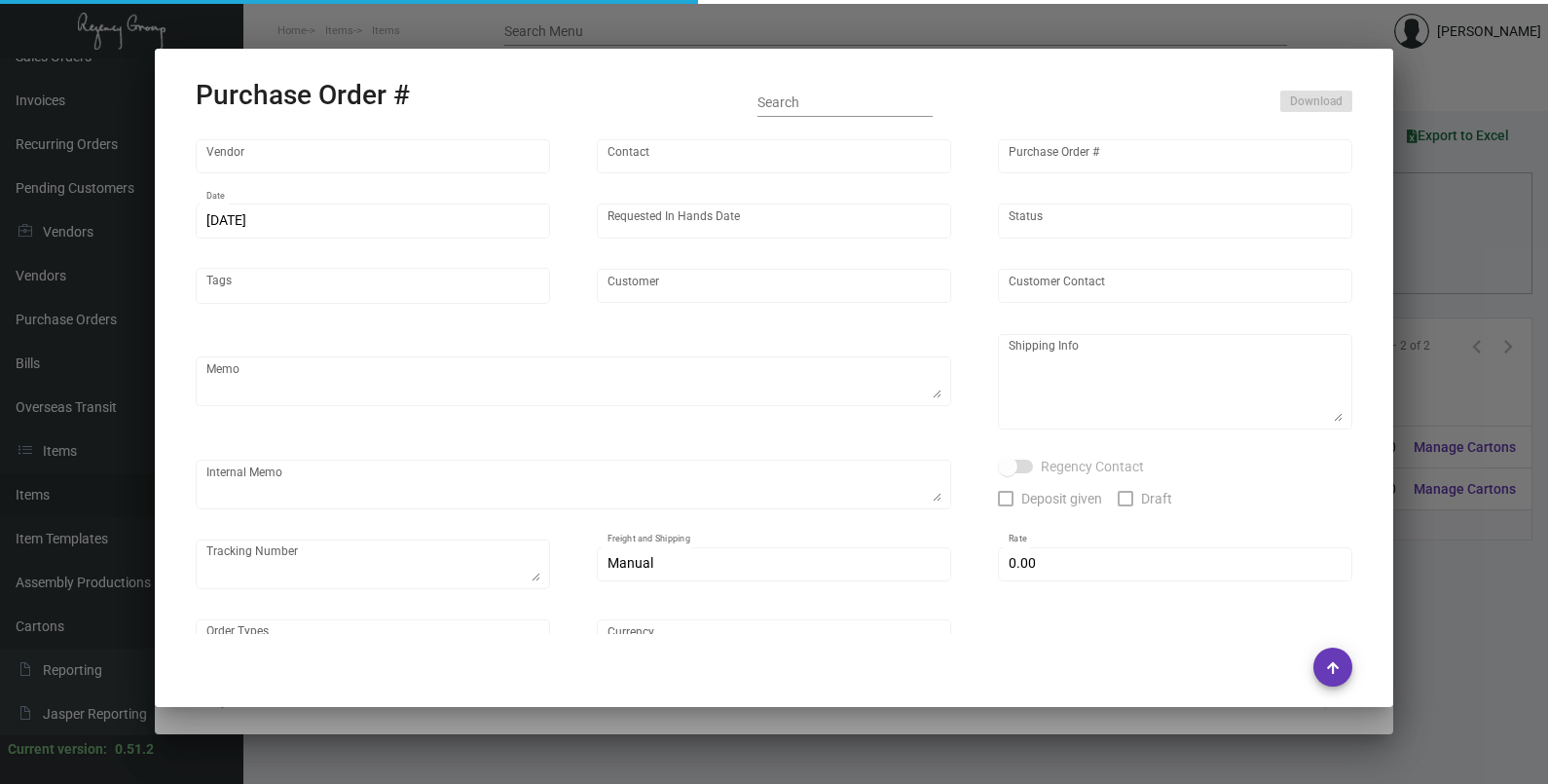
type input "$ 0.00"
type input "United States Dollar $"
type input "$ 0.239"
type input "$ 9,560.00"
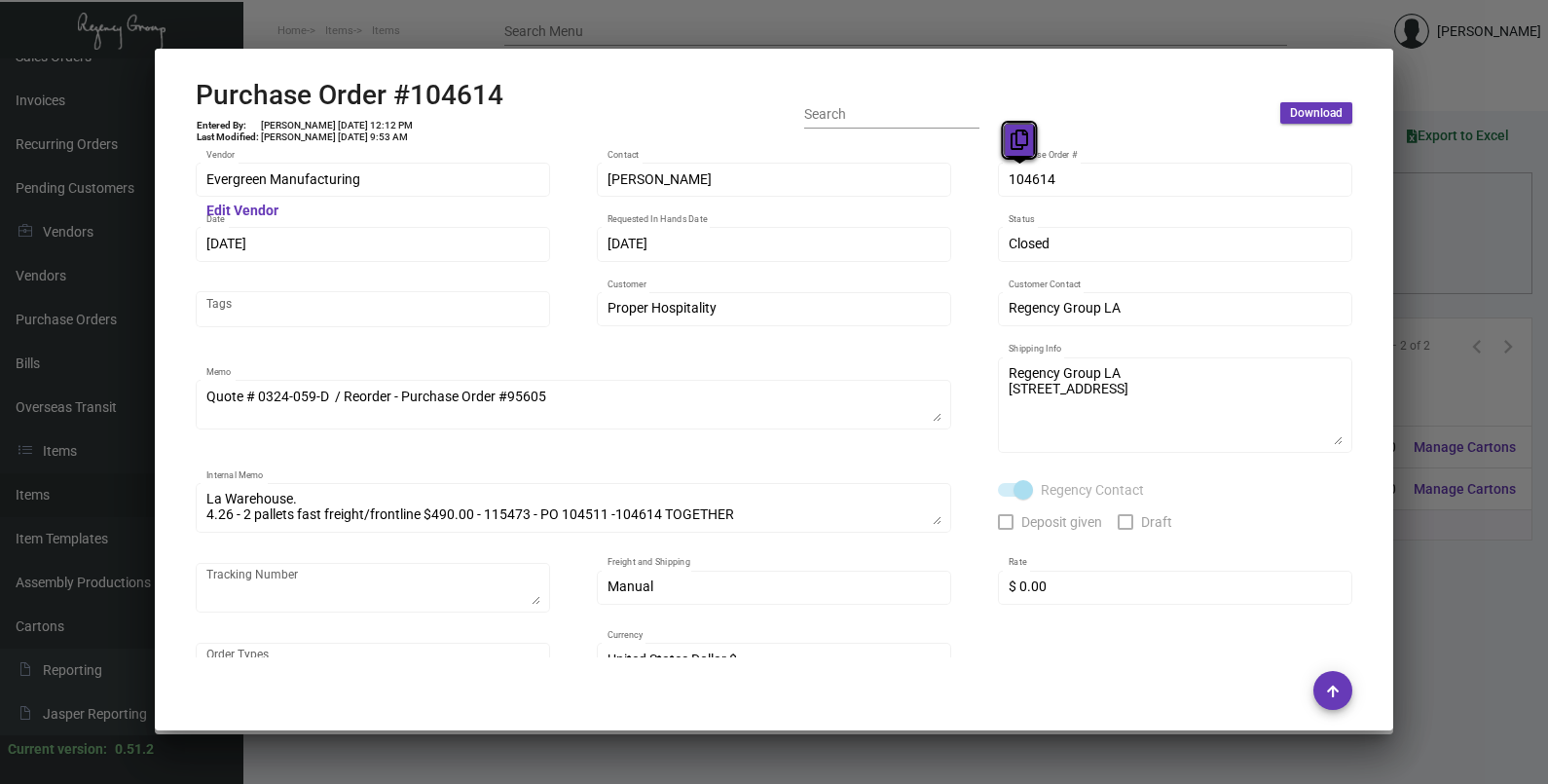
drag, startPoint x: 1023, startPoint y: 181, endPoint x: 1015, endPoint y: 128, distance: 53.6
click at [1015, 128] on button at bounding box center [1020, 140] width 32 height 35
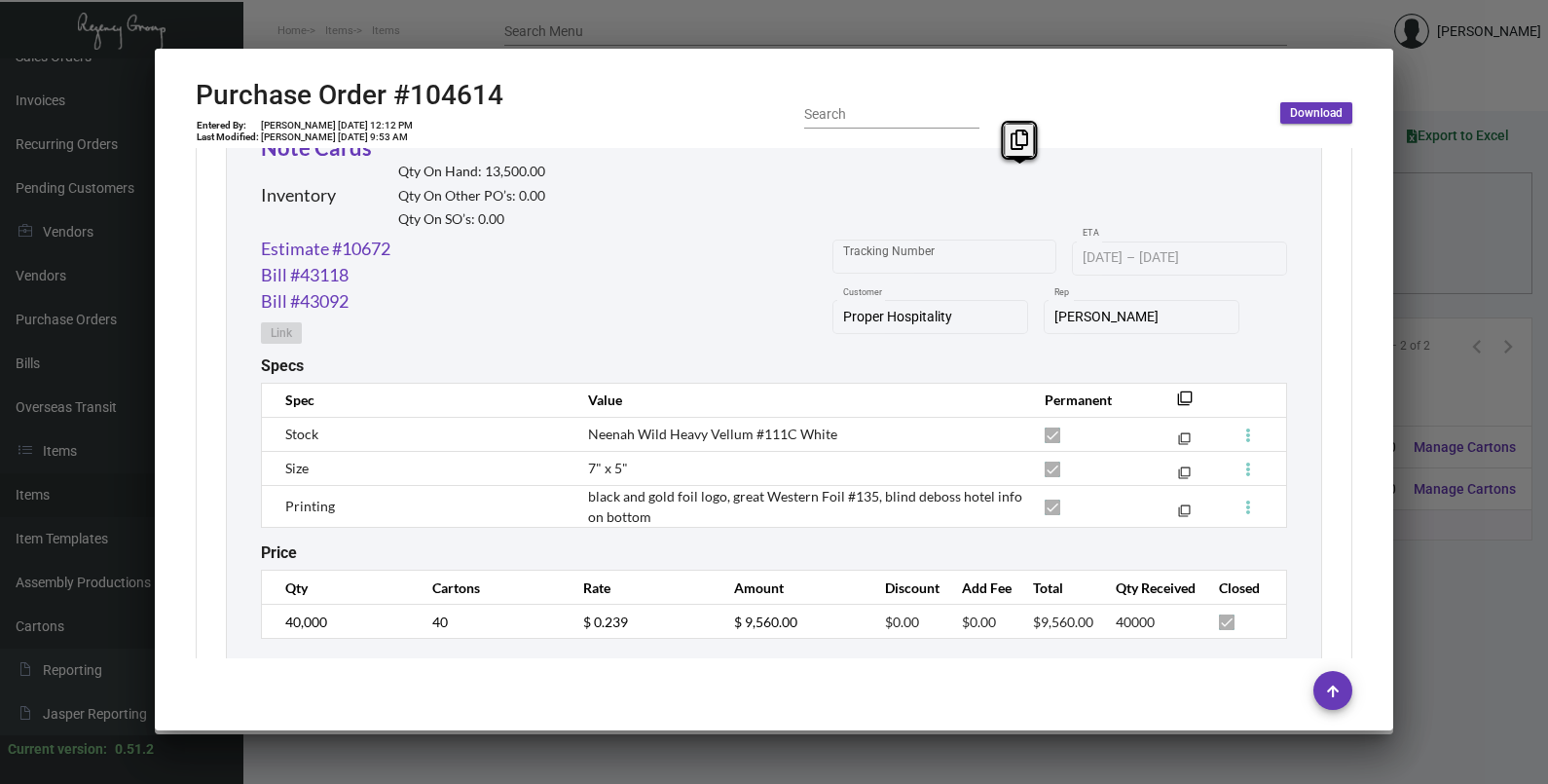
scroll to position [1000, 0]
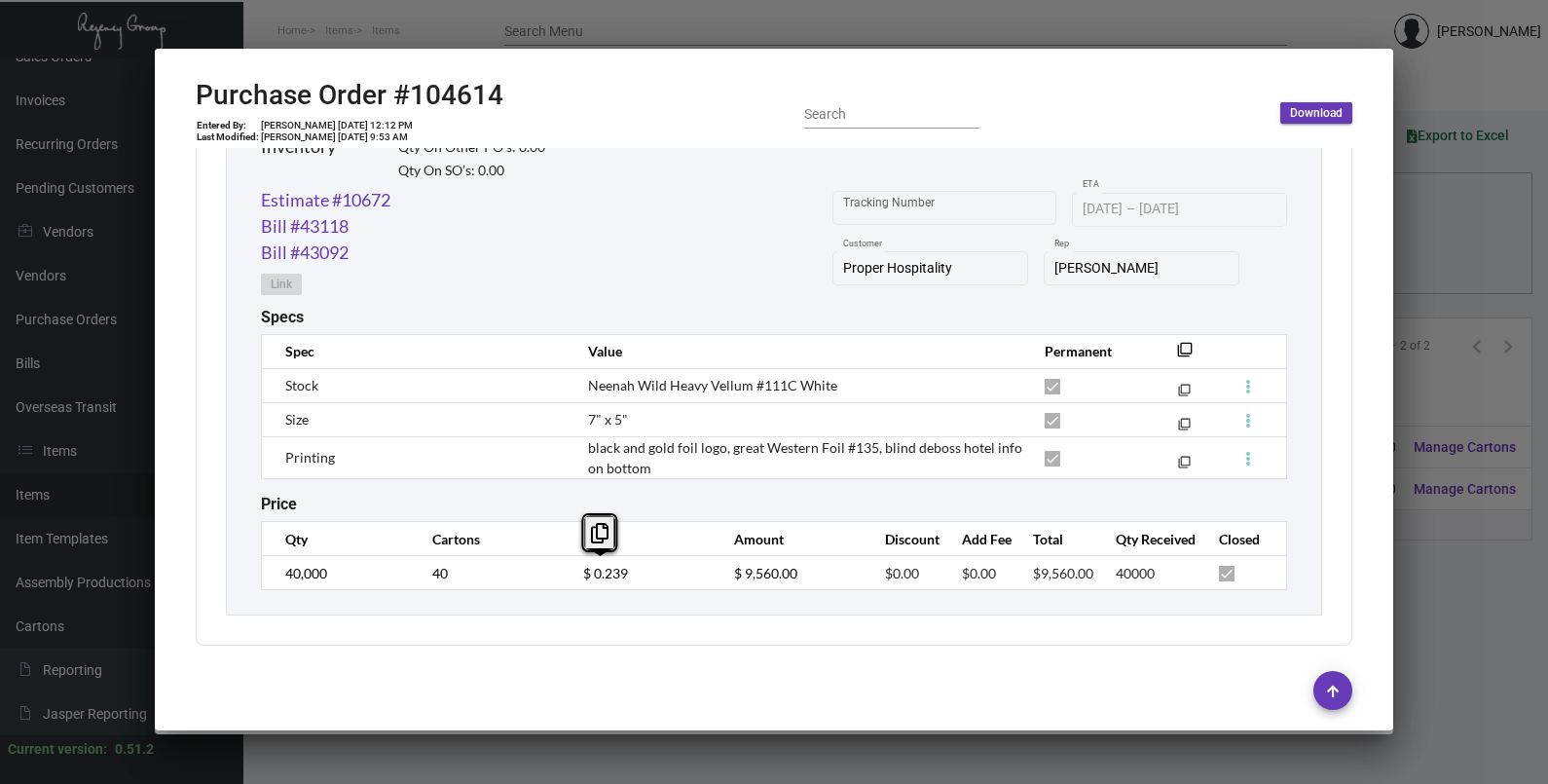
click at [568, 587] on td "$ 0.239" at bounding box center [639, 572] width 151 height 34
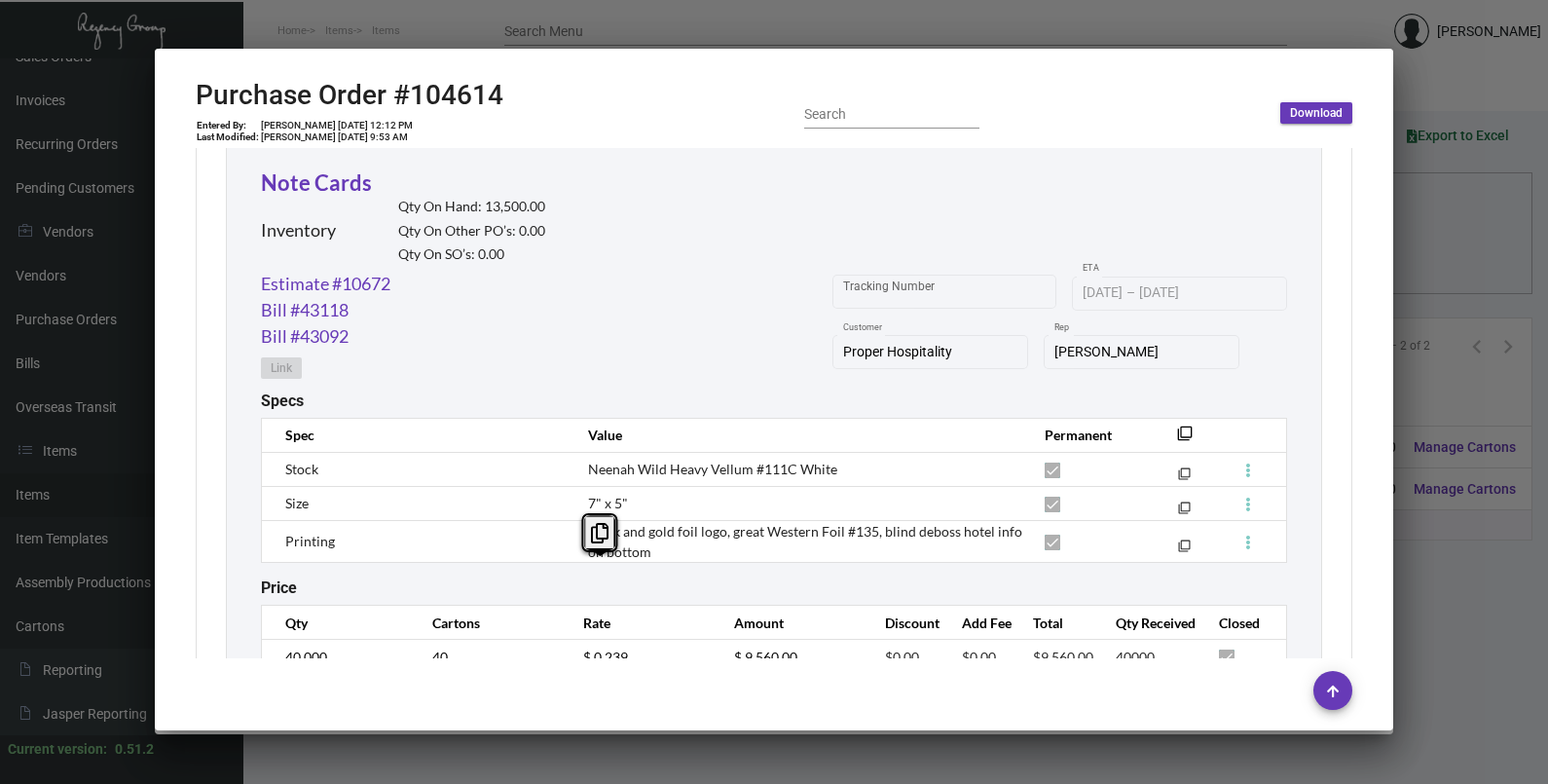
scroll to position [878, 0]
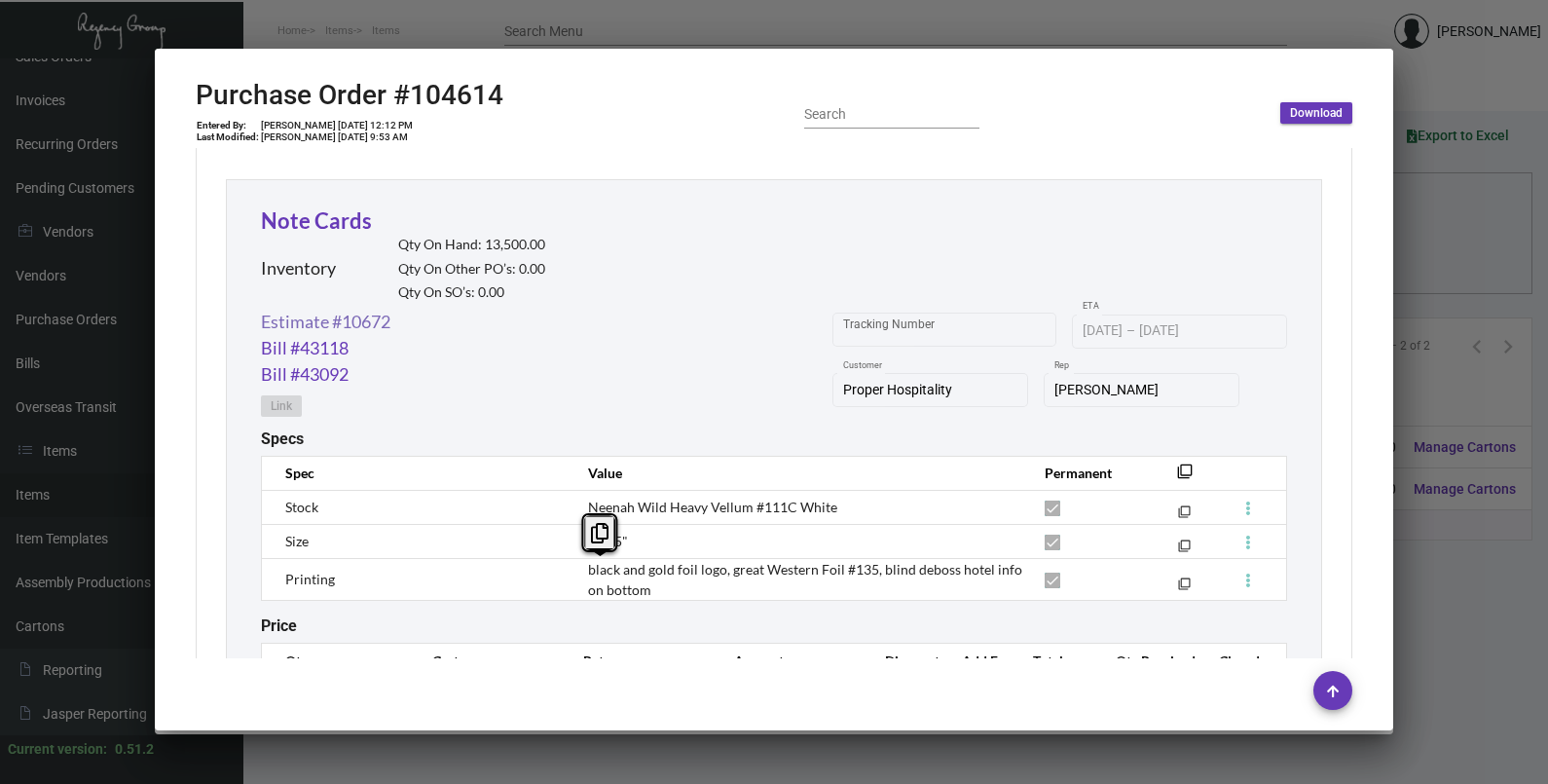
click at [352, 316] on link "Estimate #10672" at bounding box center [325, 321] width 129 height 26
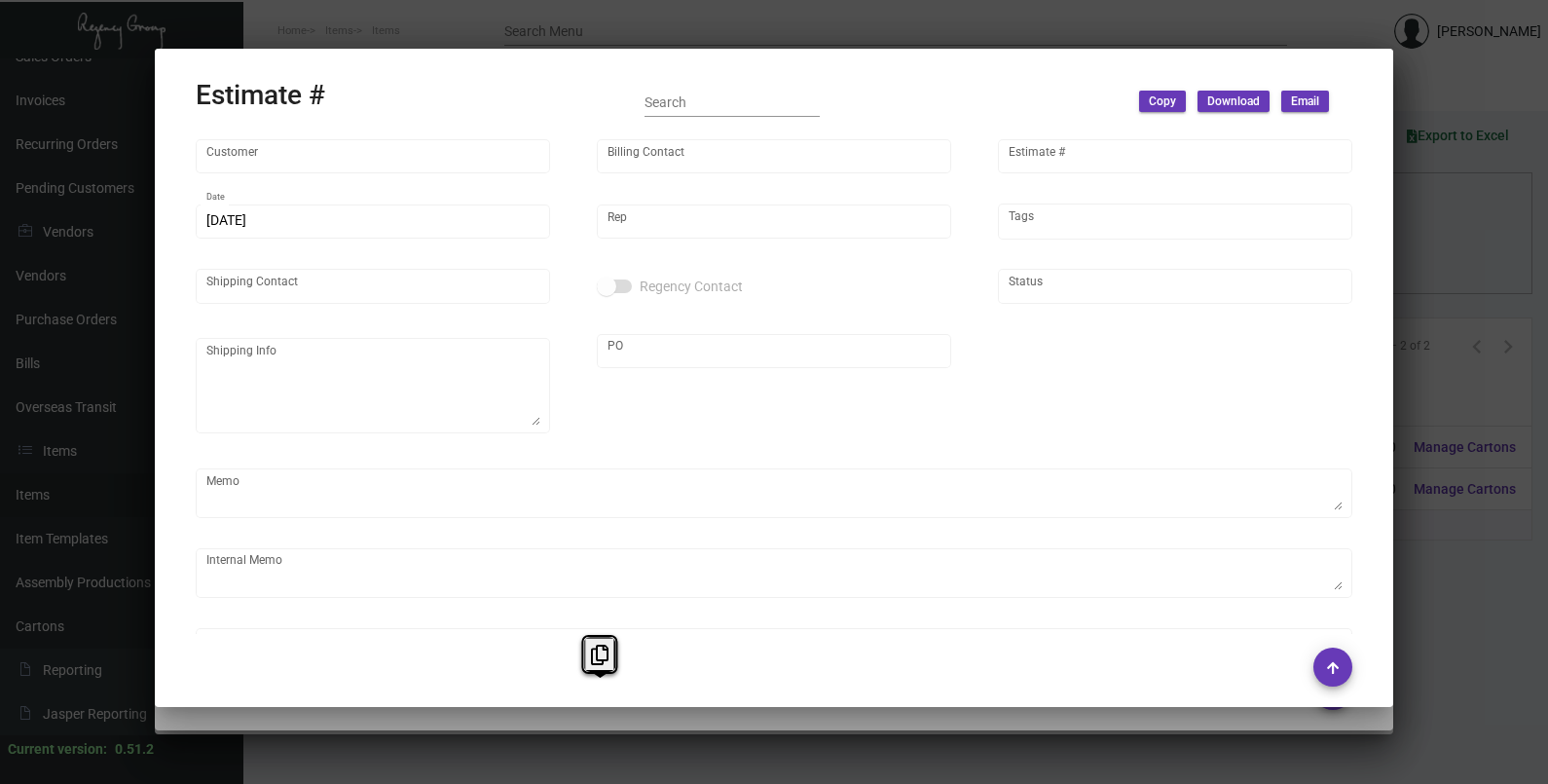
type input "Proper Hospitality"
type input "[PERSON_NAME]"
type input "10672"
type input "[DATE]"
type input "[PERSON_NAME]"
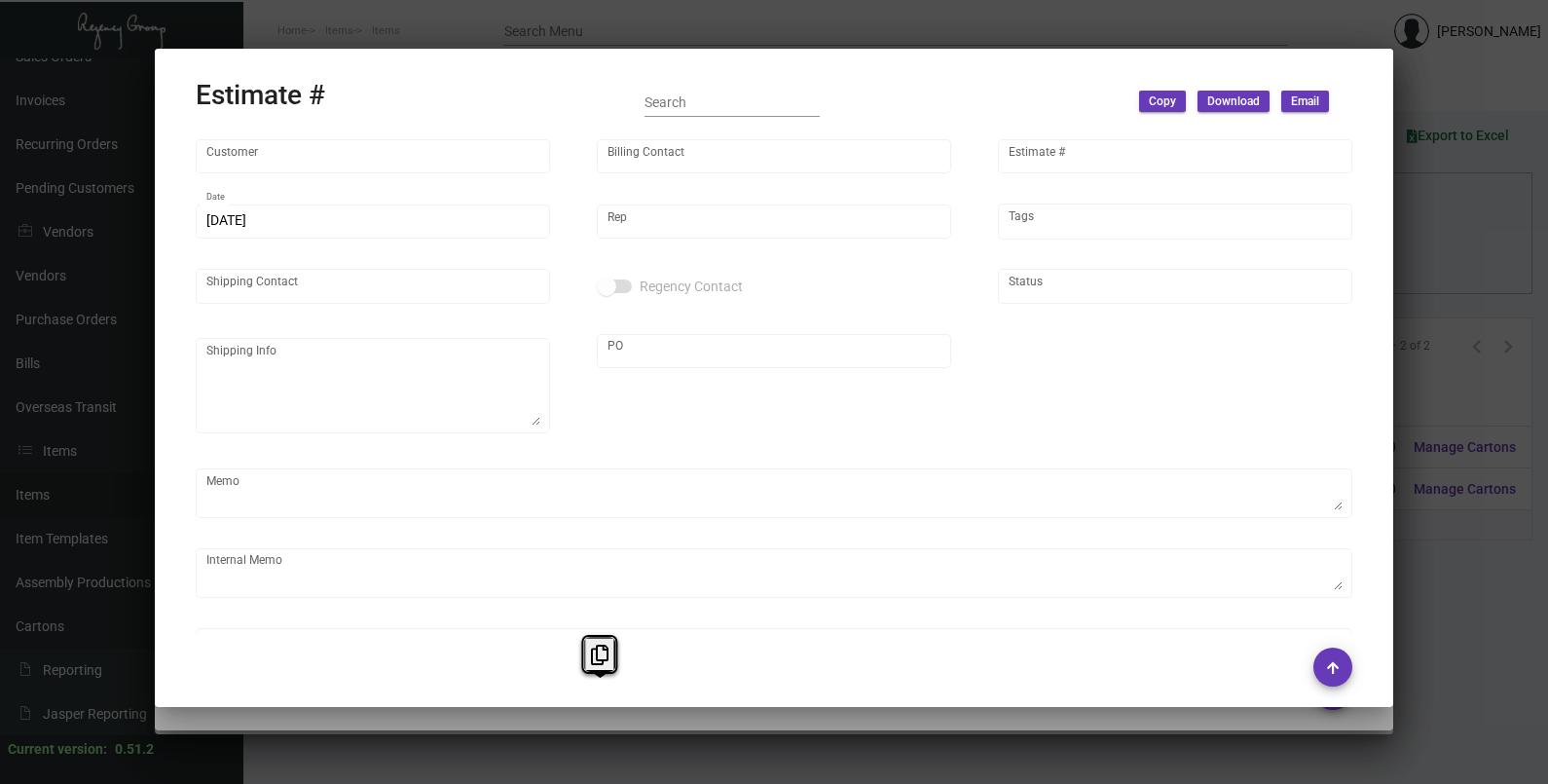
type textarea "La Warehouse."
type input "United States Dollar $"
type input "$ 0.00"
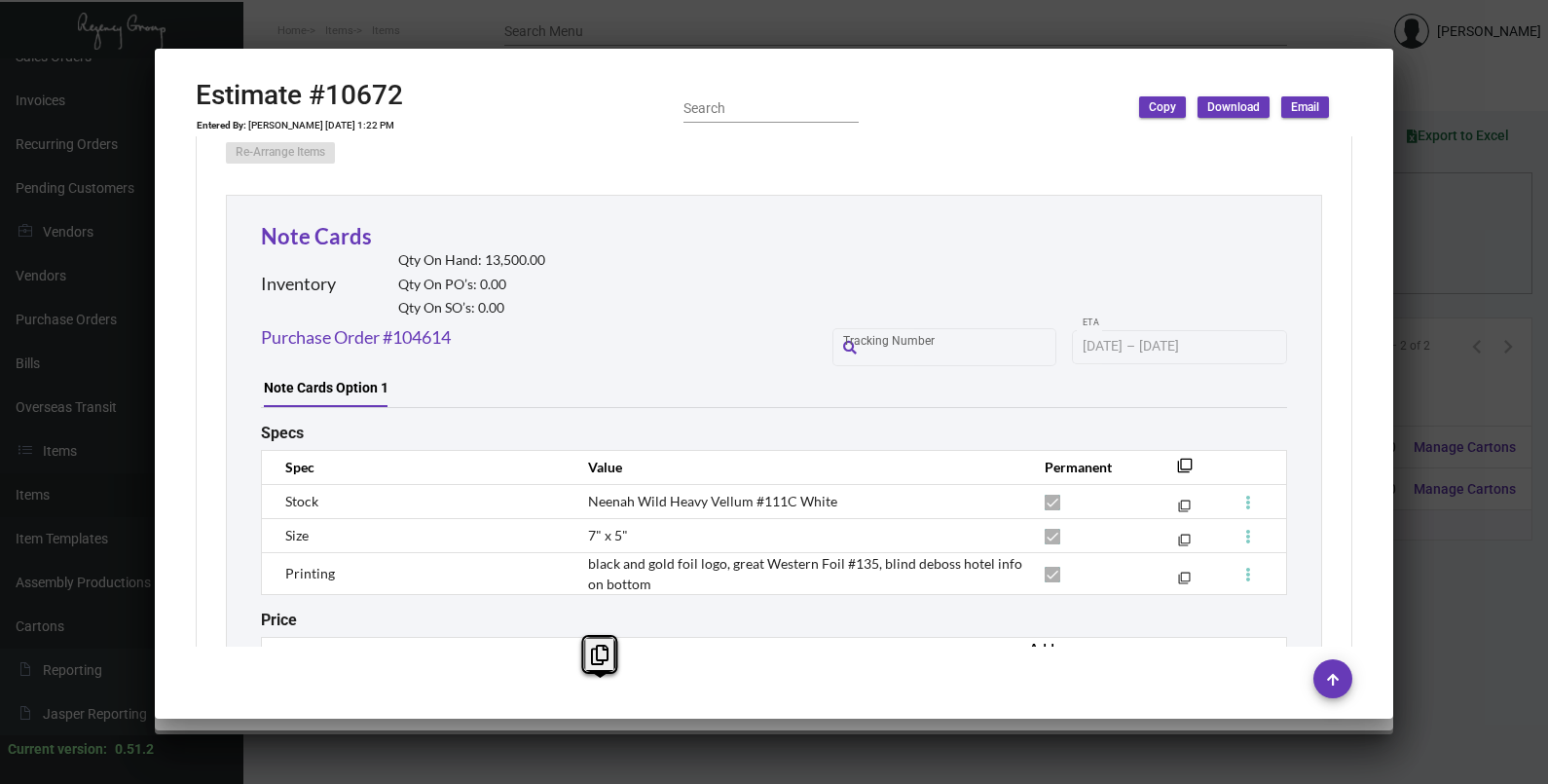
scroll to position [1339, 0]
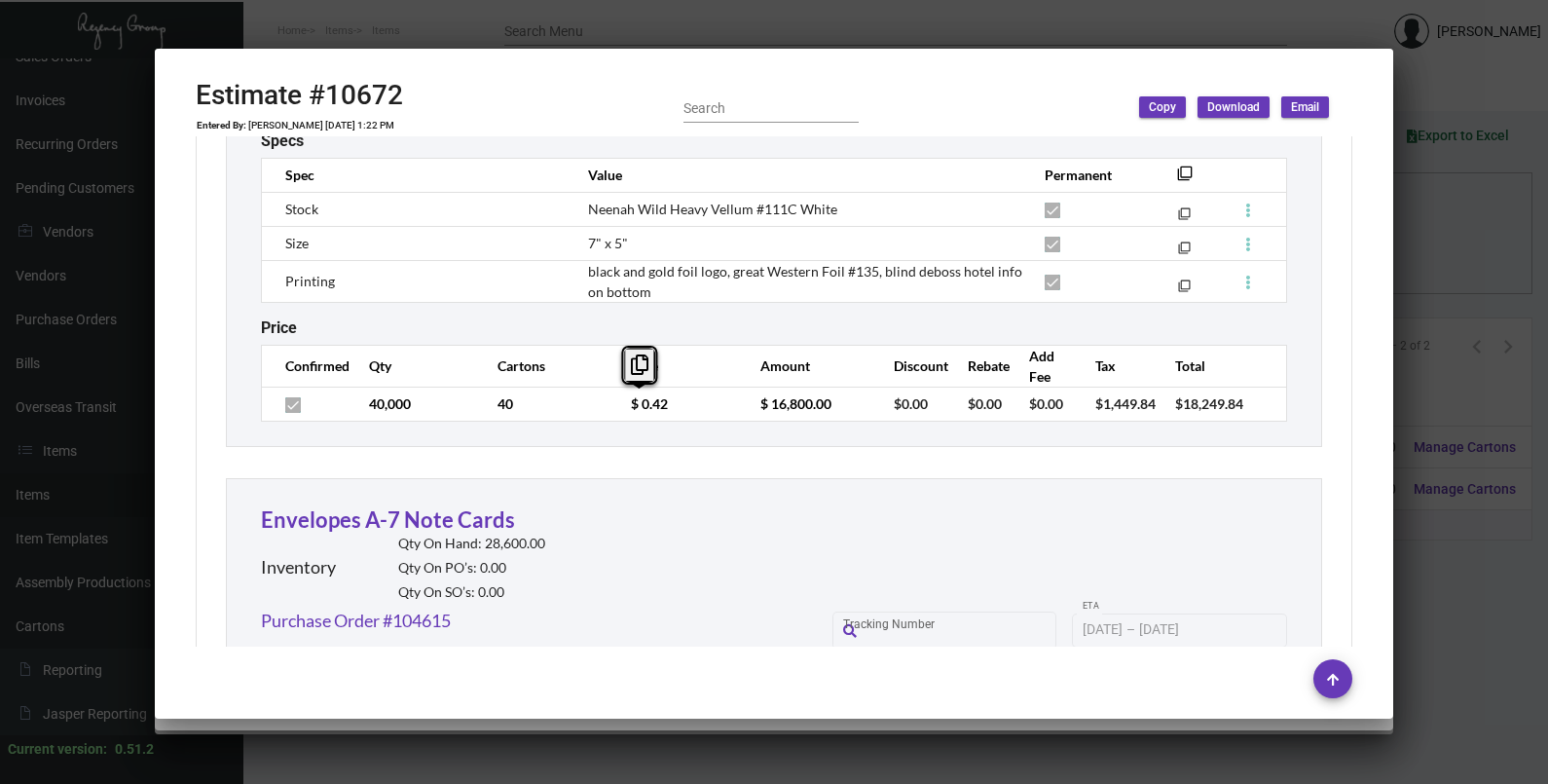
click at [588, 409] on tr "40,000 40 $ 0.42 $ 16,800.00 $0.00 $0.00 $0.00 $1,449.84 $18,249.84" at bounding box center [774, 403] width 1025 height 34
click at [1445, 296] on div at bounding box center [774, 392] width 1548 height 784
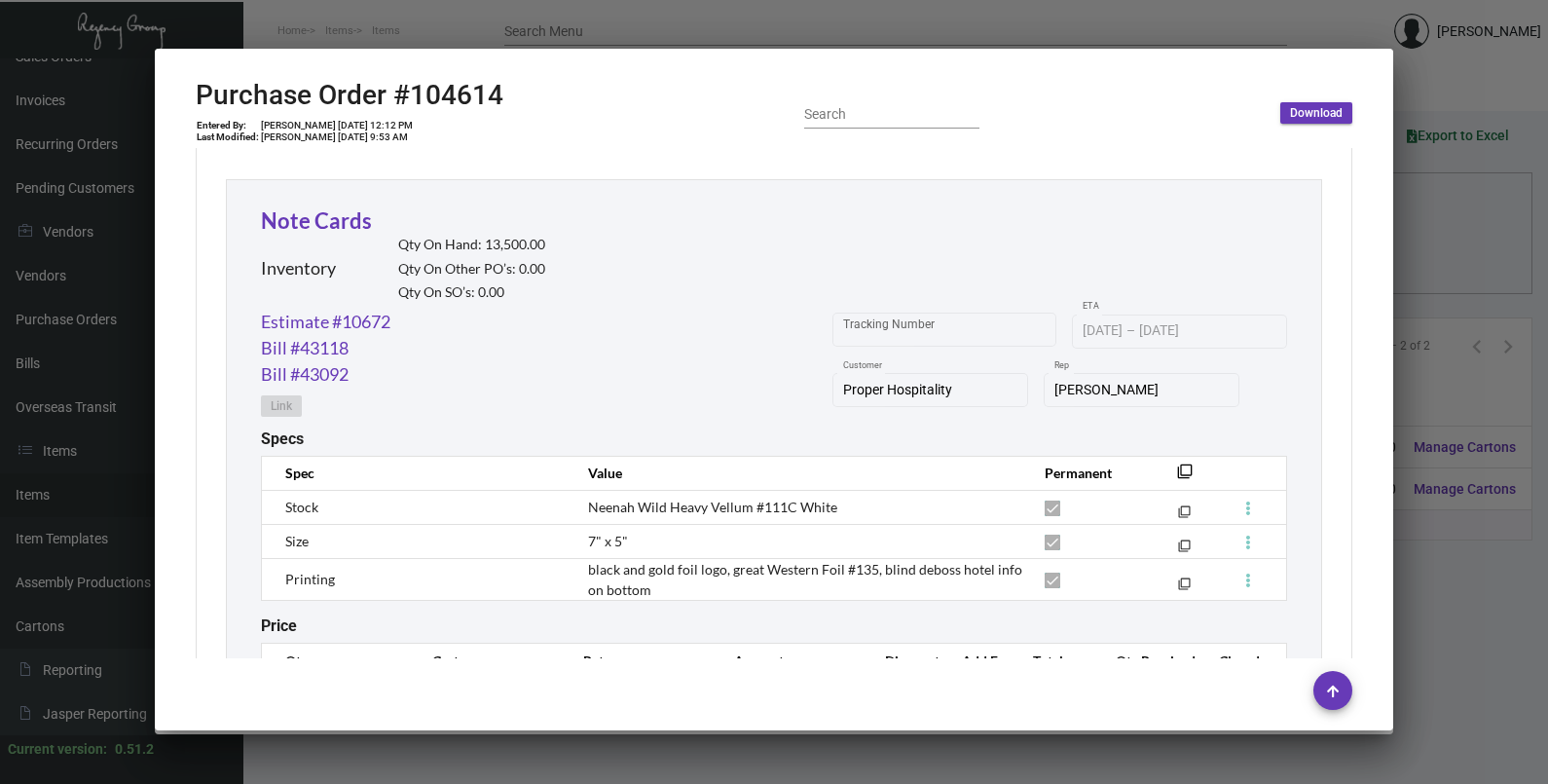
click at [1445, 296] on div at bounding box center [774, 392] width 1548 height 784
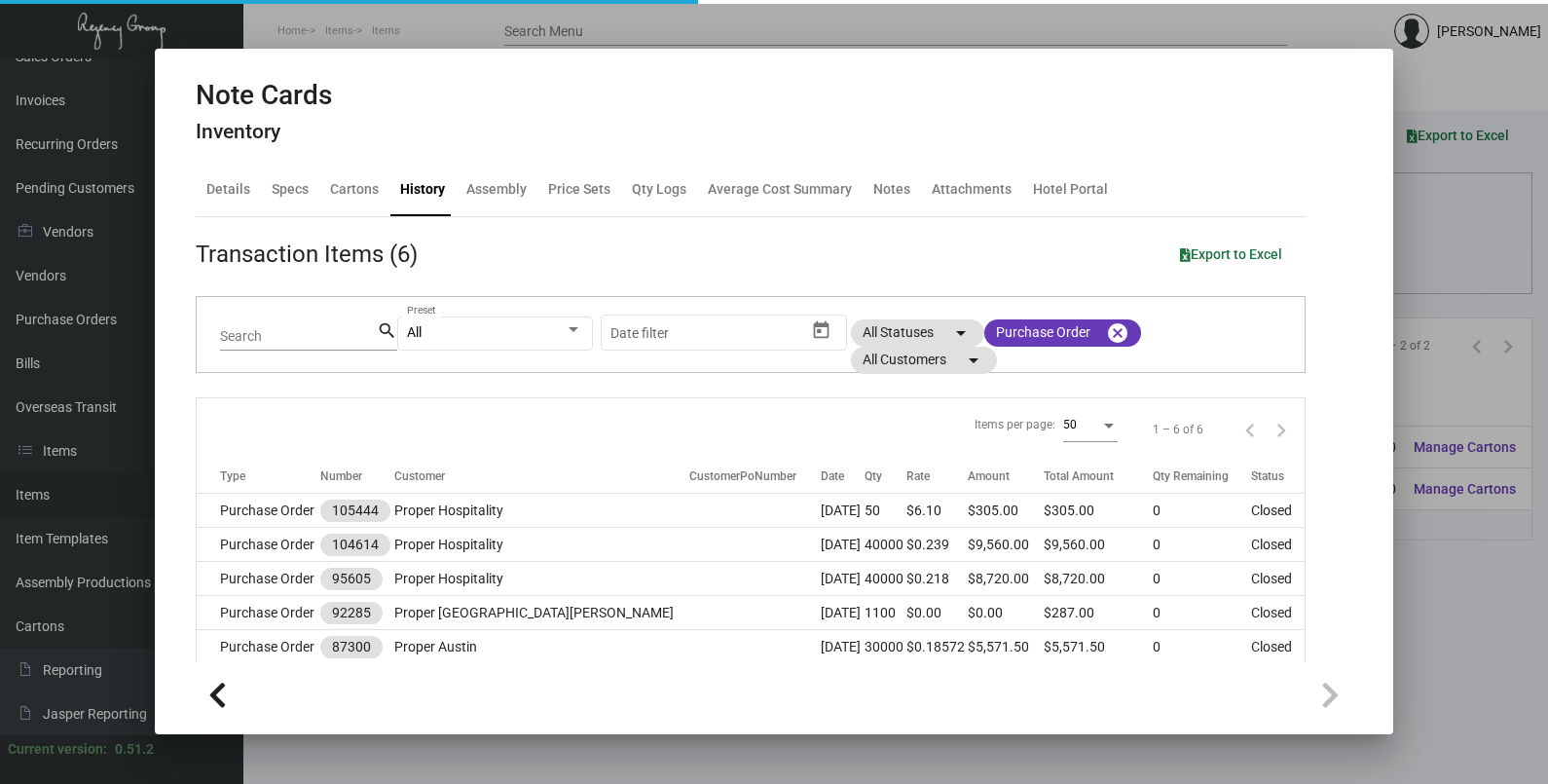
click at [1445, 296] on div at bounding box center [774, 392] width 1548 height 784
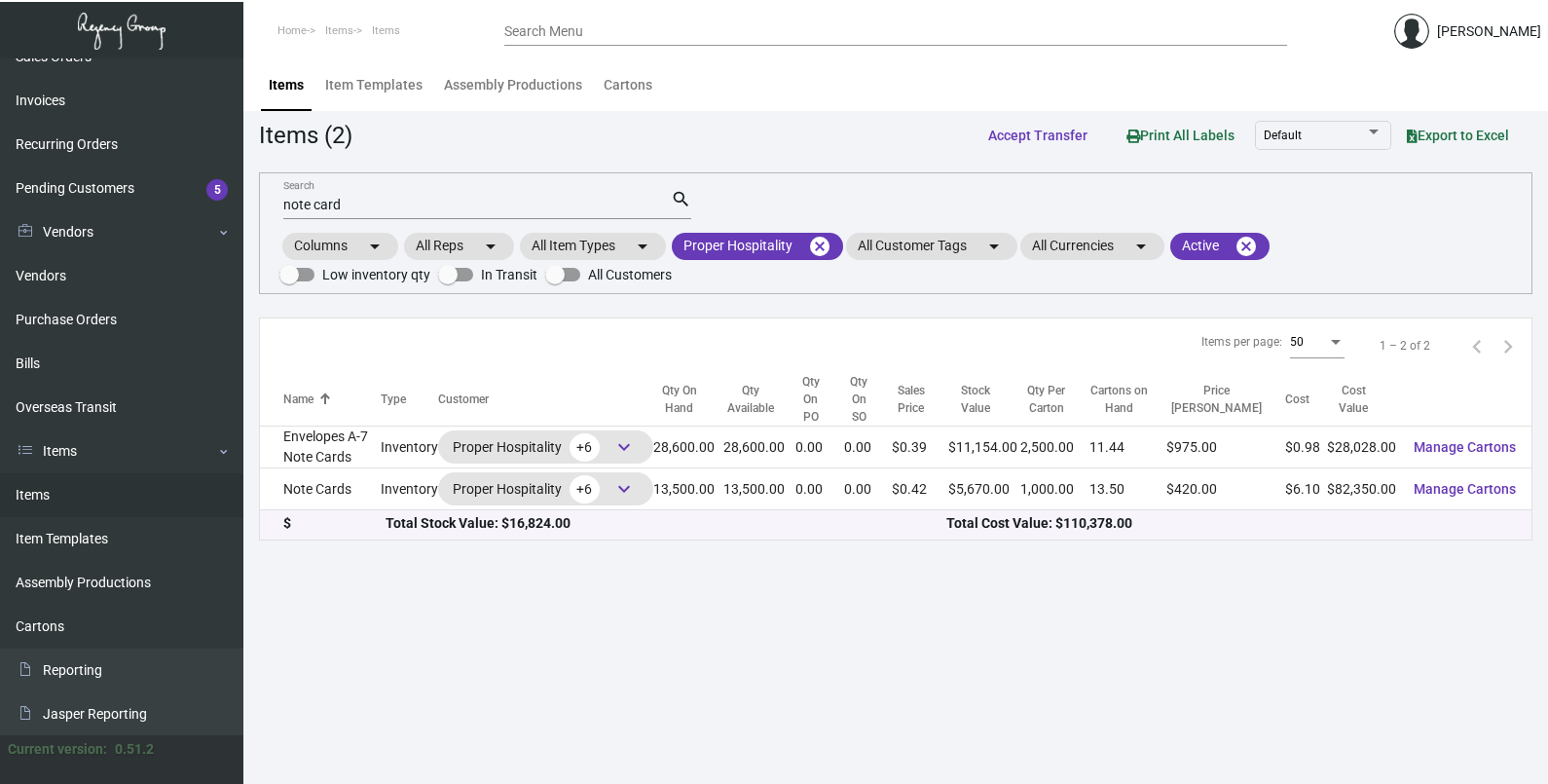
click at [616, 35] on input "Search Menu" at bounding box center [896, 32] width 783 height 16
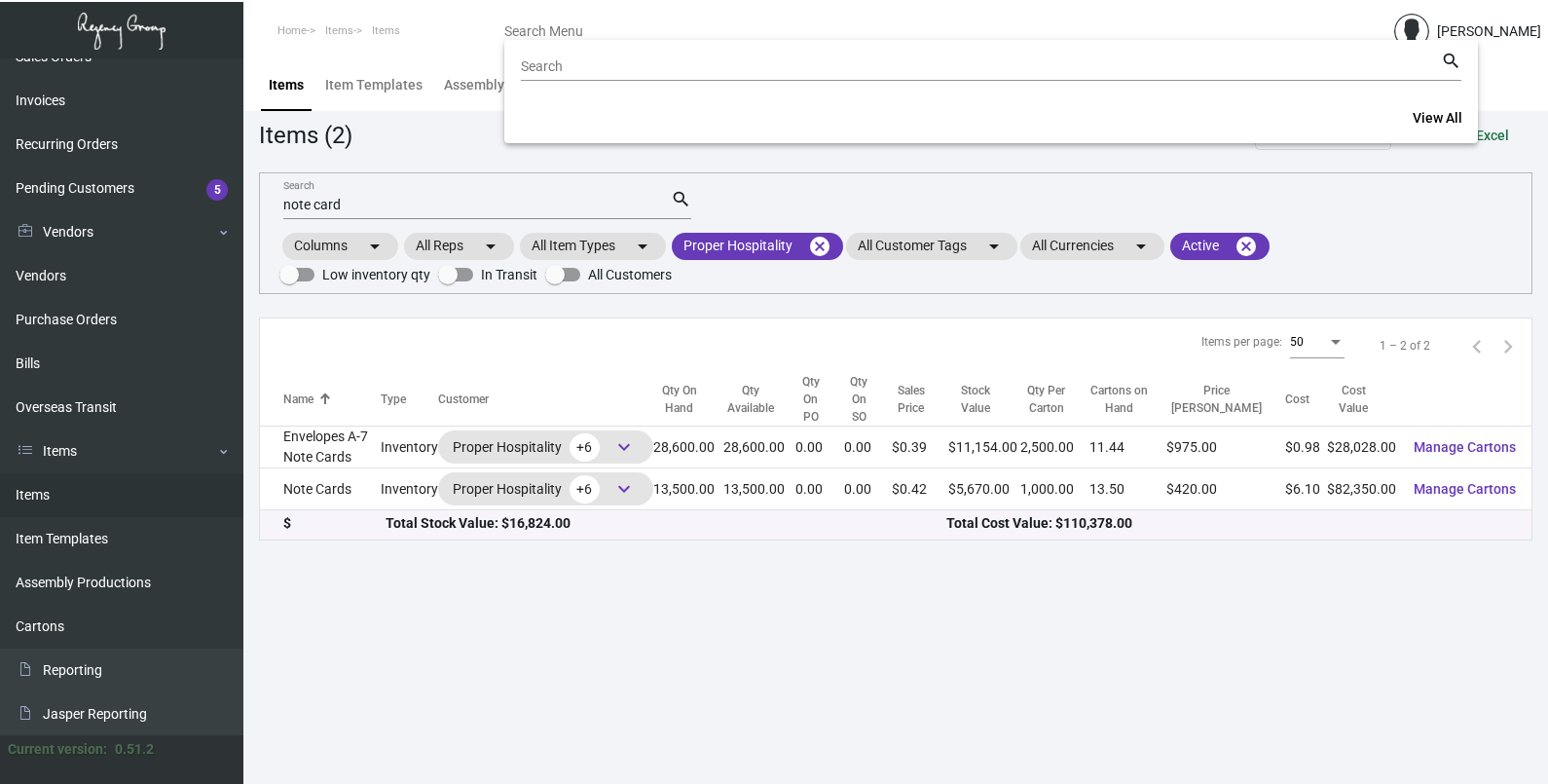
click at [397, 201] on div at bounding box center [774, 392] width 1548 height 784
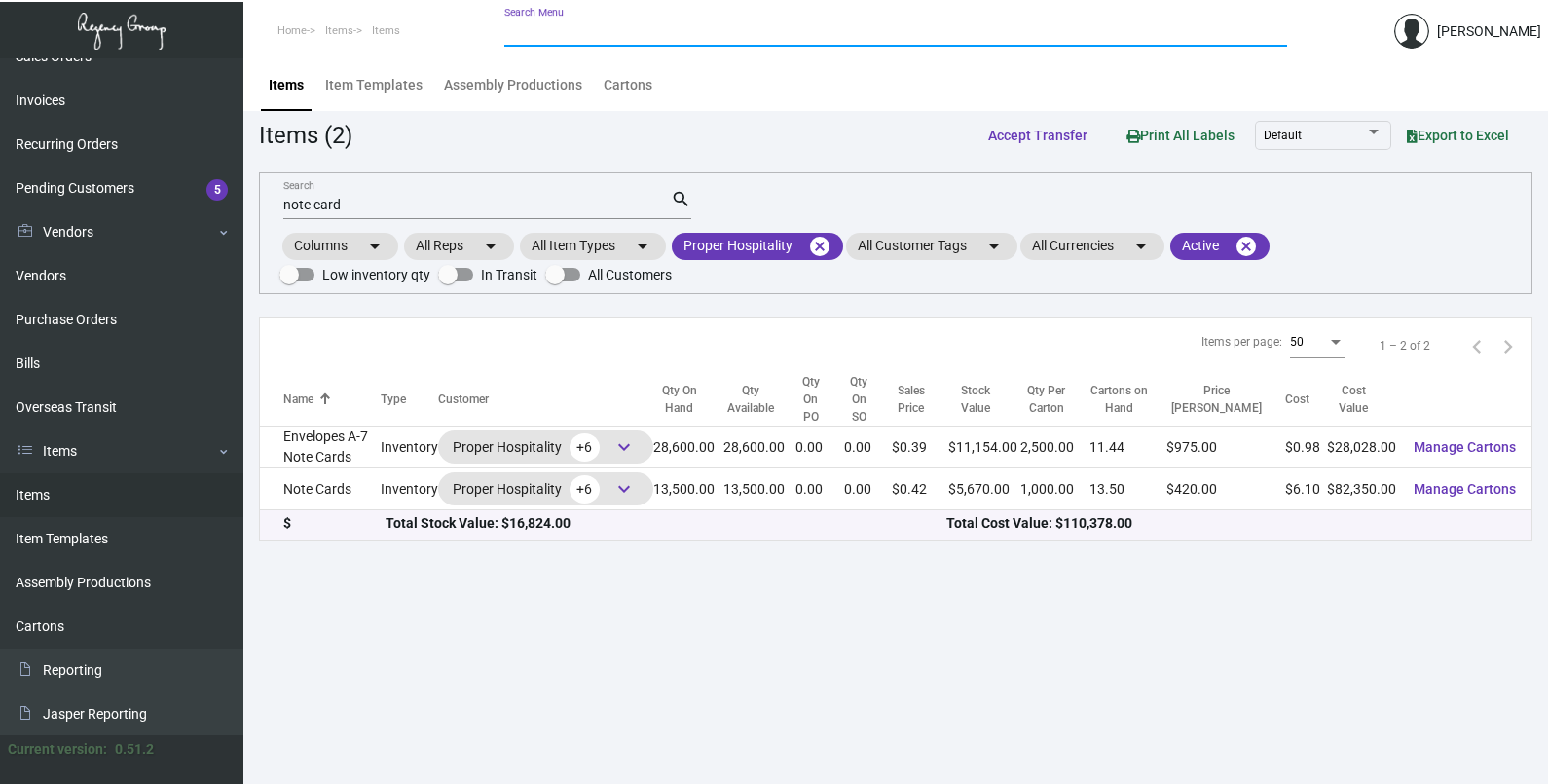
click at [392, 203] on input "note card" at bounding box center [476, 206] width 387 height 16
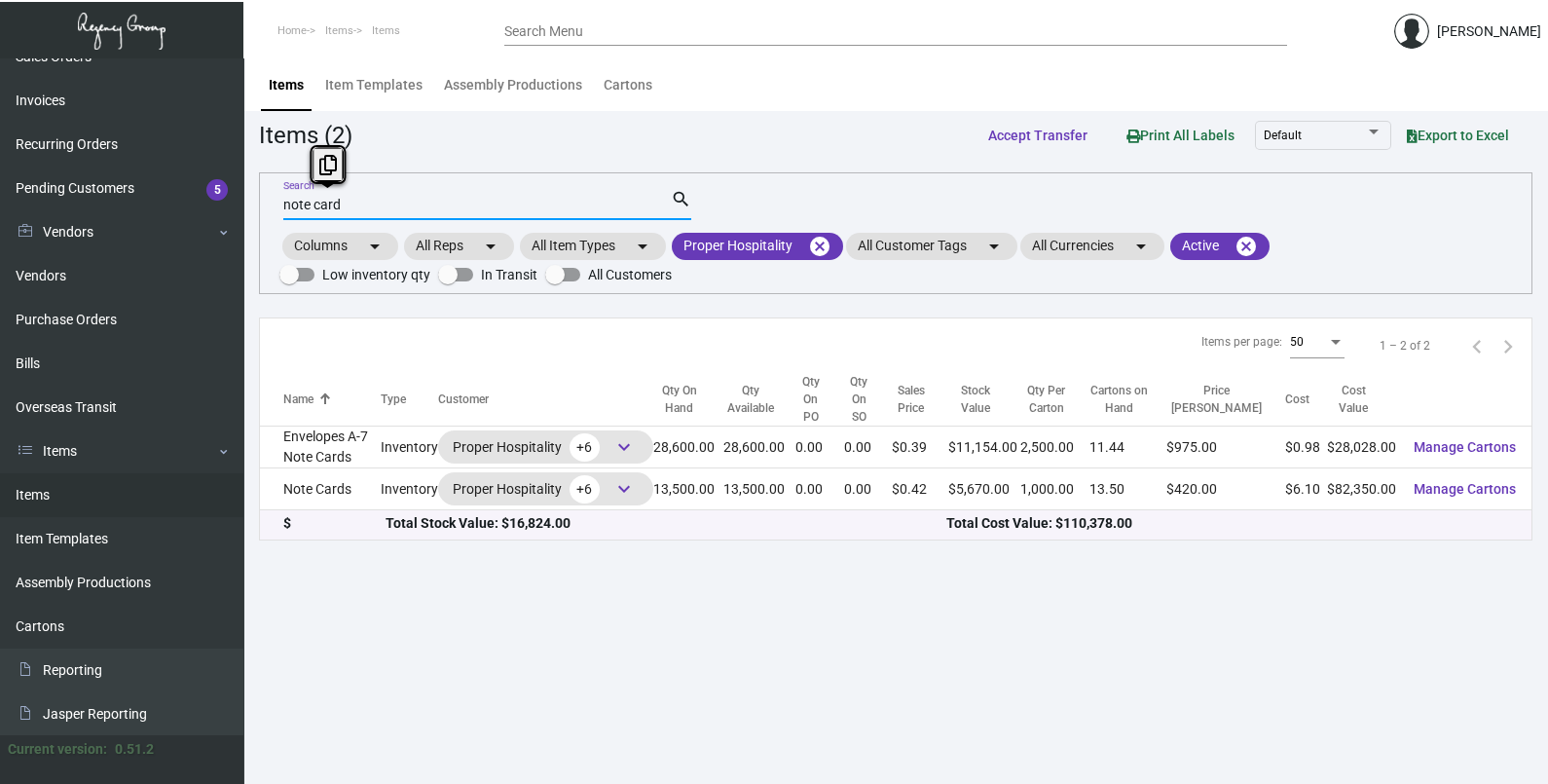
click at [392, 203] on input "note card" at bounding box center [476, 206] width 387 height 16
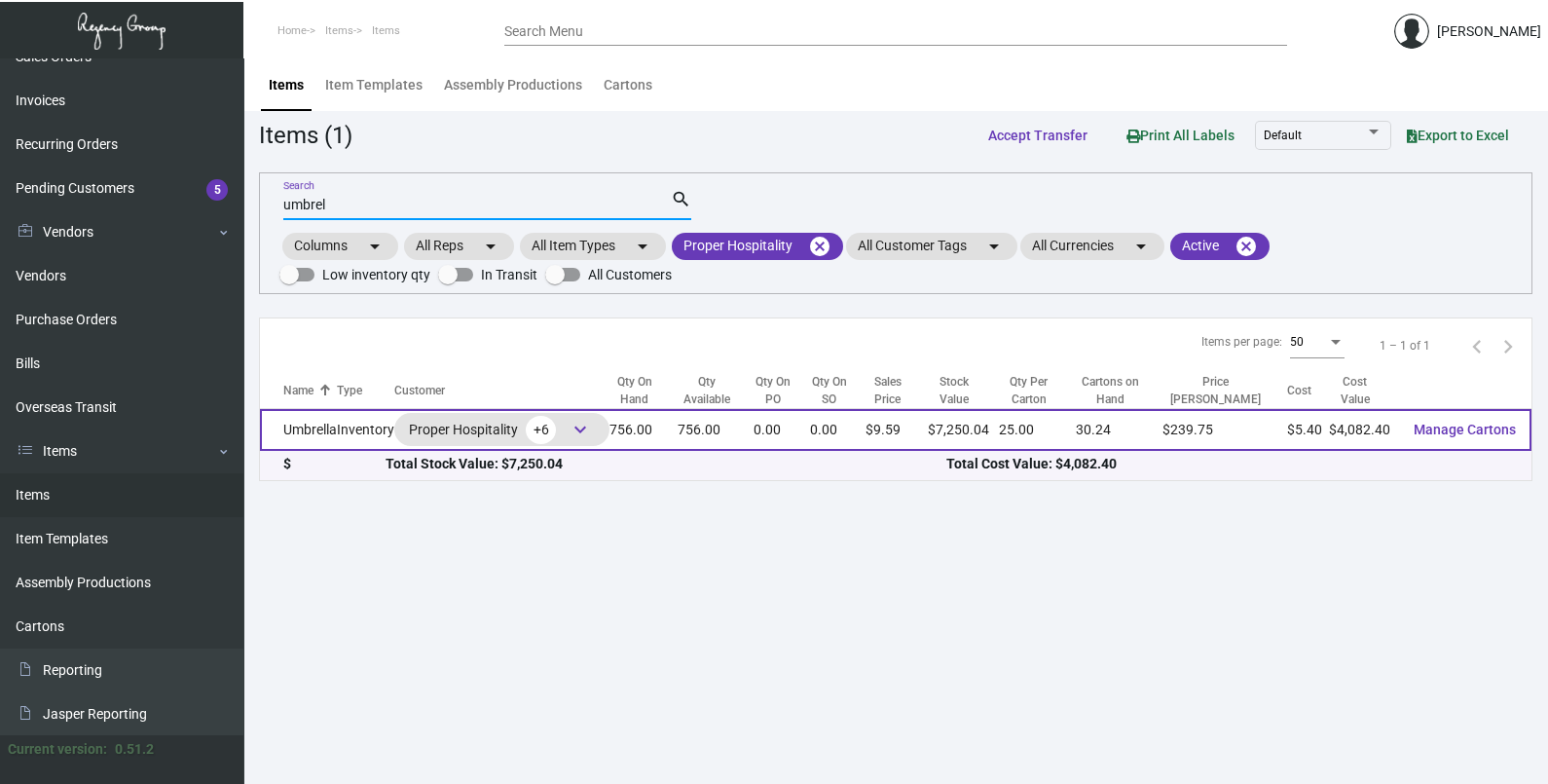
type input "umbrel"
click at [752, 446] on td "756.00" at bounding box center [715, 429] width 75 height 42
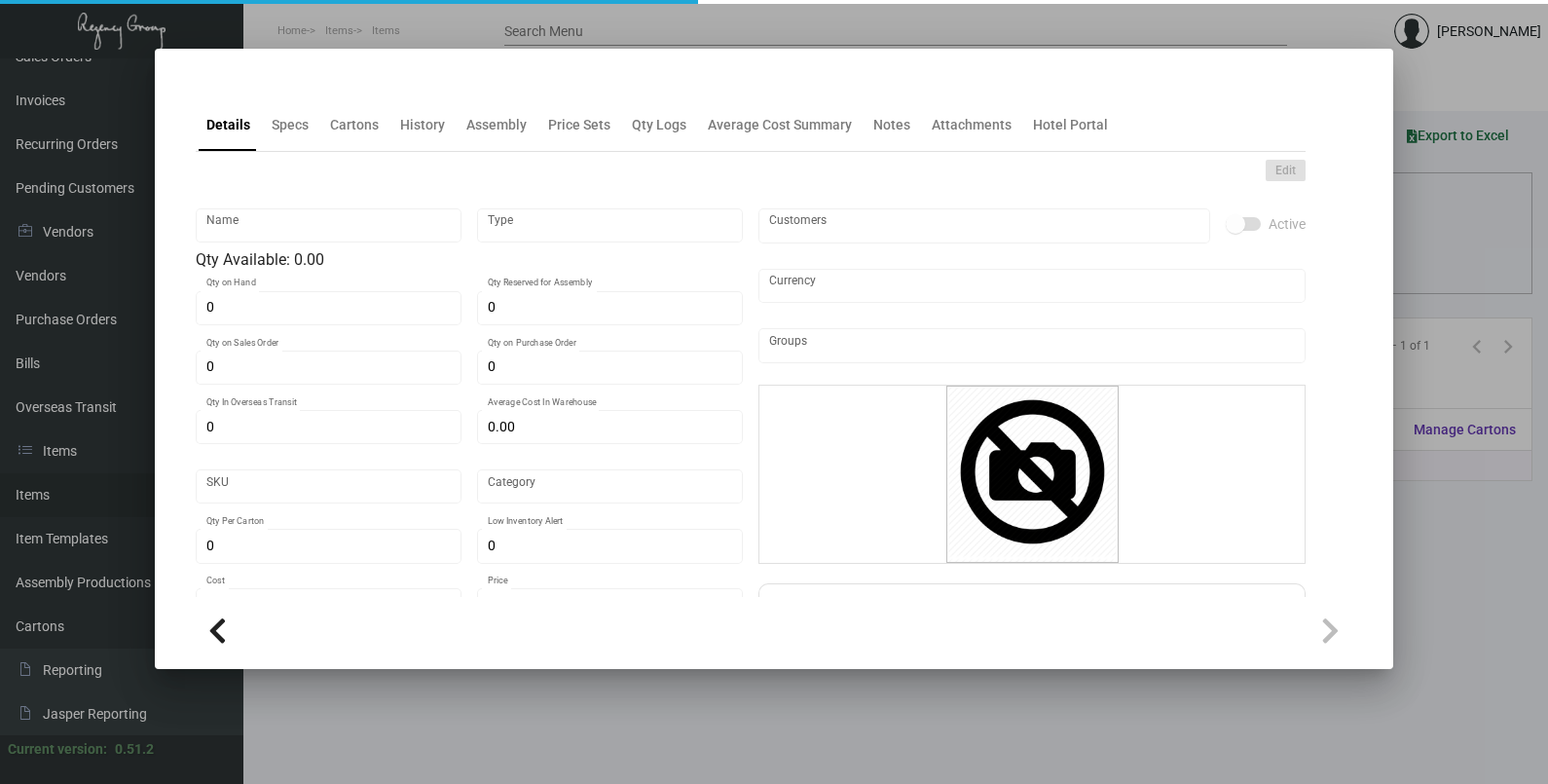
type input "Umbrella"
type input "Inventory"
type input "756"
type input "$ 0.00"
type input "2686"
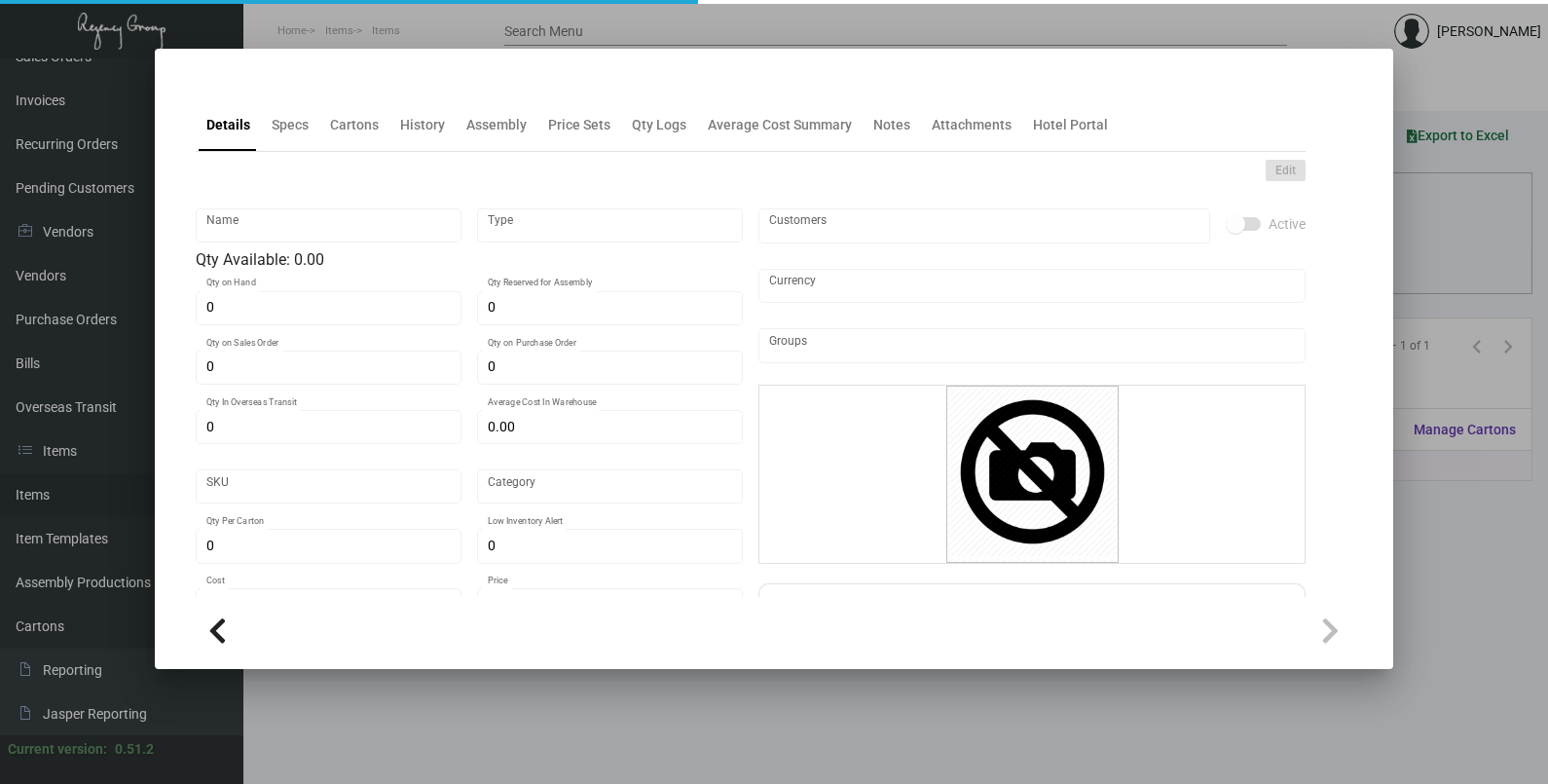
type input "Standard"
type input "25"
type input "750"
type input "$ 5.40"
type input "$ 9.59"
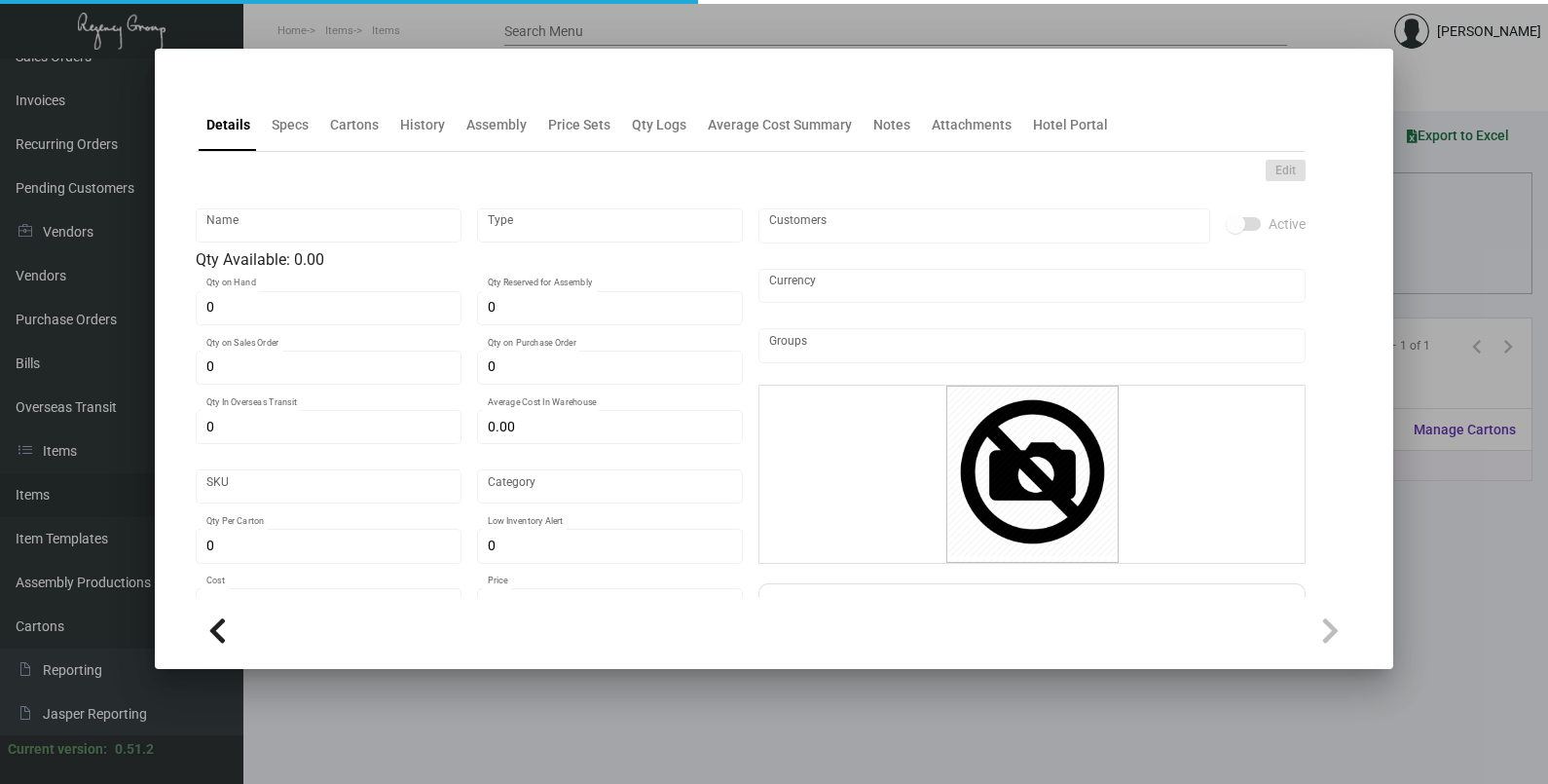
type textarea "Umbrellas: Size 24inch, auto open stick umbrella, 14mm fiberglass shaft, 4mm fi…"
type textarea "Umbrellas"
checkbox input "true"
type input "United States Dollar $"
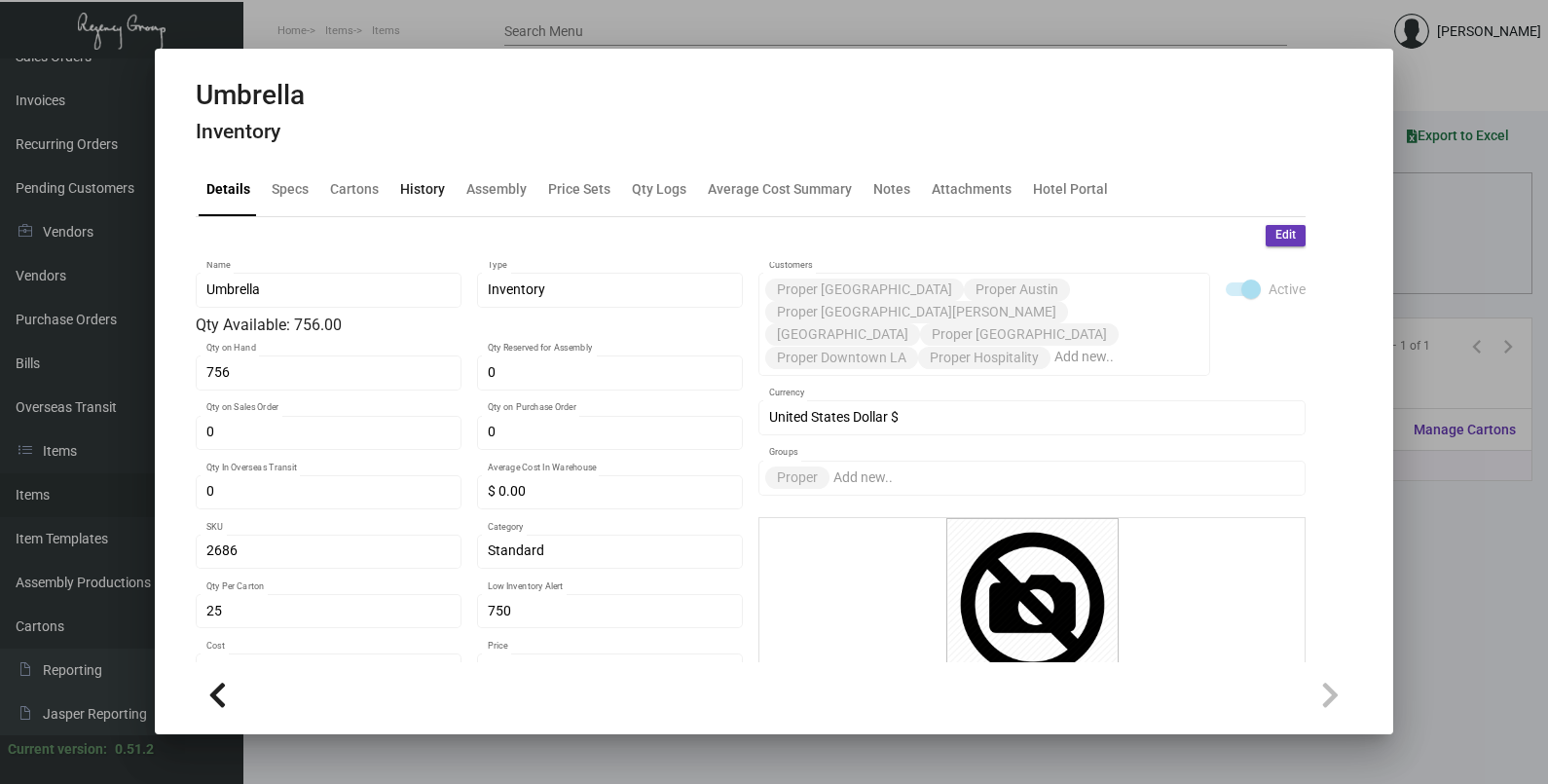
click at [416, 195] on div "History" at bounding box center [423, 189] width 45 height 21
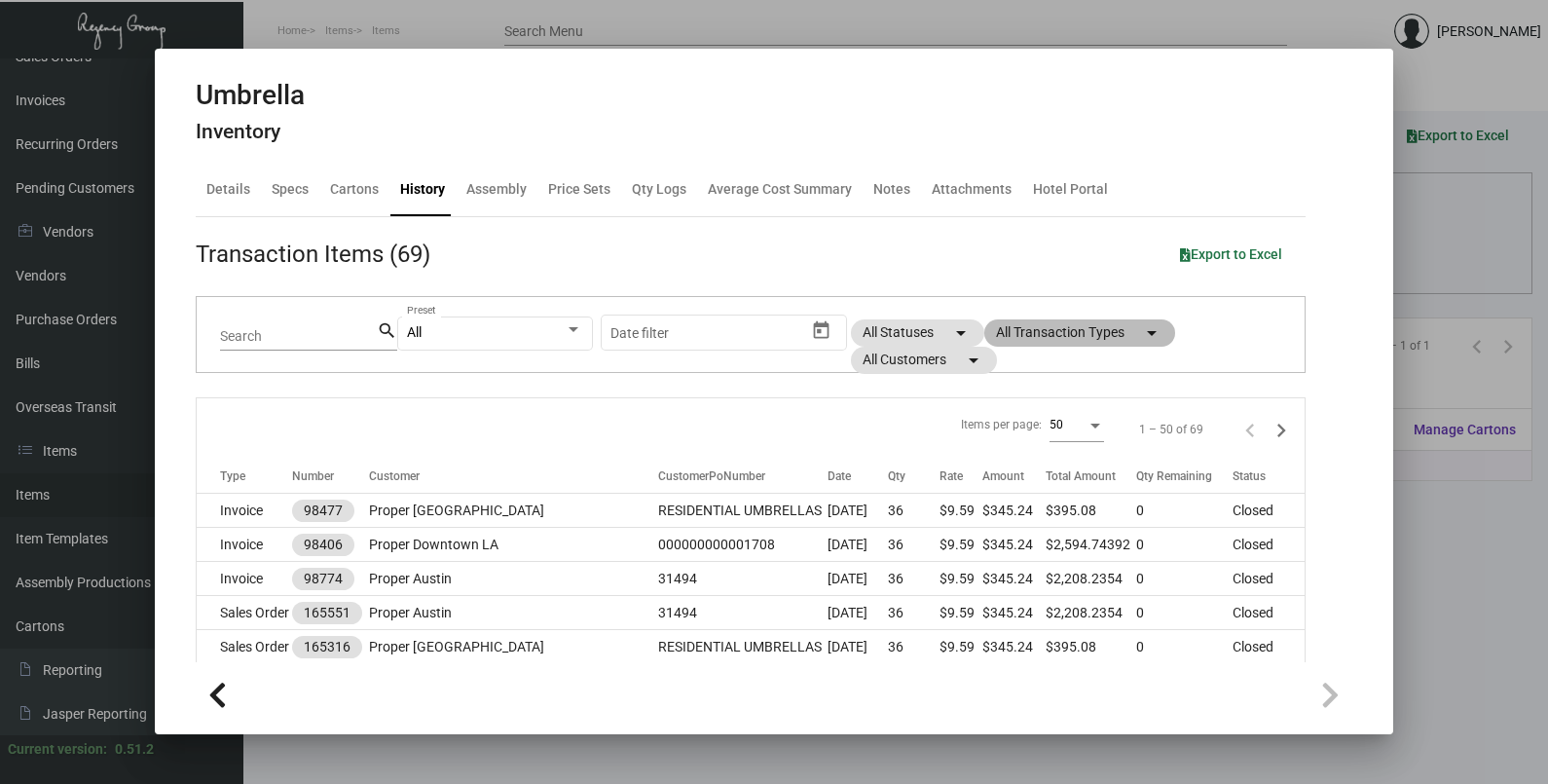
click at [1018, 319] on mat-chip "All Transaction Types arrow_drop_down" at bounding box center [1079, 333] width 191 height 27
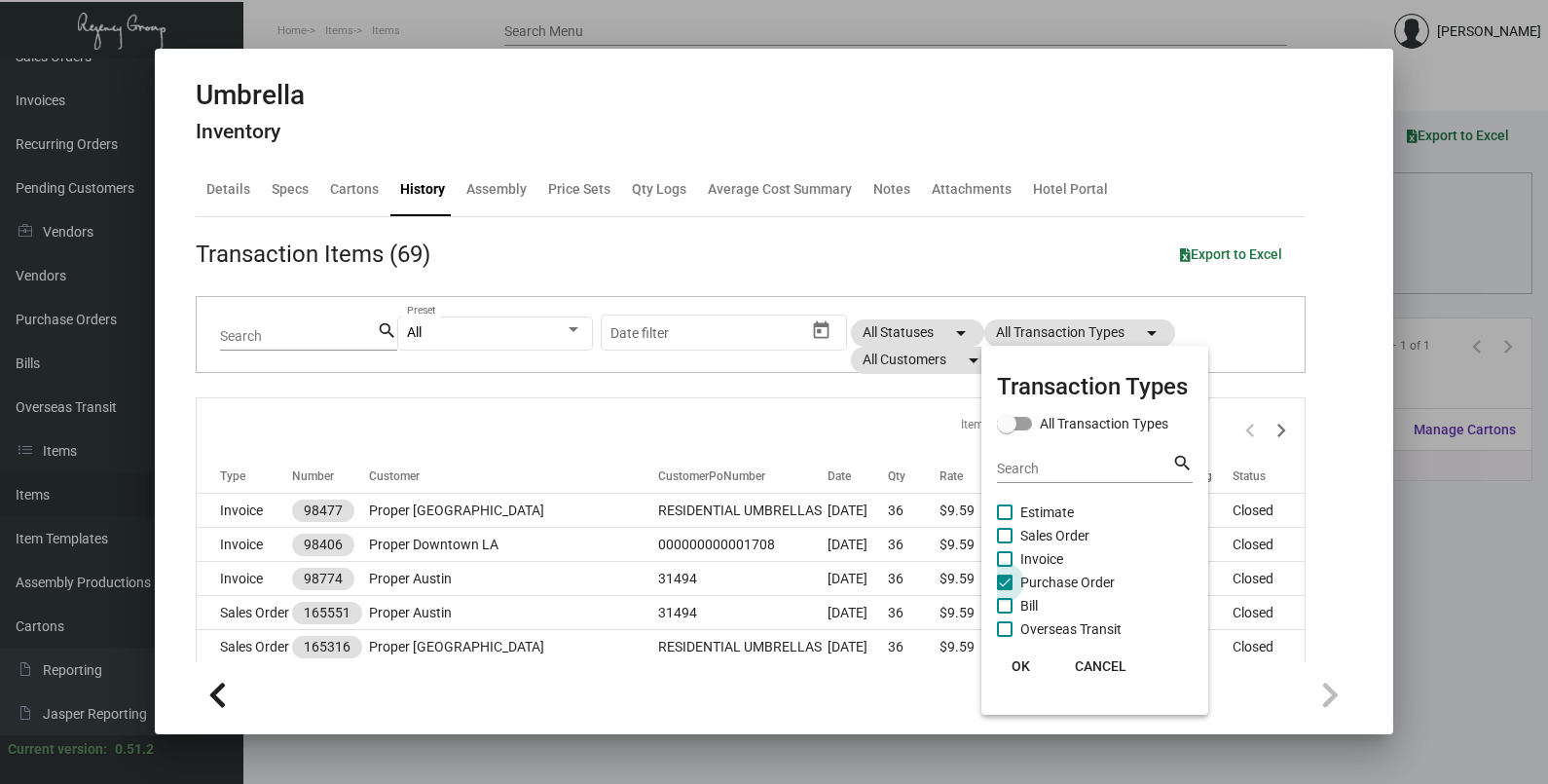
click at [1012, 580] on span at bounding box center [1005, 582] width 16 height 16
click at [1005, 590] on input "Purchase Order" at bounding box center [1004, 590] width 1 height 1
click at [1012, 580] on span at bounding box center [1005, 582] width 16 height 16
click at [1005, 590] on input "Purchase Order" at bounding box center [1004, 590] width 1 height 1
checkbox input "true"
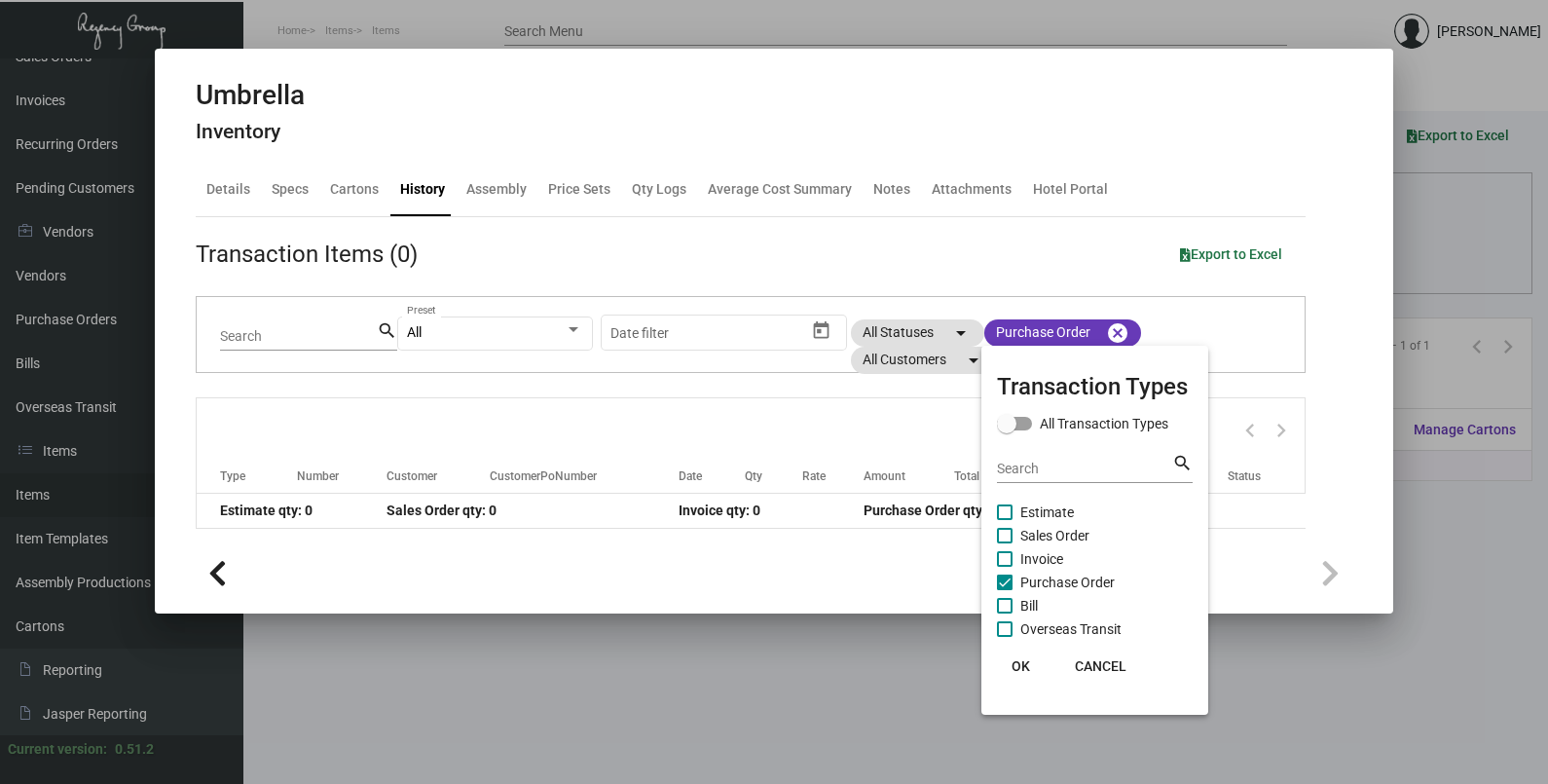
click at [1024, 653] on button "OK" at bounding box center [1021, 666] width 63 height 35
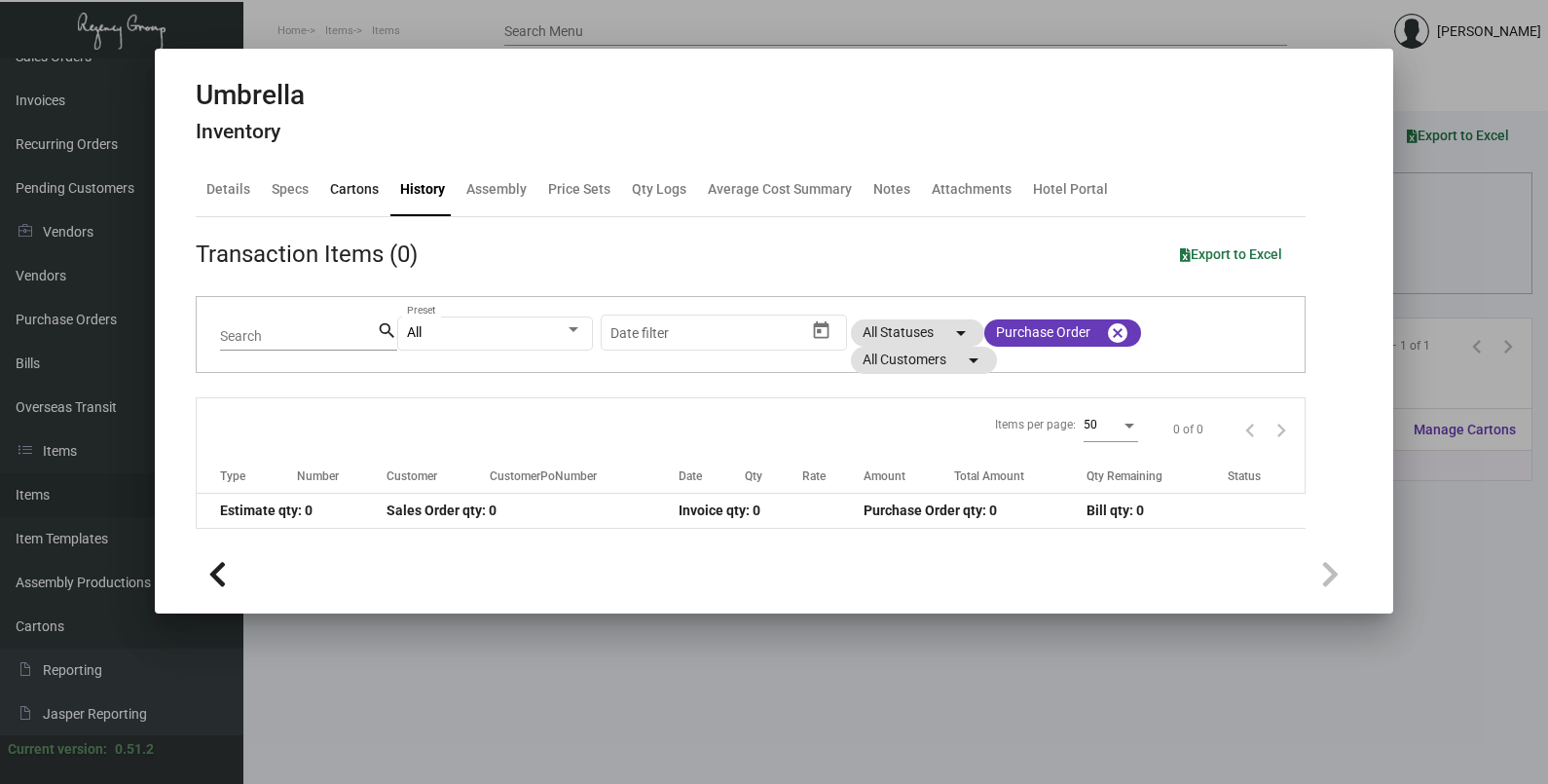
click at [338, 182] on div "Cartons" at bounding box center [355, 189] width 49 height 21
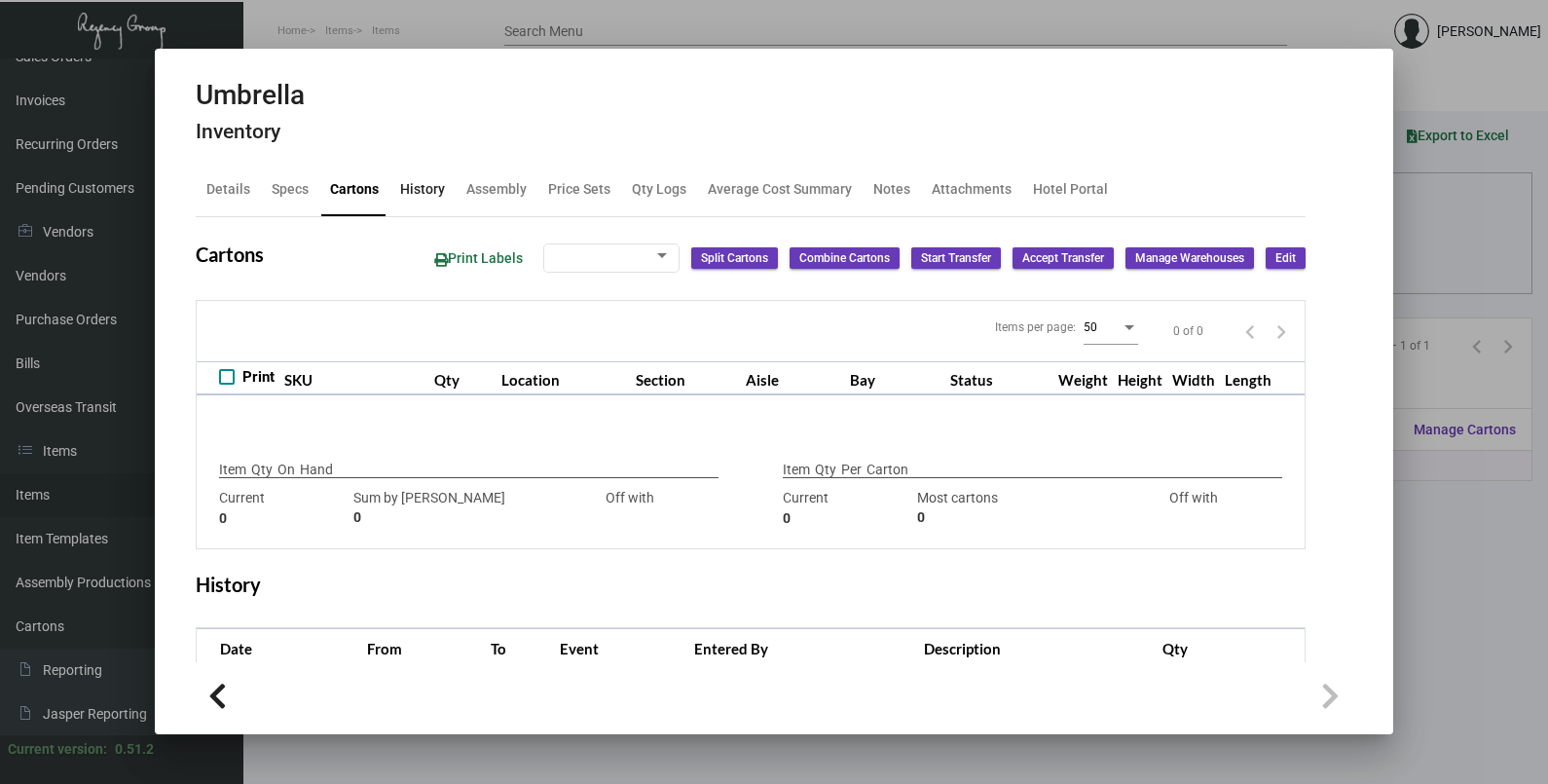
click at [427, 195] on div "History" at bounding box center [423, 189] width 45 height 21
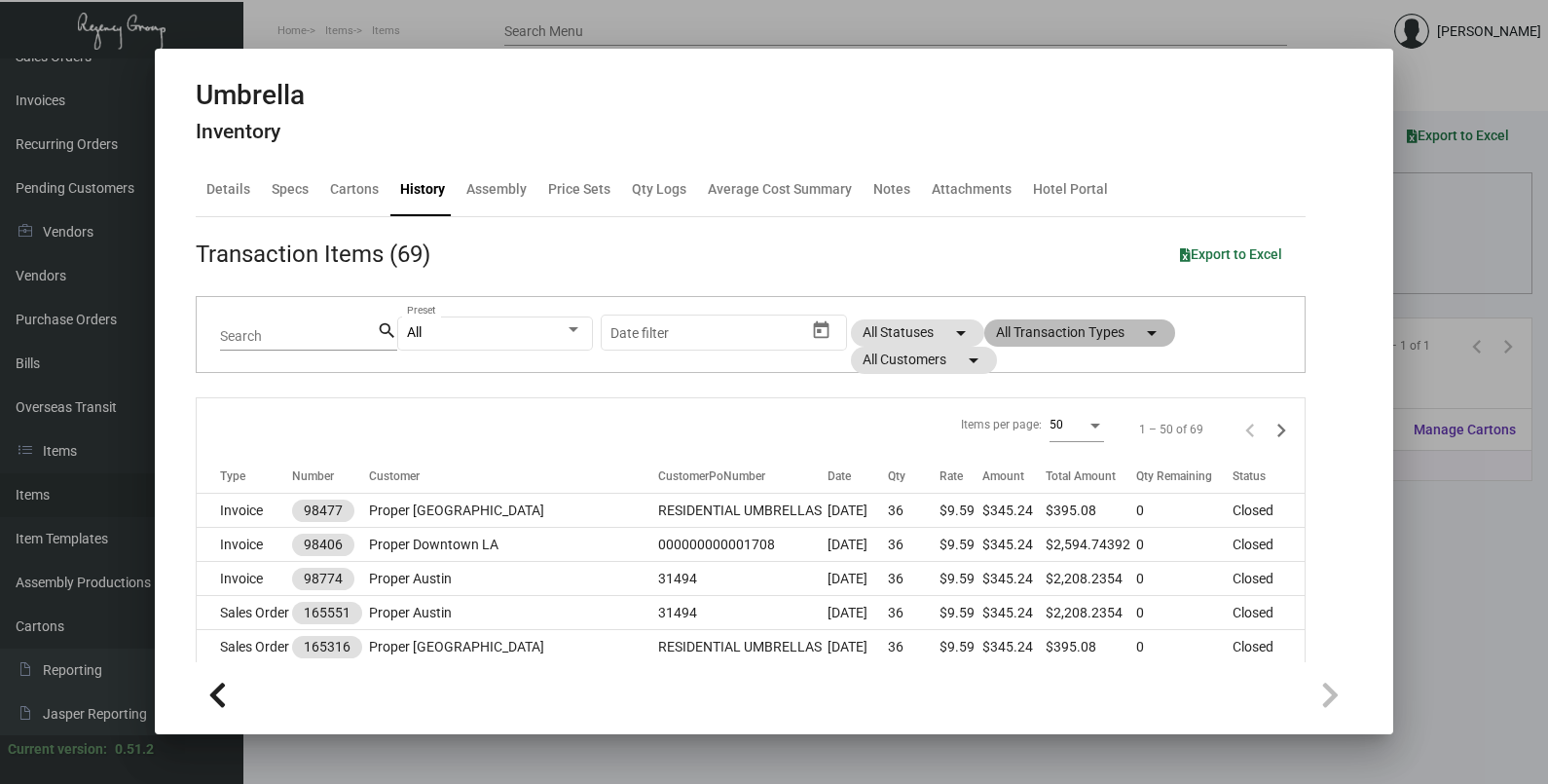
click at [1057, 329] on mat-chip "All Transaction Types arrow_drop_down" at bounding box center [1079, 333] width 191 height 27
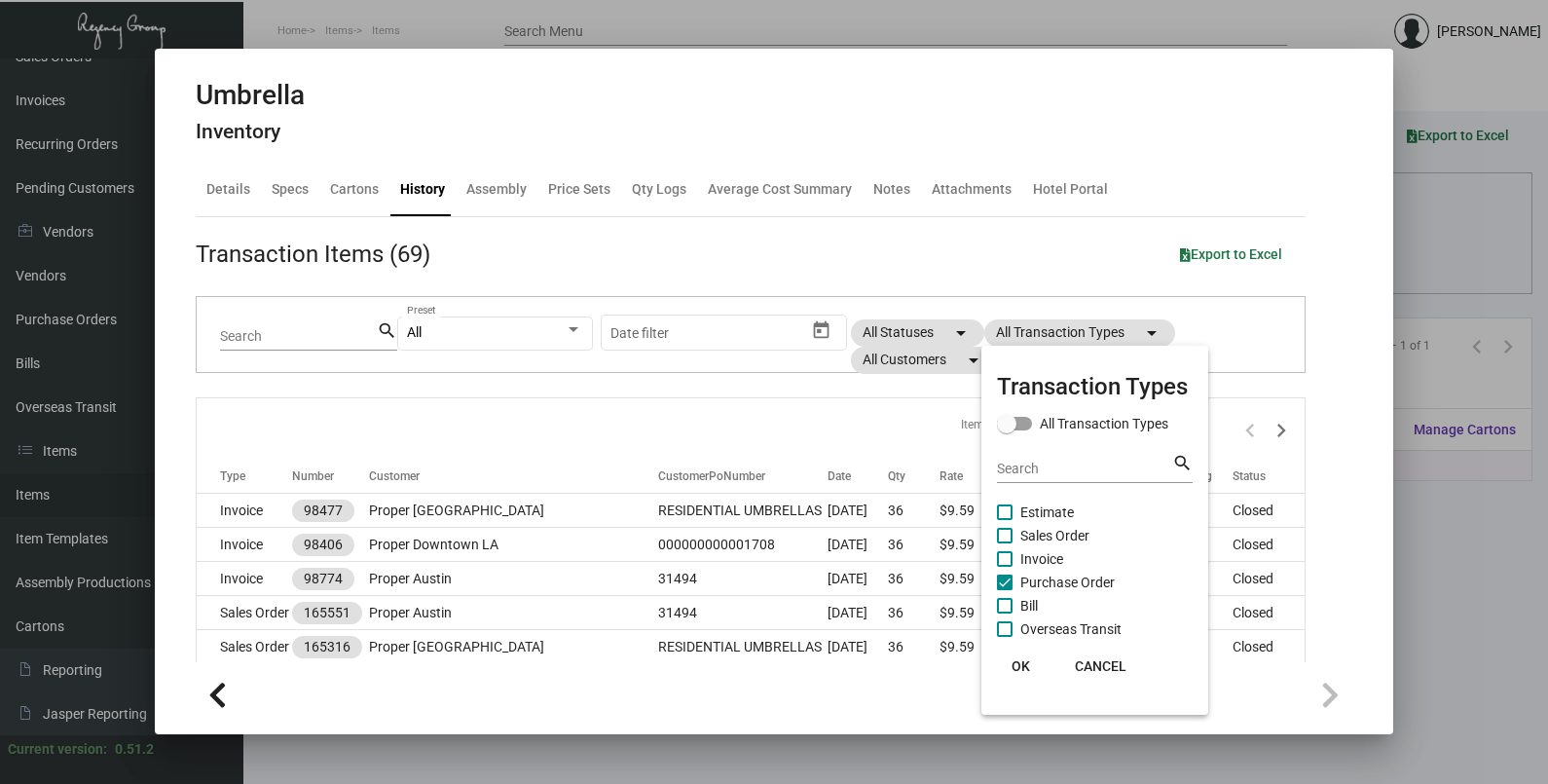
click at [1067, 588] on span "Purchase Order" at bounding box center [1068, 582] width 94 height 24
click at [1005, 590] on input "Purchase Order" at bounding box center [1004, 590] width 1 height 1
click at [1067, 588] on span "Purchase Order" at bounding box center [1068, 582] width 94 height 24
click at [1005, 590] on input "Purchase Order" at bounding box center [1004, 590] width 1 height 1
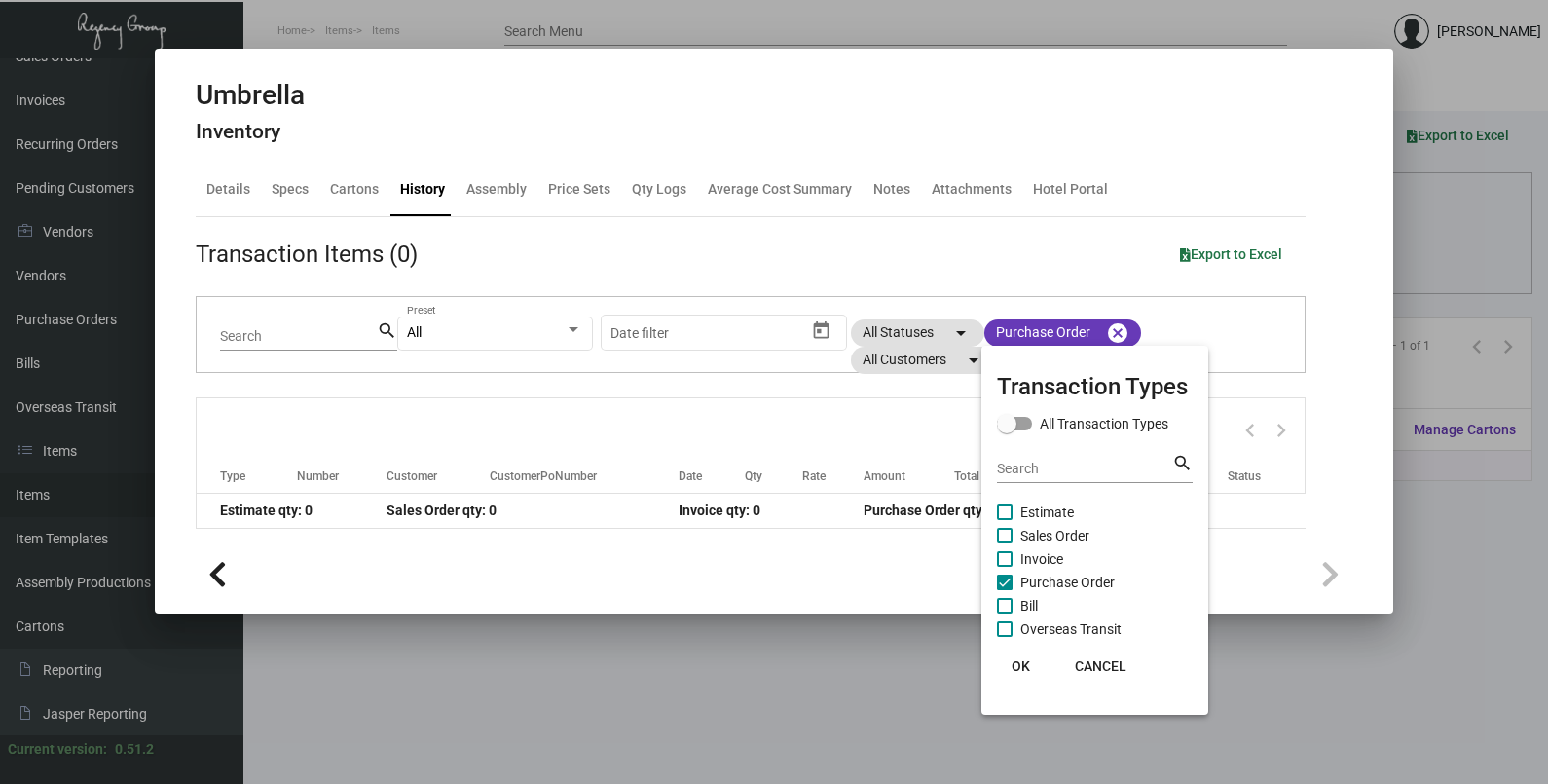
click at [1041, 571] on span "Purchase Order" at bounding box center [1068, 582] width 94 height 24
click at [1005, 590] on input "Purchase Order" at bounding box center [1004, 590] width 1 height 1
checkbox input "false"
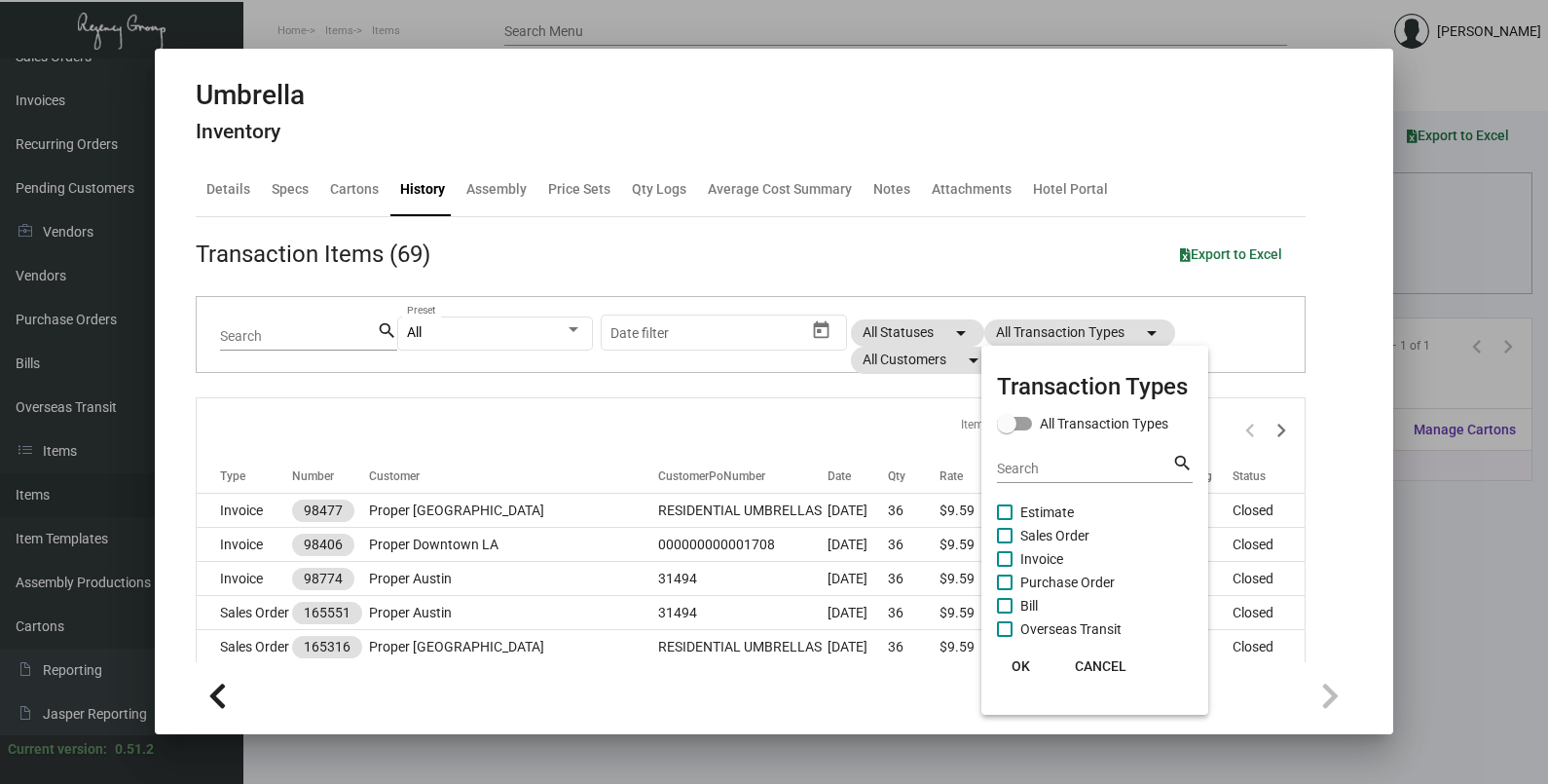
click at [1021, 662] on span "OK" at bounding box center [1021, 665] width 19 height 16
